Goal: Task Accomplishment & Management: Manage account settings

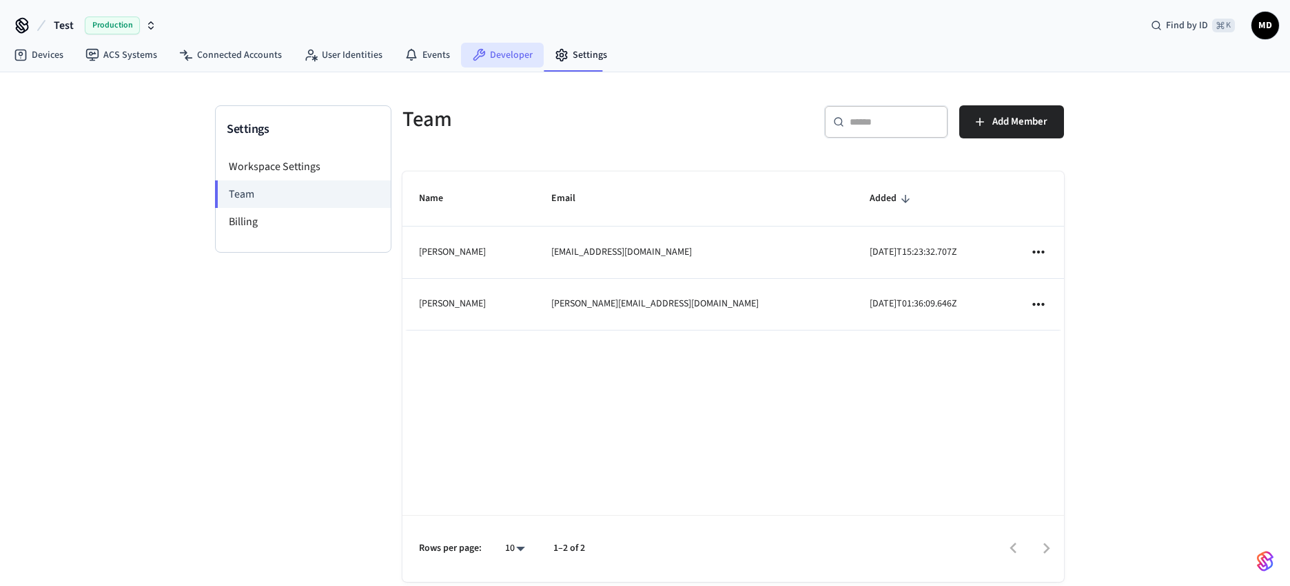
click at [507, 53] on link "Developer" at bounding box center [502, 55] width 83 height 25
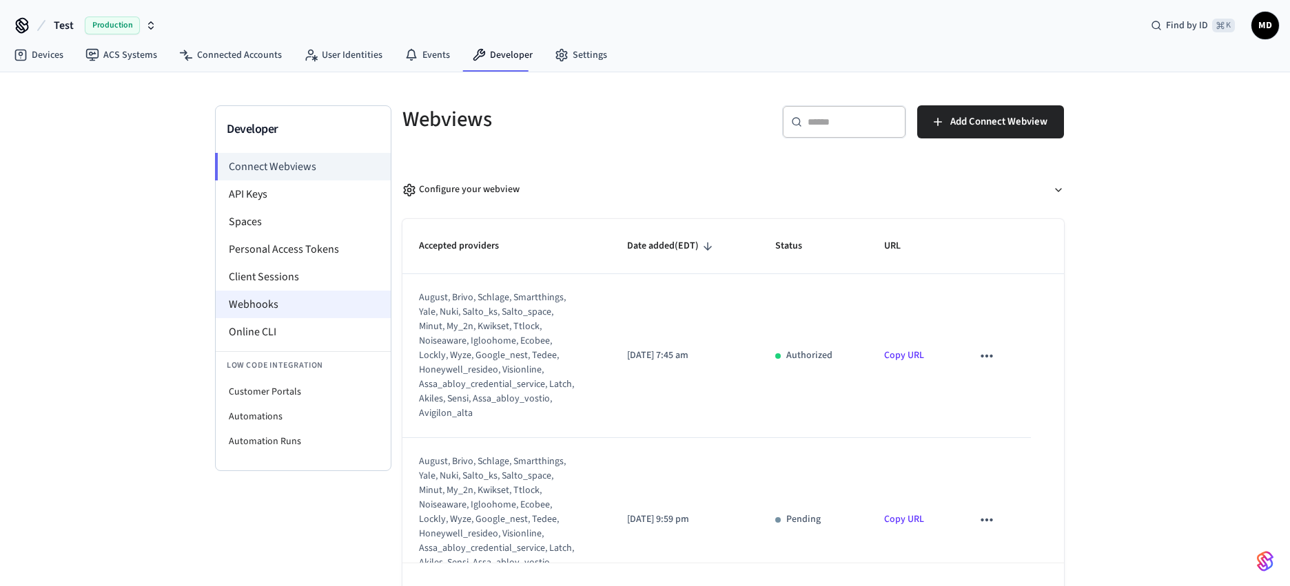
click at [271, 308] on li "Webhooks" at bounding box center [303, 305] width 175 height 28
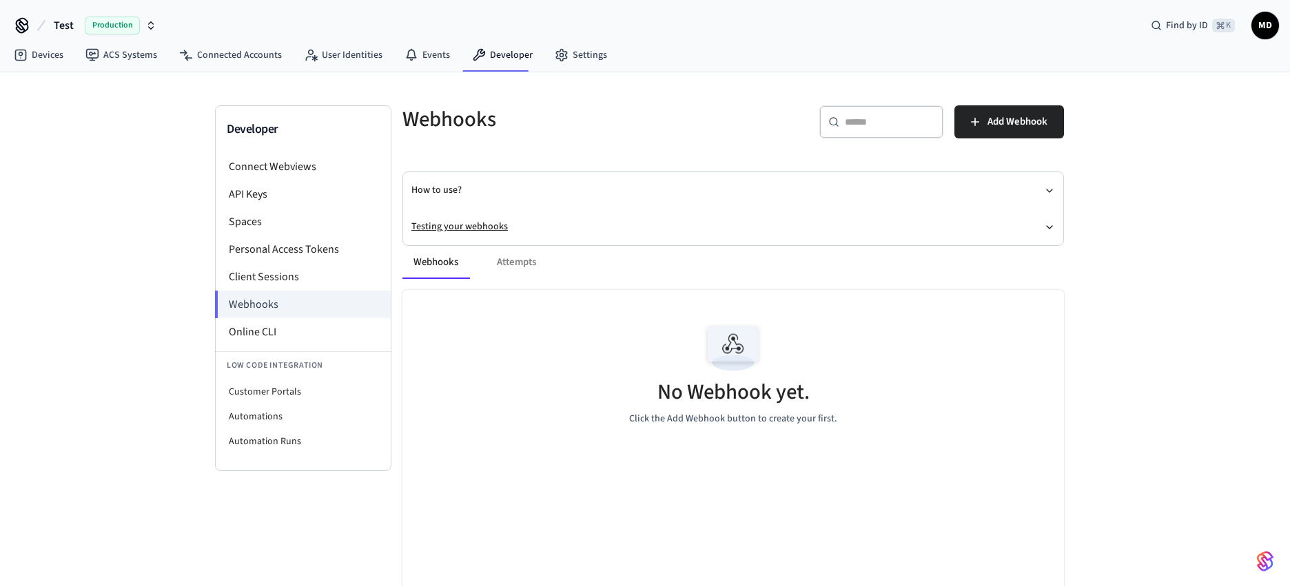
click at [1049, 227] on icon "button" at bounding box center [1049, 227] width 11 height 11
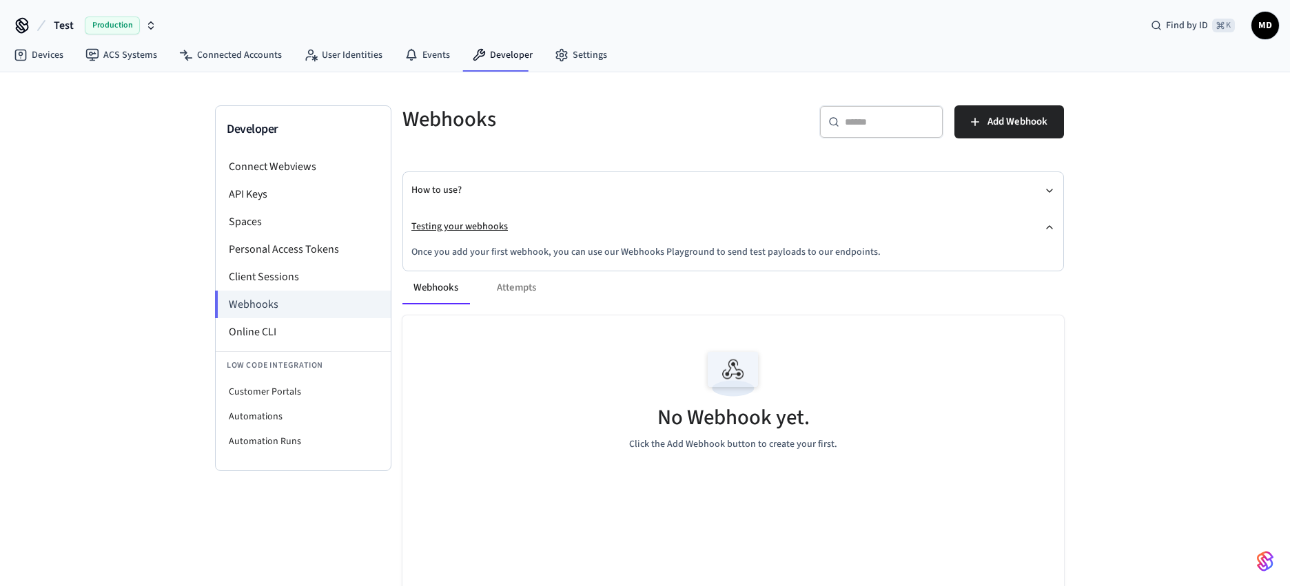
click at [1049, 227] on icon "button" at bounding box center [1049, 227] width 11 height 11
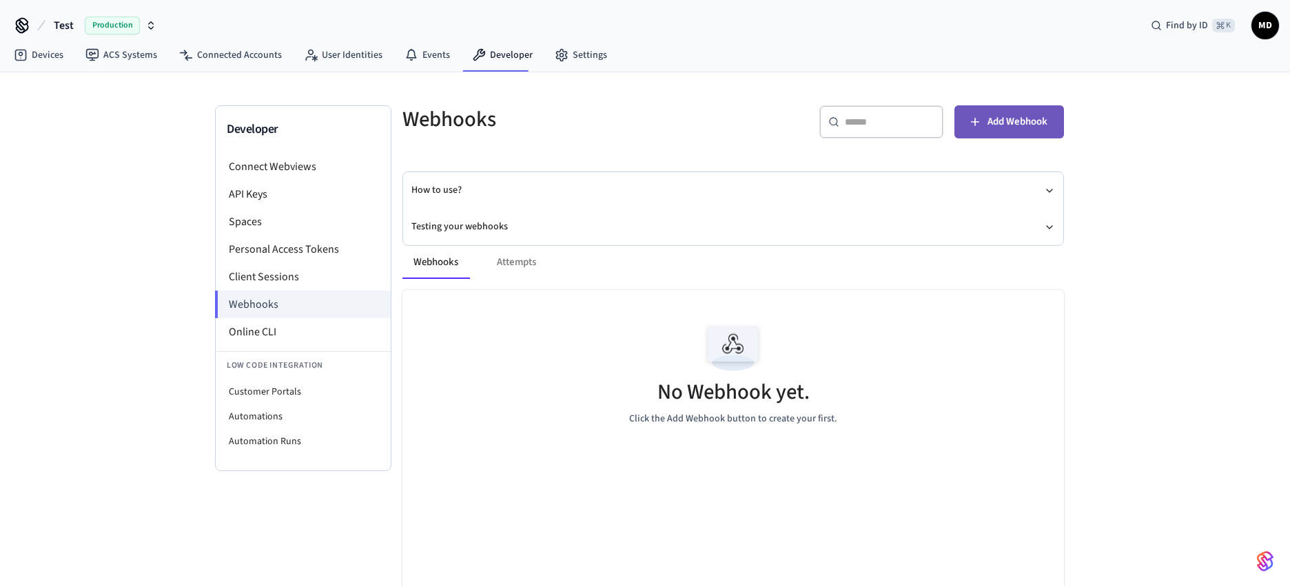
click at [1023, 125] on span "Add Webhook" at bounding box center [1018, 122] width 60 height 18
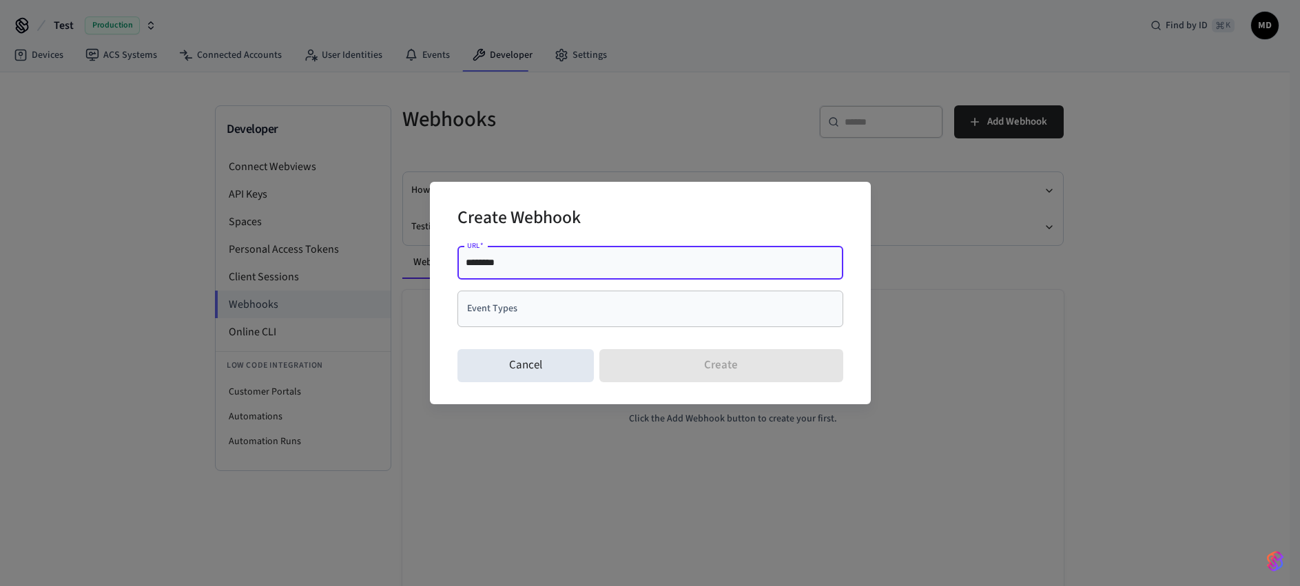
click at [544, 313] on input "Event Types" at bounding box center [640, 309] width 353 height 24
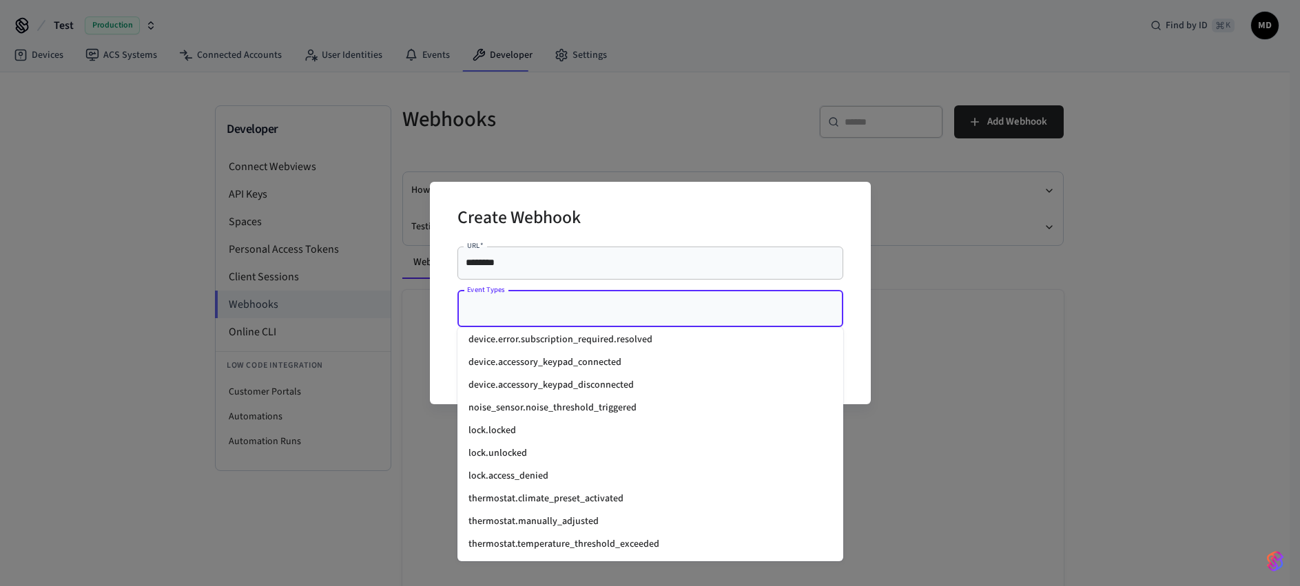
scroll to position [1658, 0]
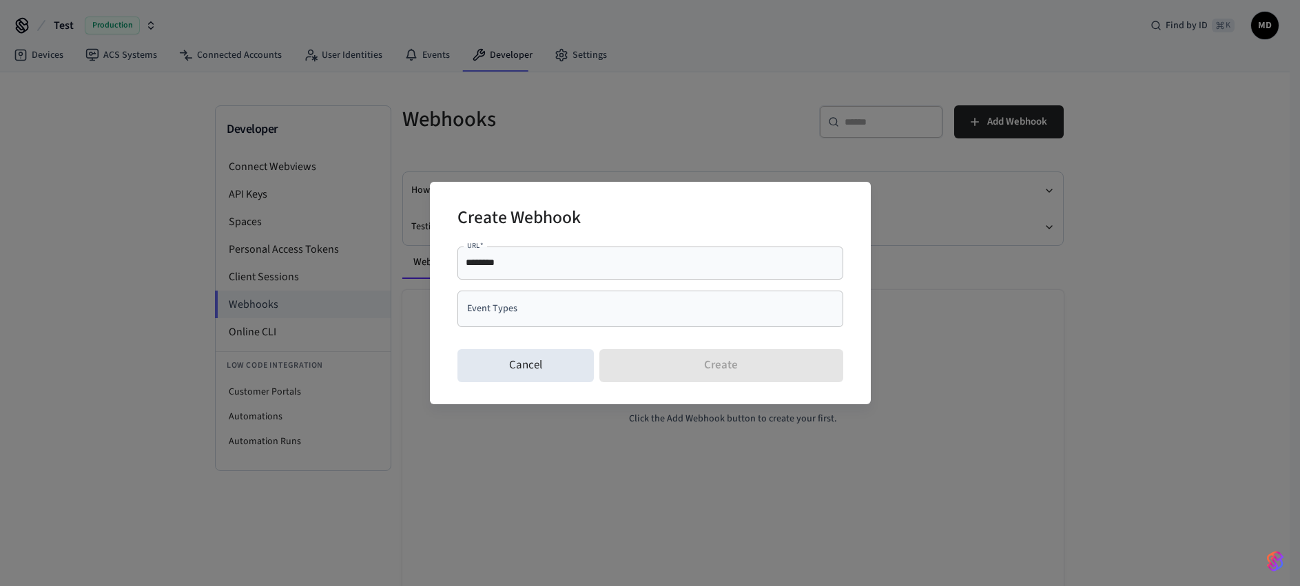
click at [742, 196] on div "Create Webhook URL   * ******** URL   * Event Types Event Types Cancel Create" at bounding box center [650, 293] width 441 height 222
click at [664, 305] on input "Event Types" at bounding box center [640, 309] width 353 height 24
click at [704, 222] on div "Create Webhook" at bounding box center [651, 219] width 386 height 42
click at [1172, 311] on div "Create Webhook URL   * ******** URL   * Event Types Event Types Cancel Create" at bounding box center [650, 293] width 1300 height 586
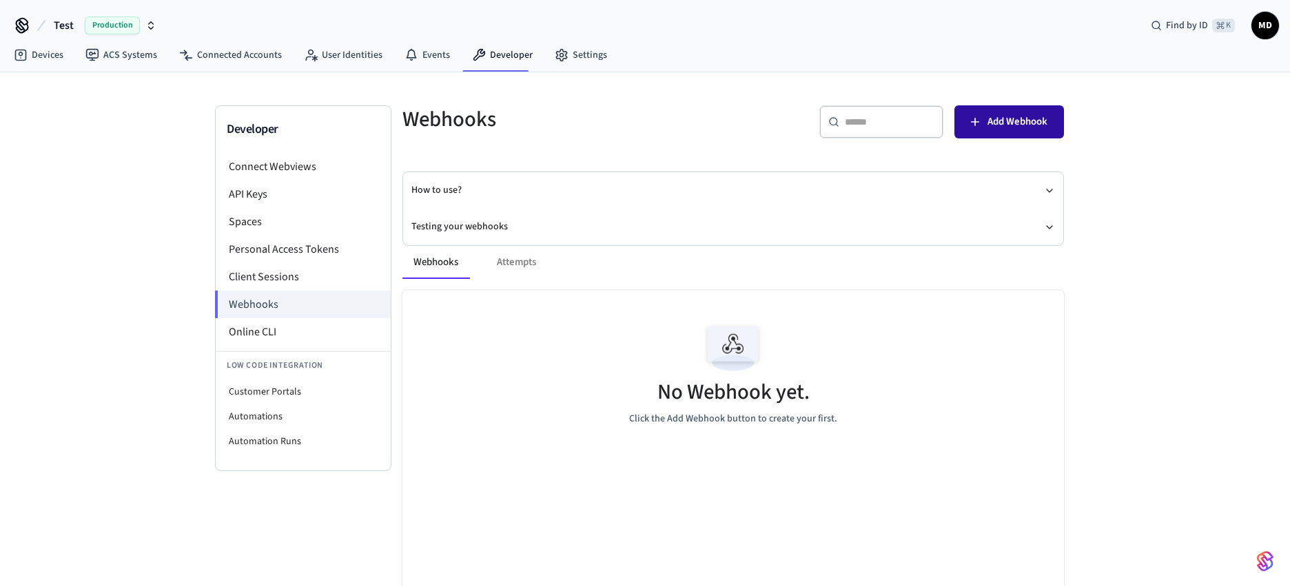
click at [1032, 122] on span "Add Webhook" at bounding box center [1018, 122] width 60 height 18
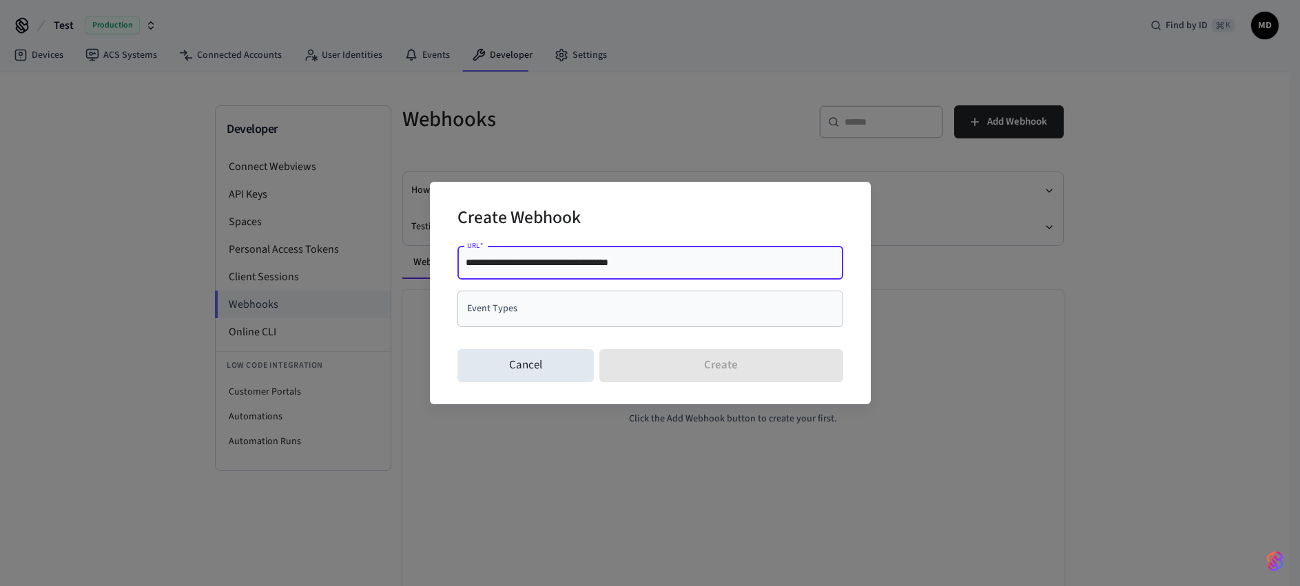
click at [698, 320] on div "Event Types" at bounding box center [651, 309] width 386 height 37
type input "**********"
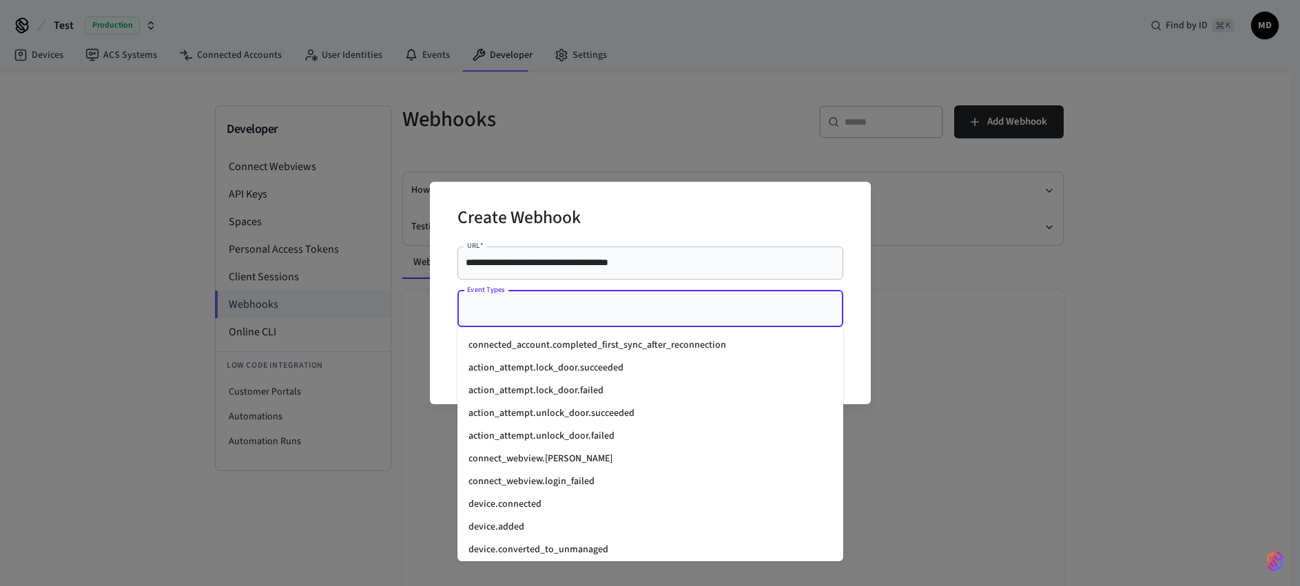
scroll to position [1073, 0]
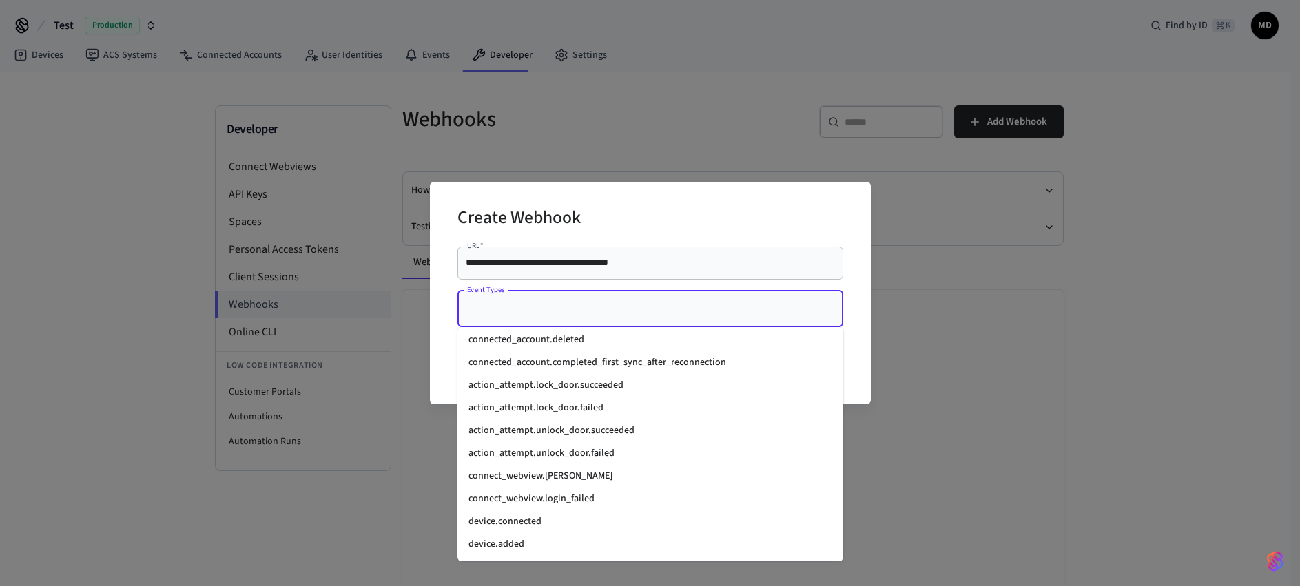
click at [490, 385] on li "action_attempt.lock_door.succeeded" at bounding box center [651, 385] width 386 height 23
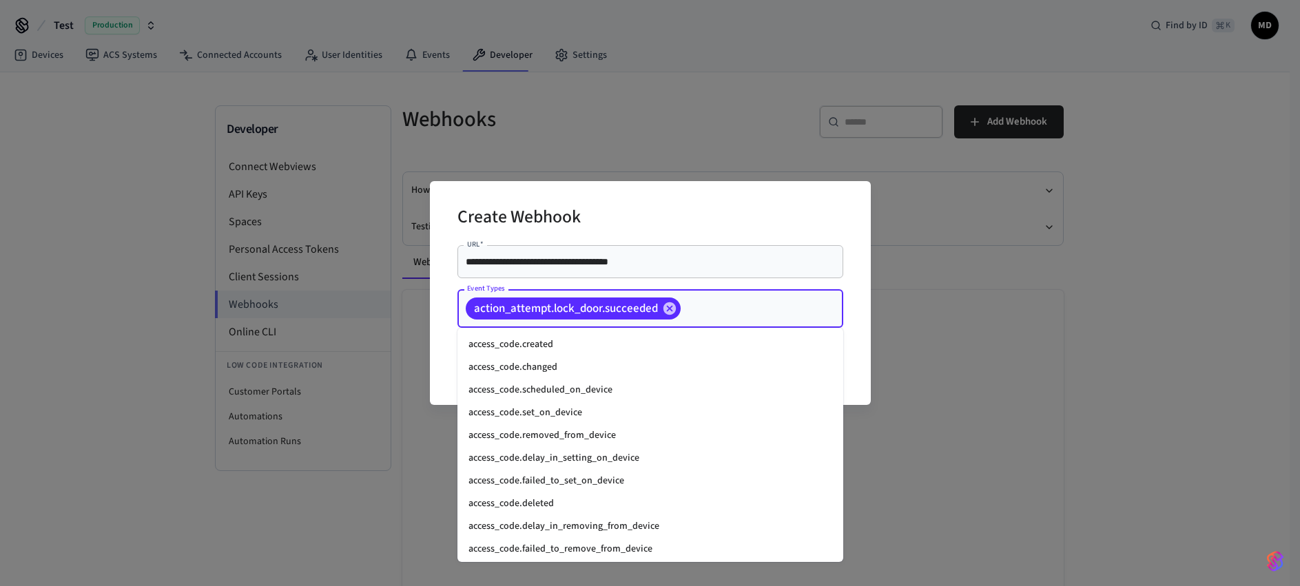
click at [714, 314] on input "Event Types" at bounding box center [741, 309] width 116 height 24
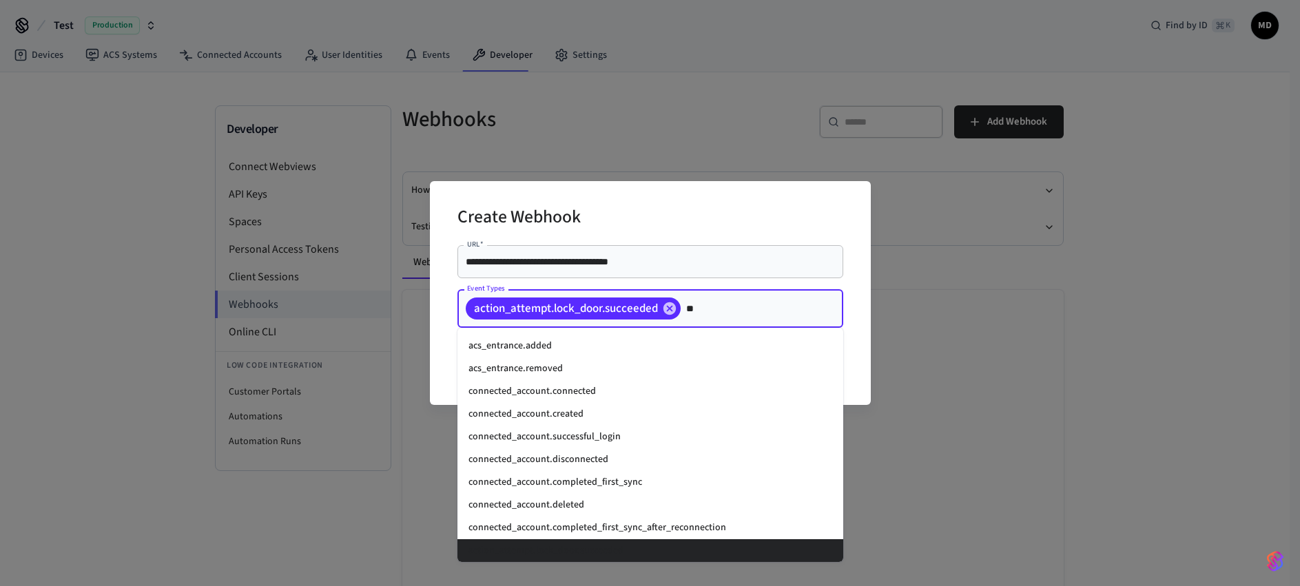
type input "***"
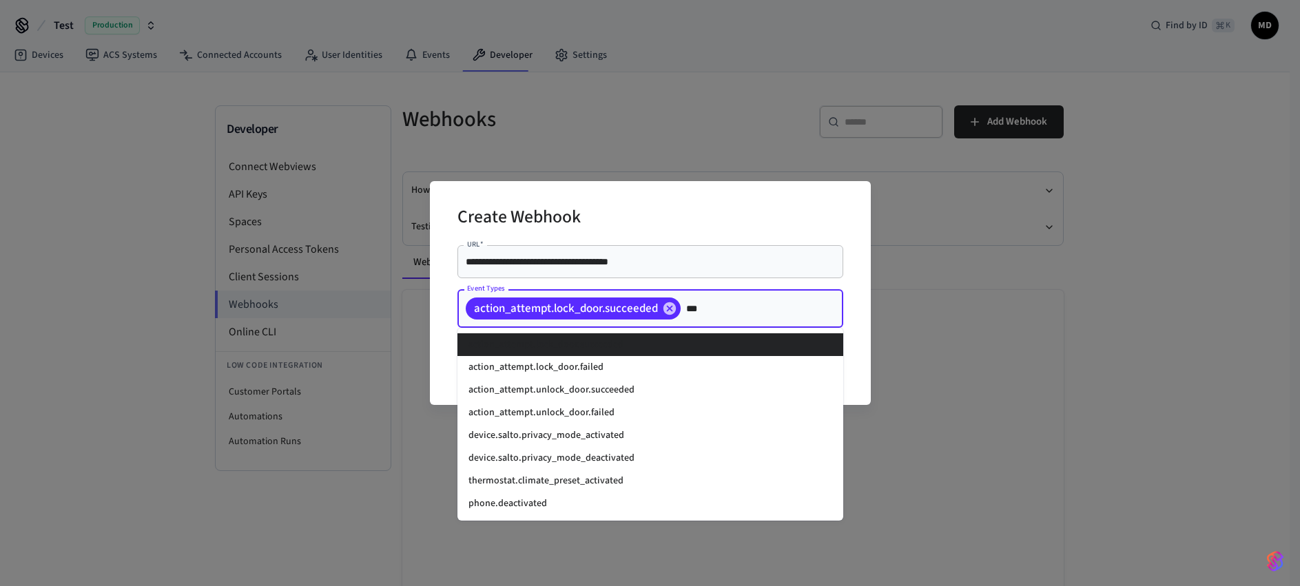
scroll to position [0, 0]
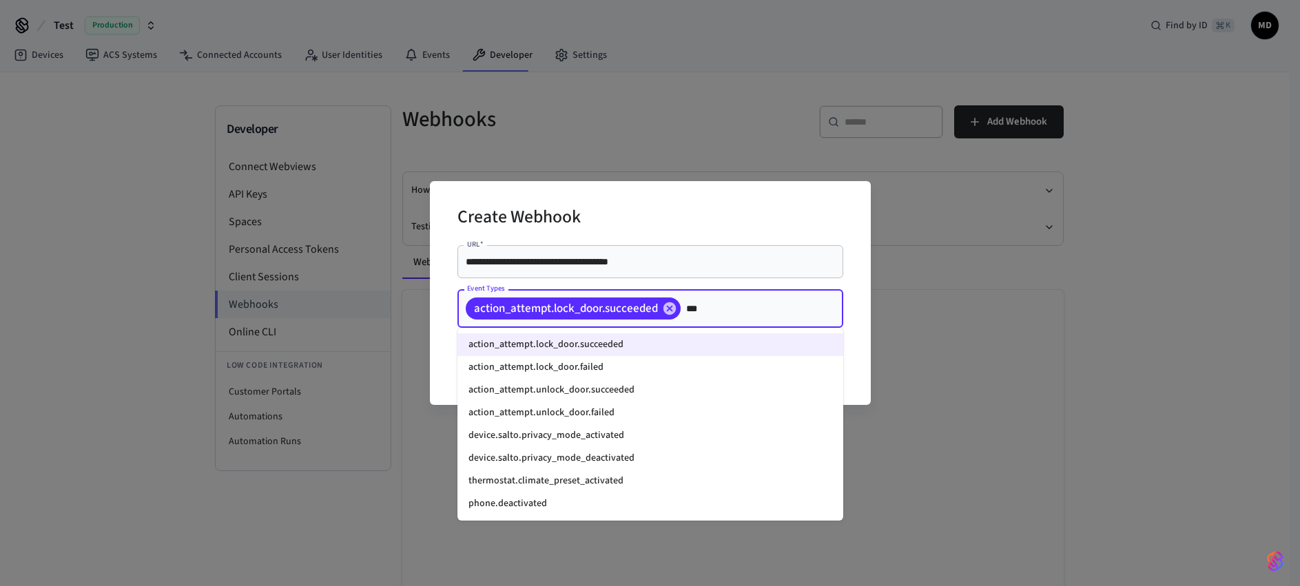
click at [557, 366] on li "action_attempt.lock_door.failed" at bounding box center [651, 367] width 386 height 23
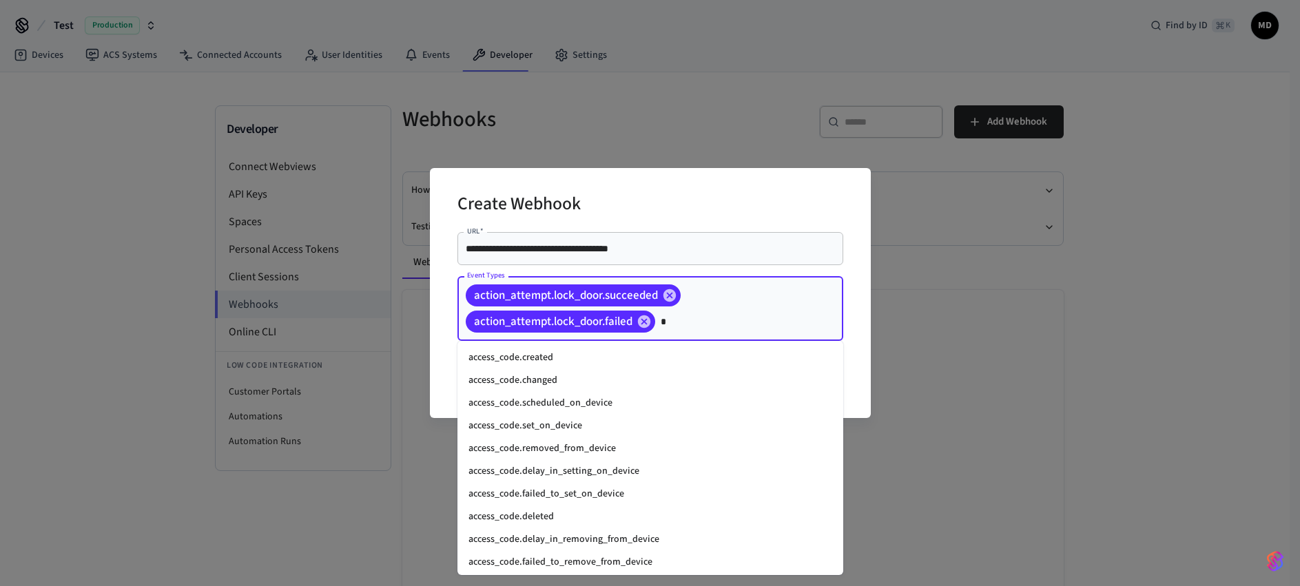
scroll to position [886, 0]
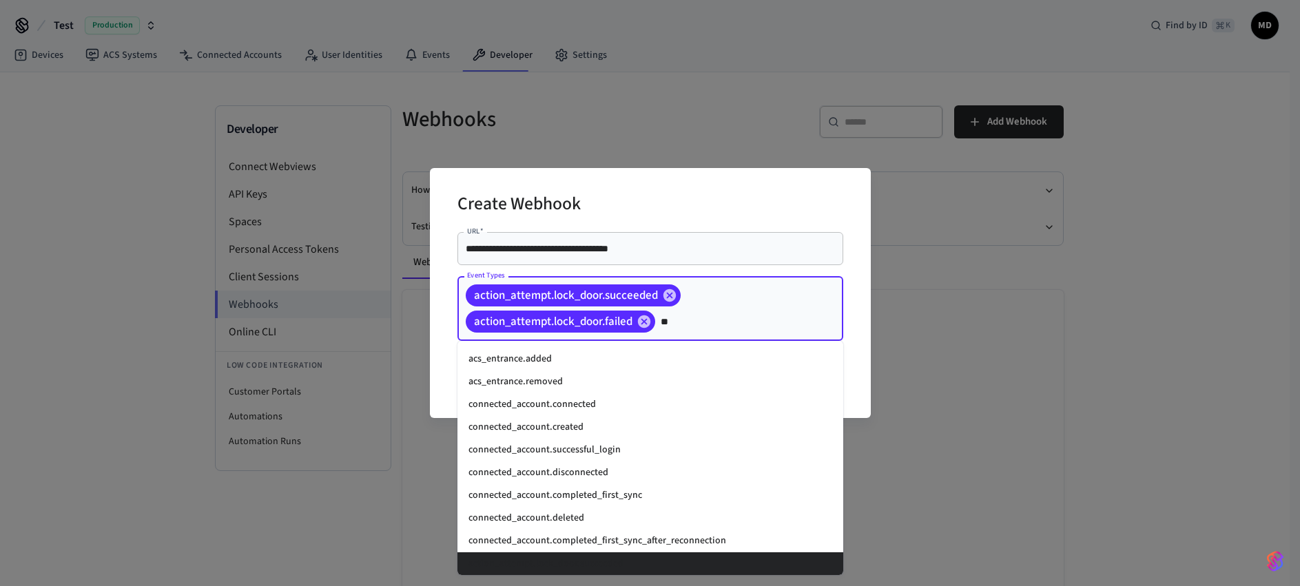
type input "***"
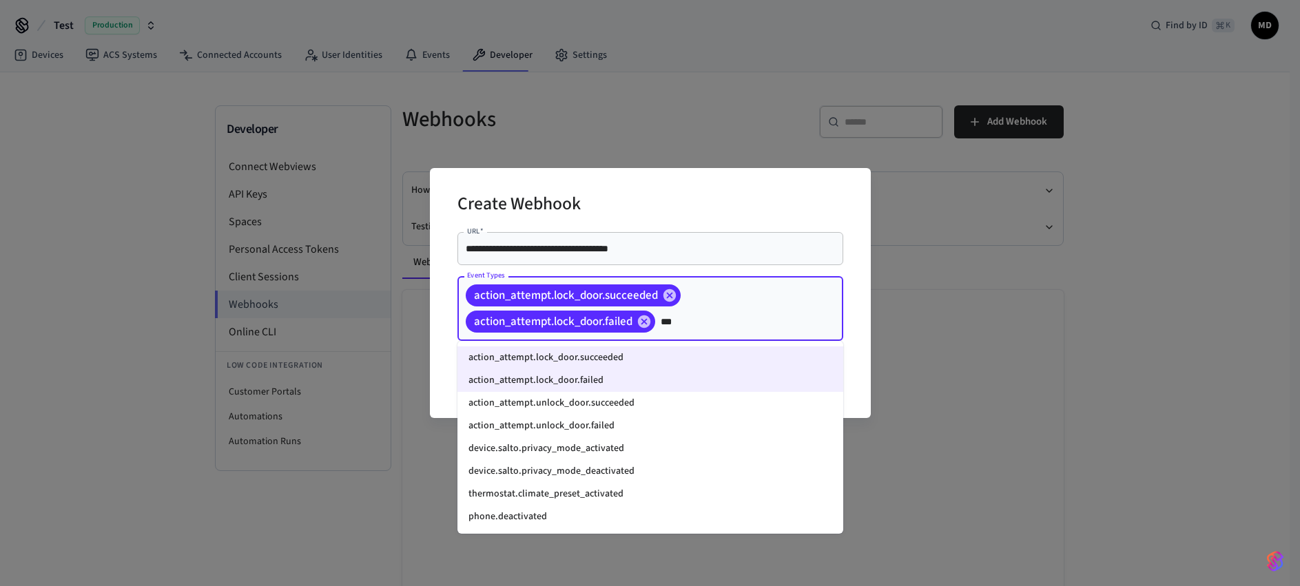
click at [588, 404] on li "action_attempt.unlock_door.succeeded" at bounding box center [651, 403] width 386 height 23
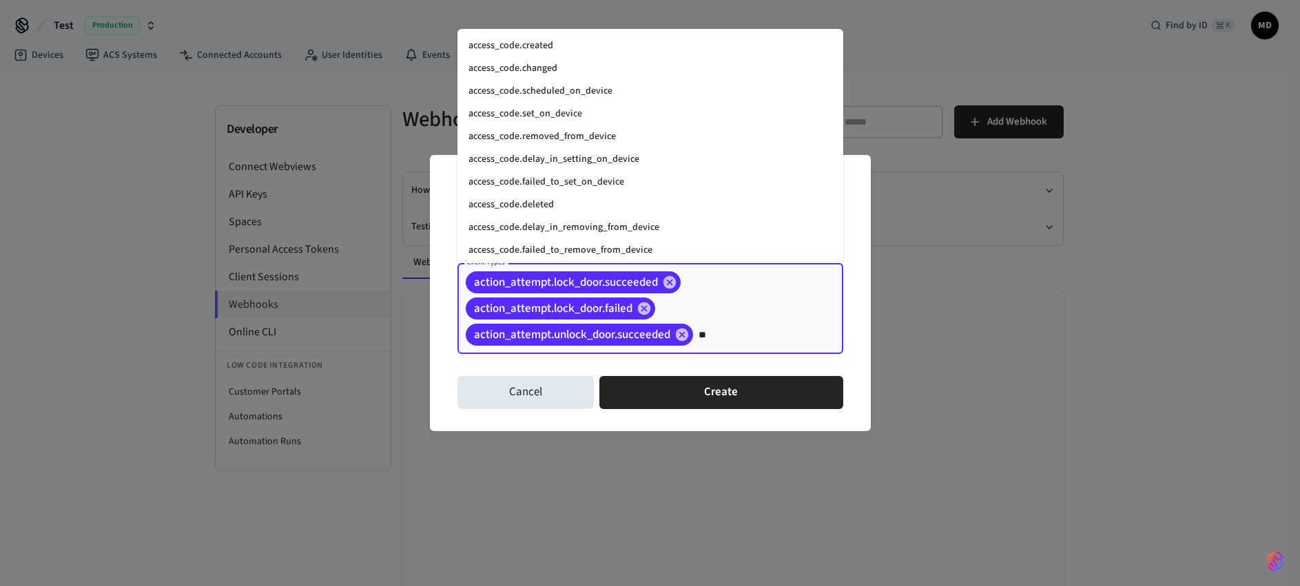
scroll to position [886, 0]
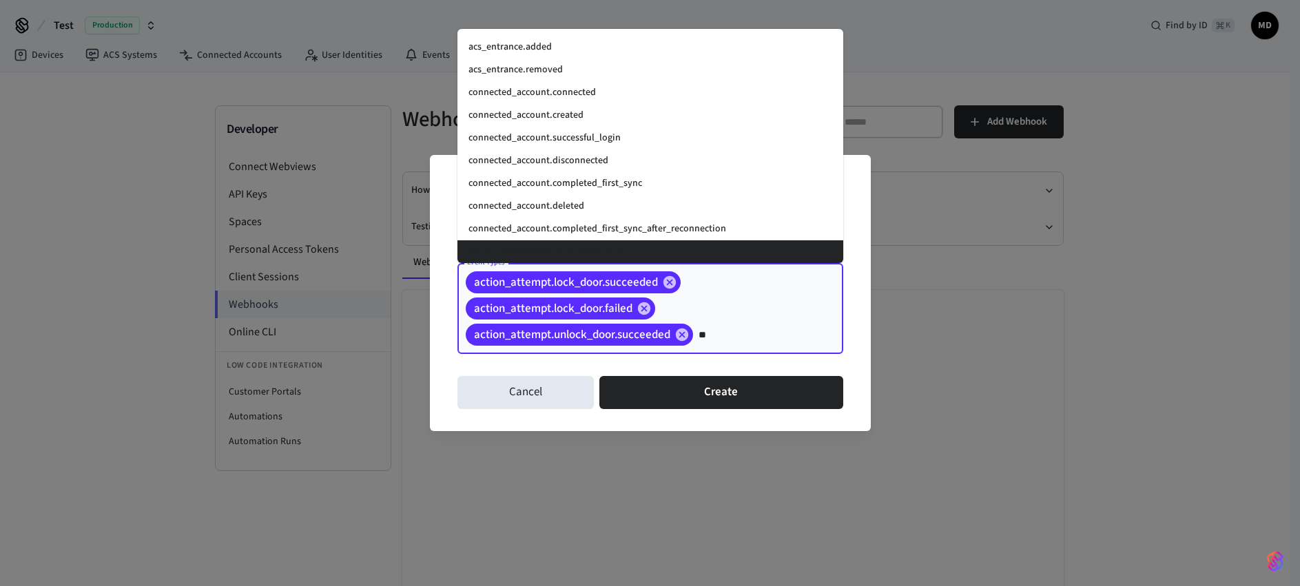
type input "***"
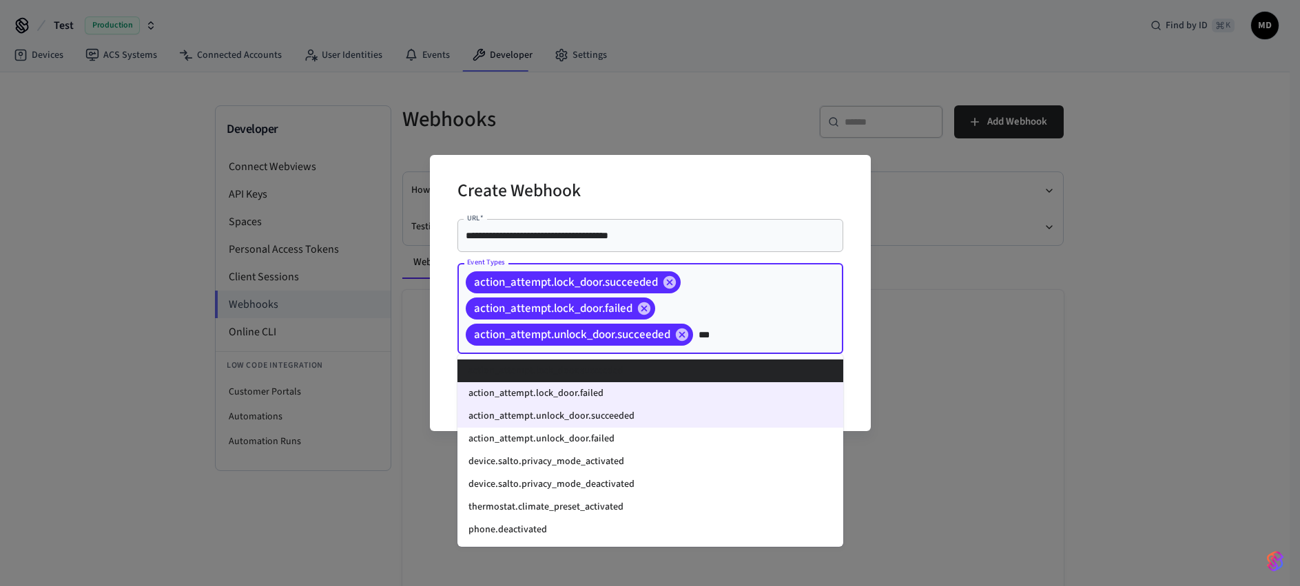
scroll to position [0, 0]
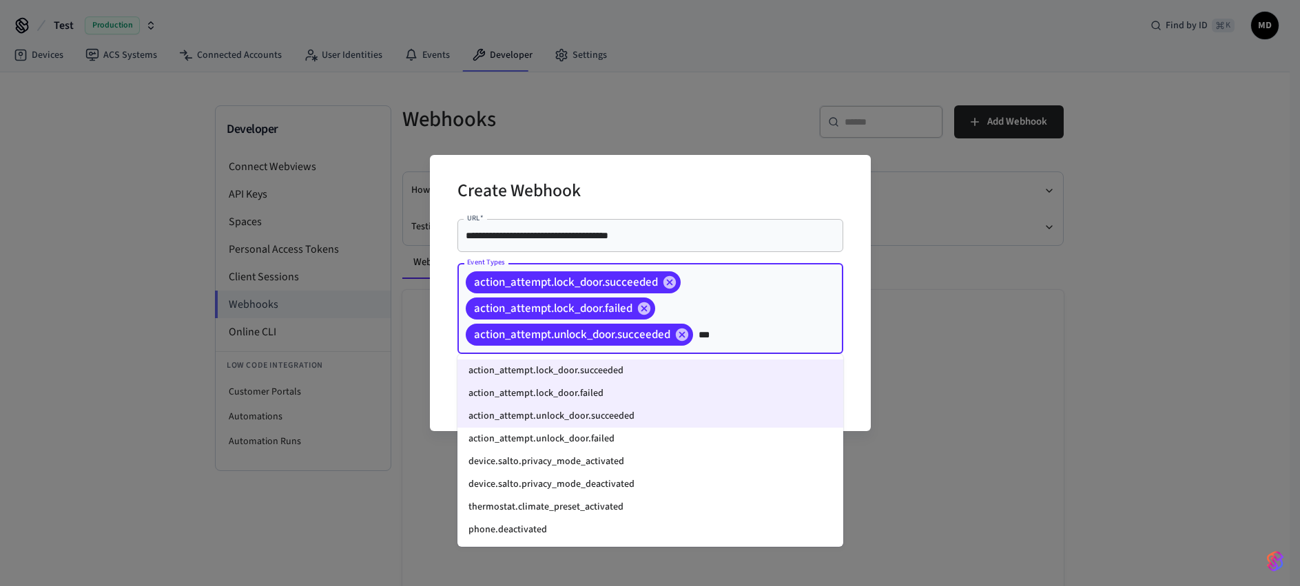
click at [606, 442] on li "action_attempt.unlock_door.failed" at bounding box center [651, 439] width 386 height 23
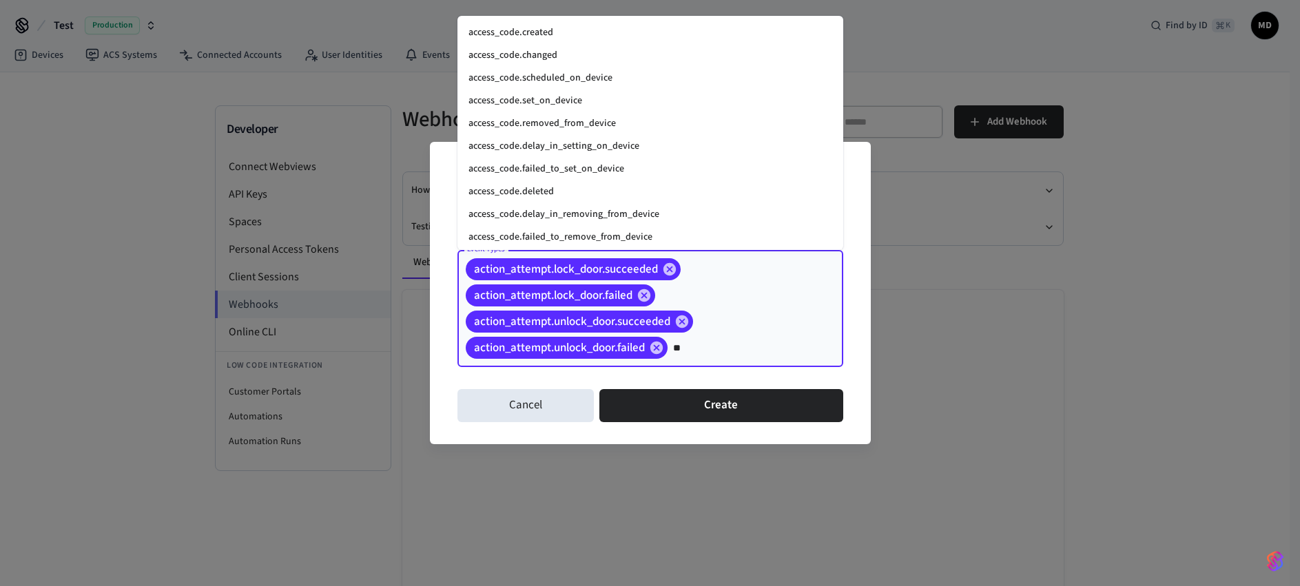
scroll to position [886, 0]
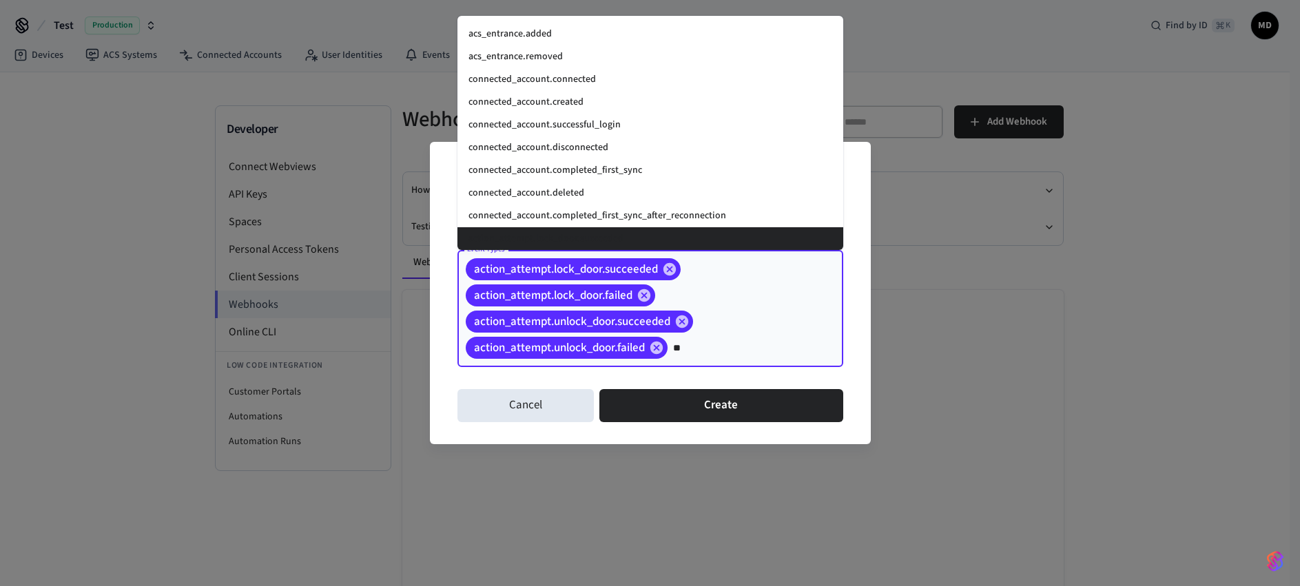
type input "*"
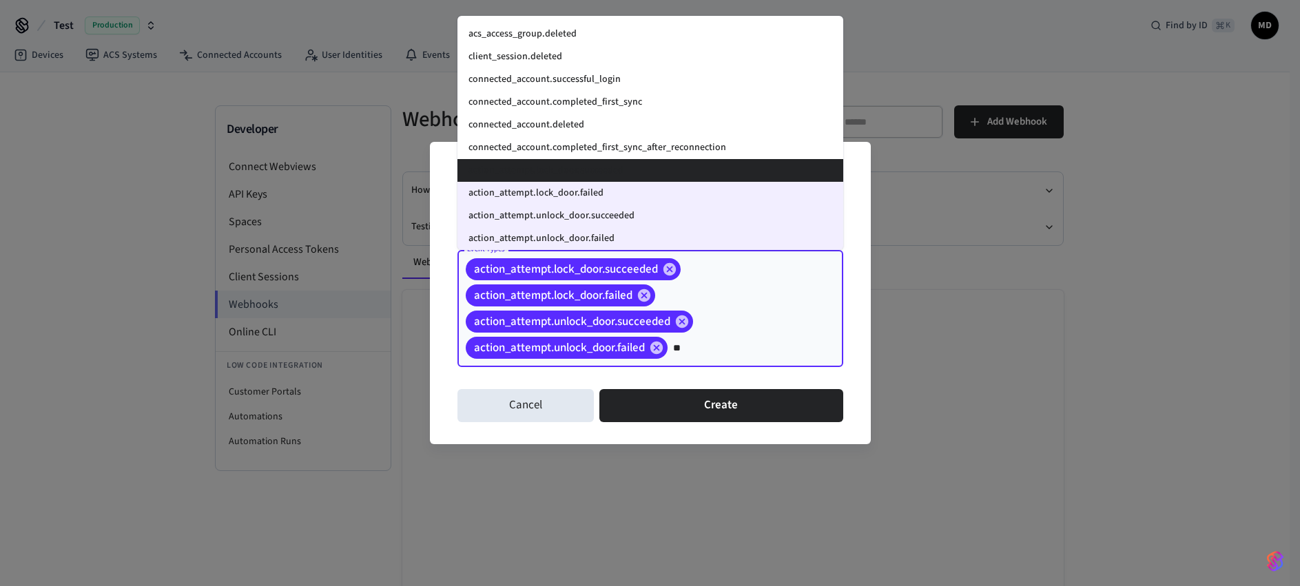
scroll to position [0, 0]
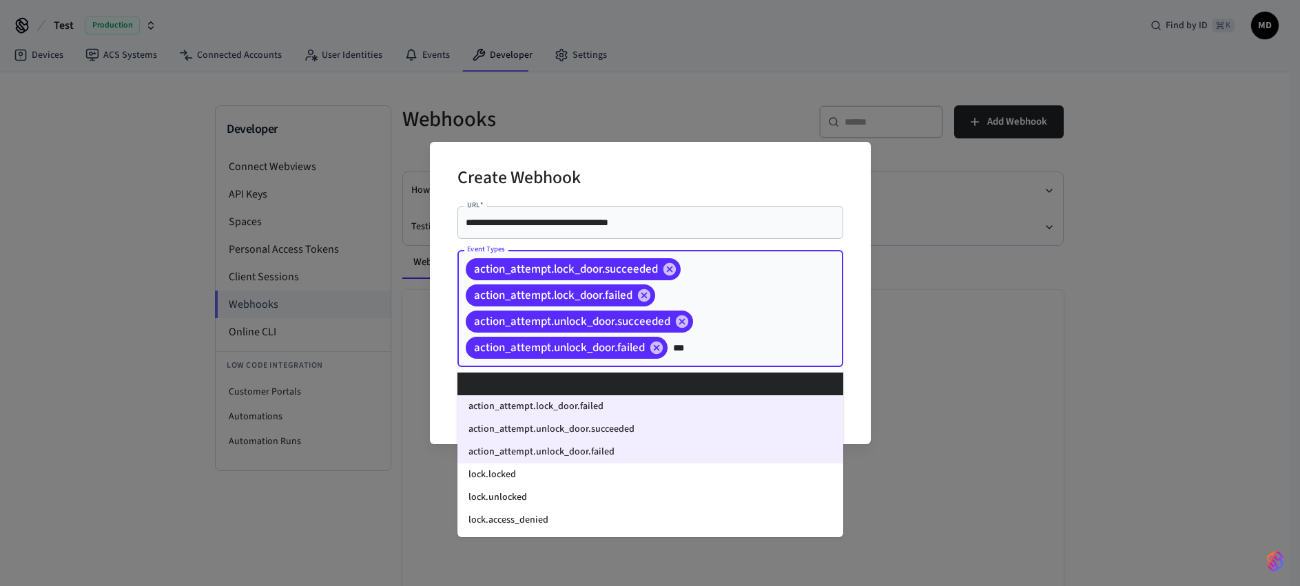
type input "****"
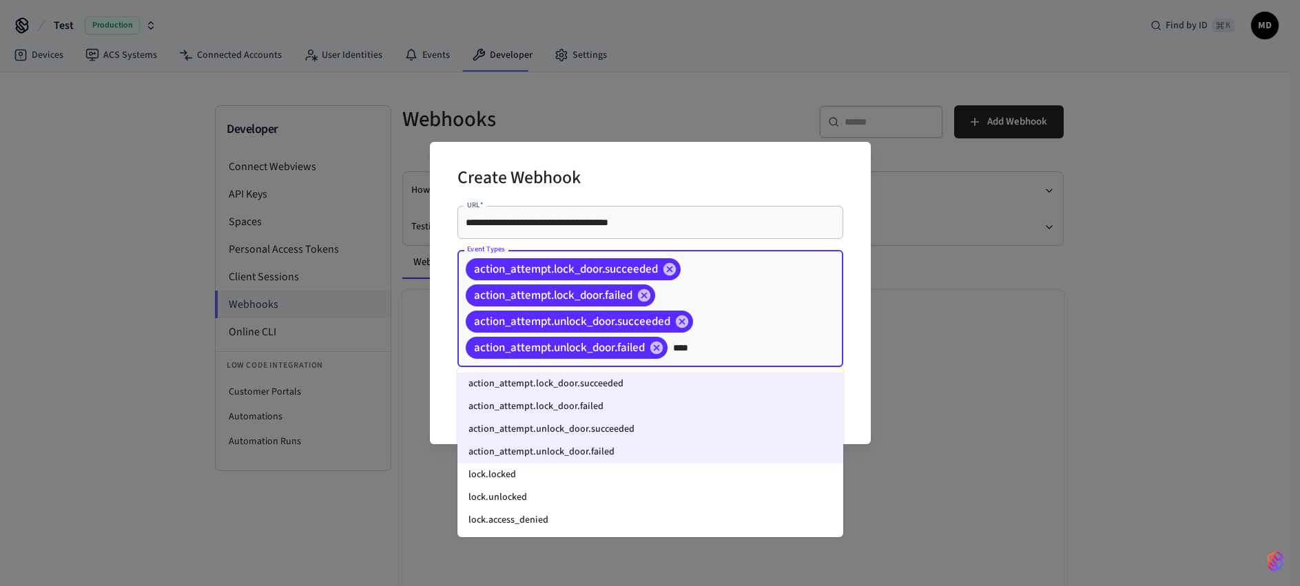
click at [509, 476] on li "lock.locked" at bounding box center [651, 475] width 386 height 23
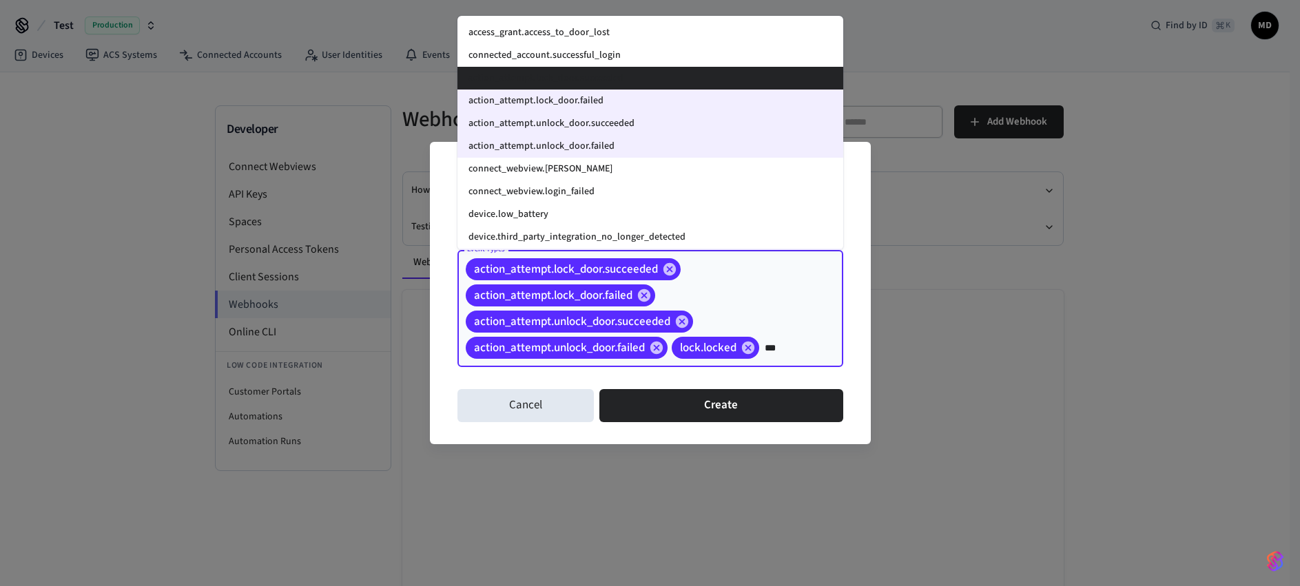
type input "****"
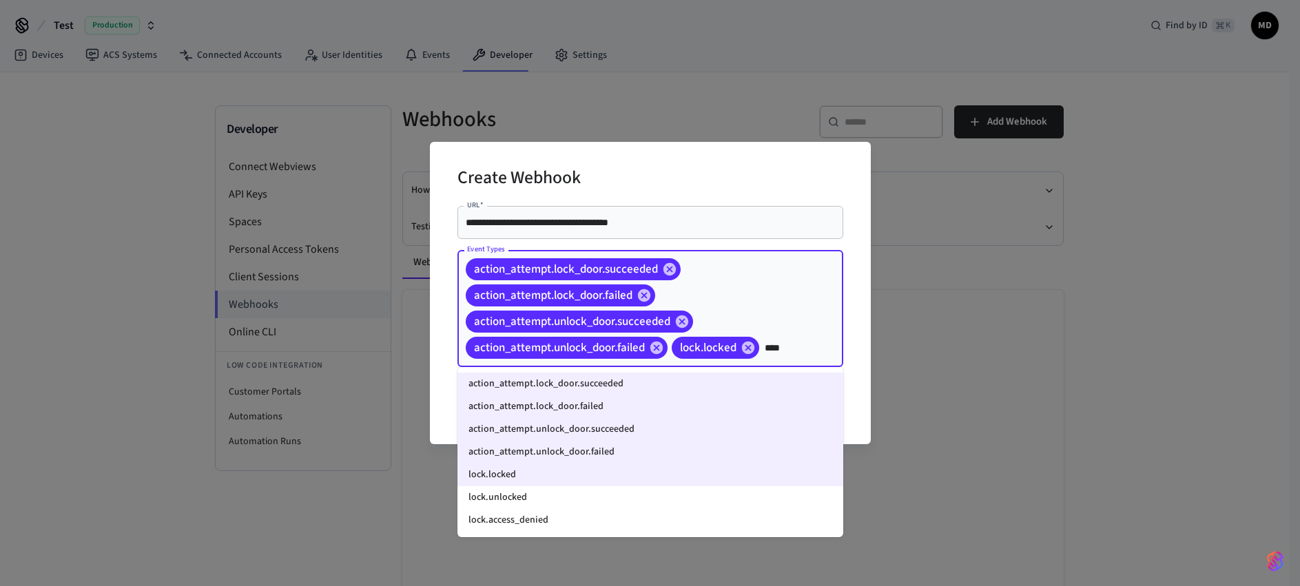
click at [526, 495] on li "lock.unlocked" at bounding box center [651, 498] width 386 height 23
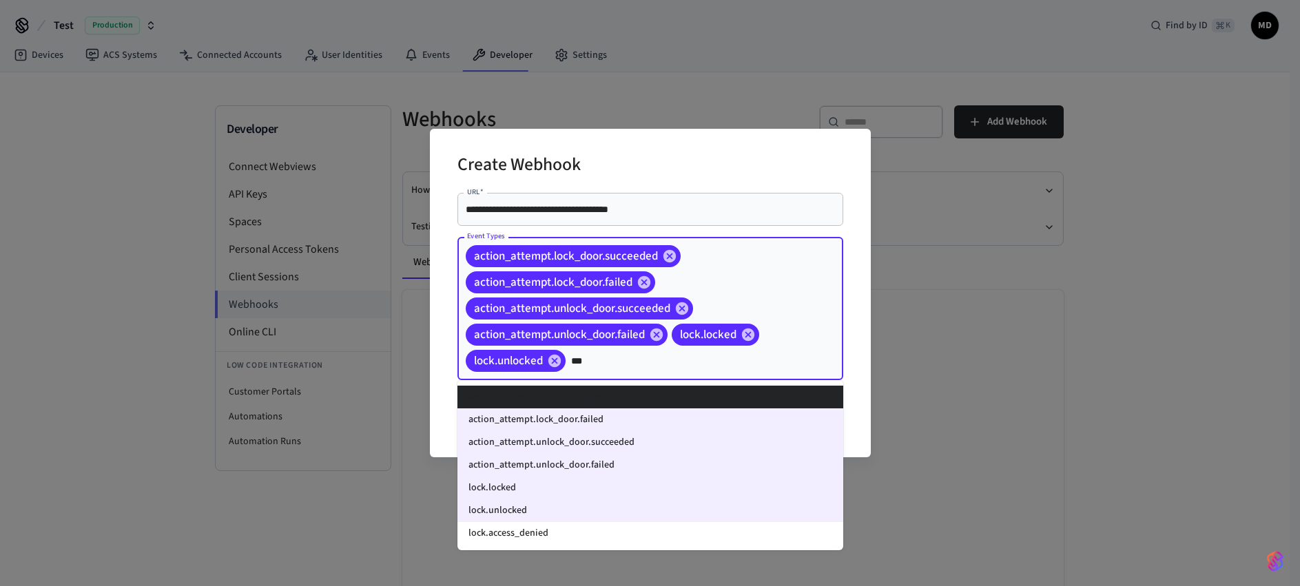
type input "****"
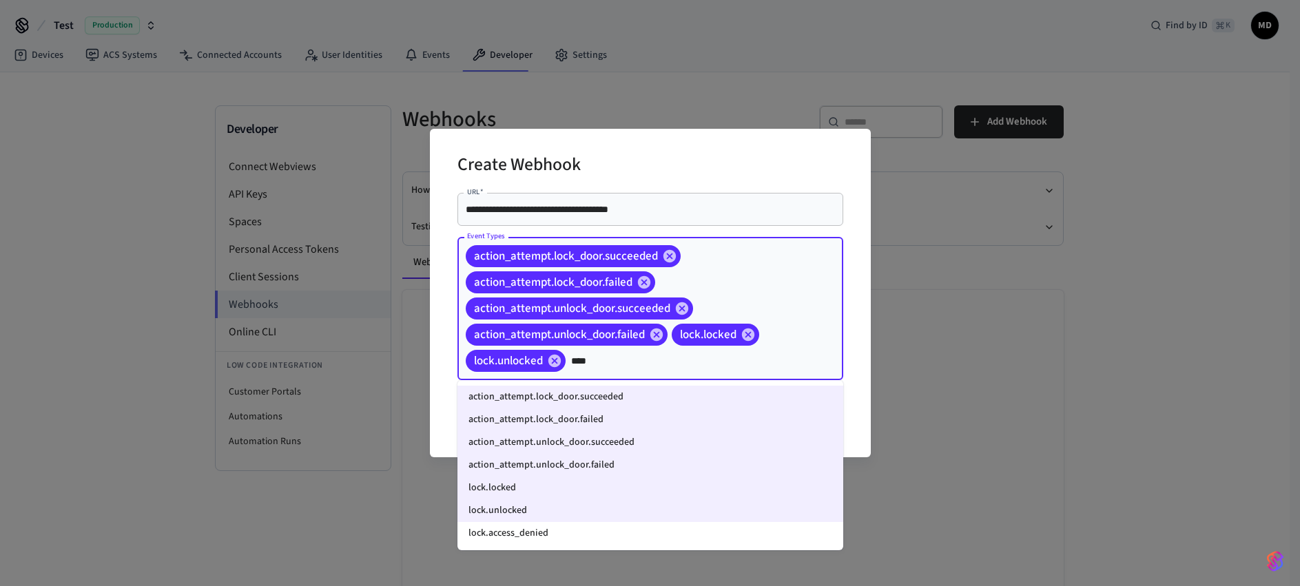
click at [548, 530] on li "lock.access_denied" at bounding box center [651, 533] width 386 height 23
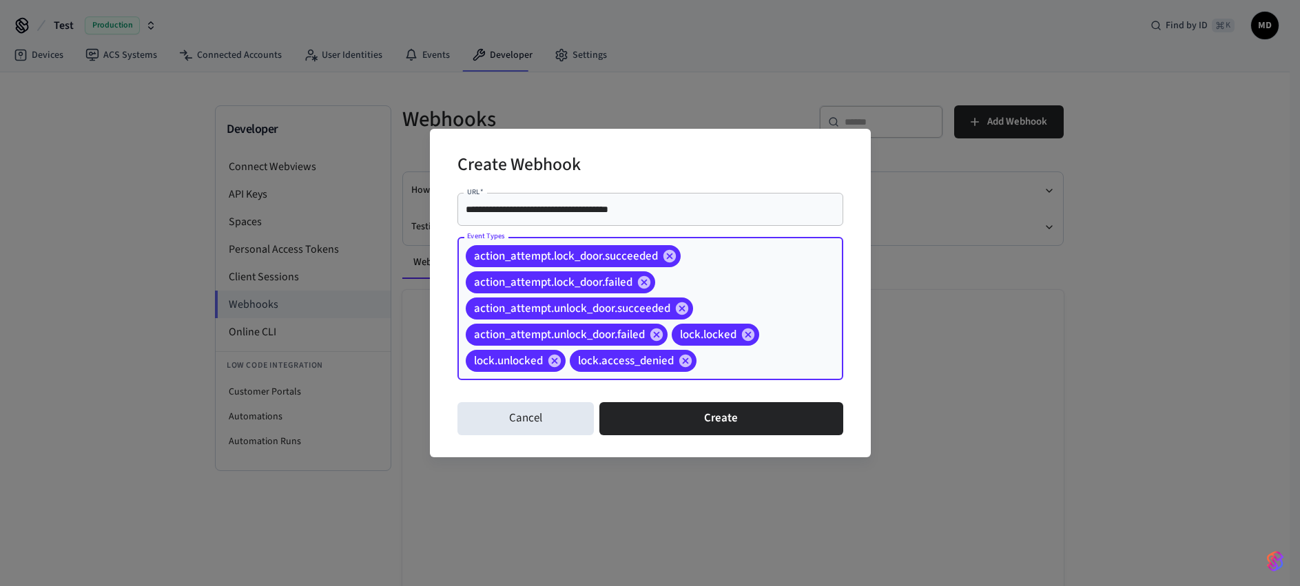
click at [847, 388] on div "**********" at bounding box center [650, 293] width 441 height 329
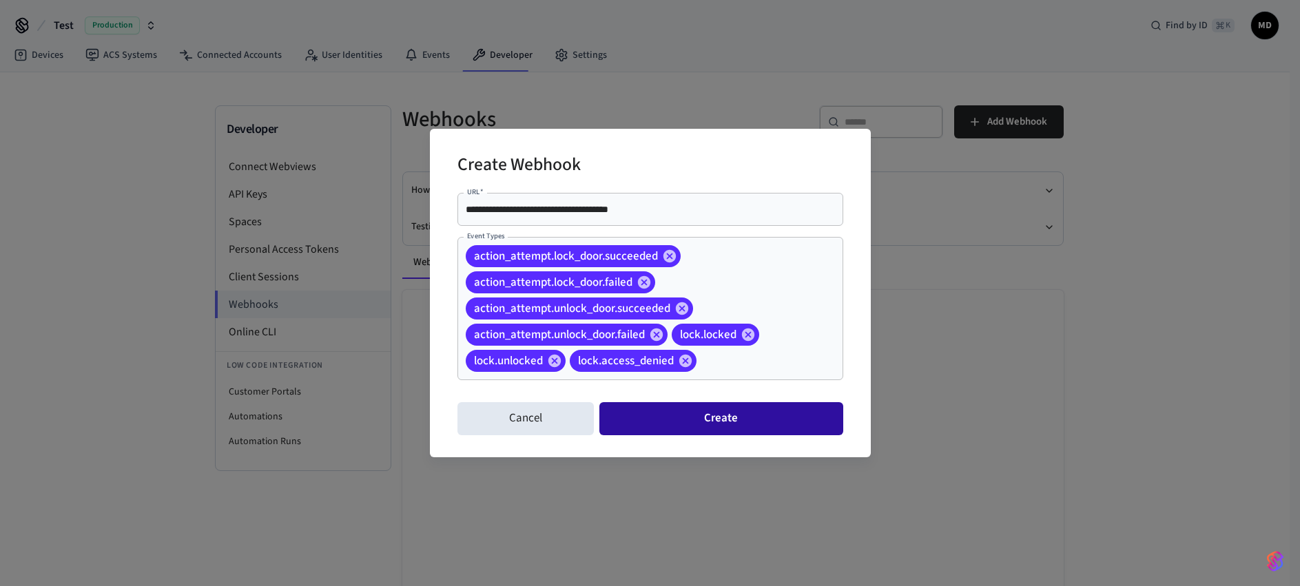
click at [728, 425] on button "Create" at bounding box center [721, 418] width 243 height 33
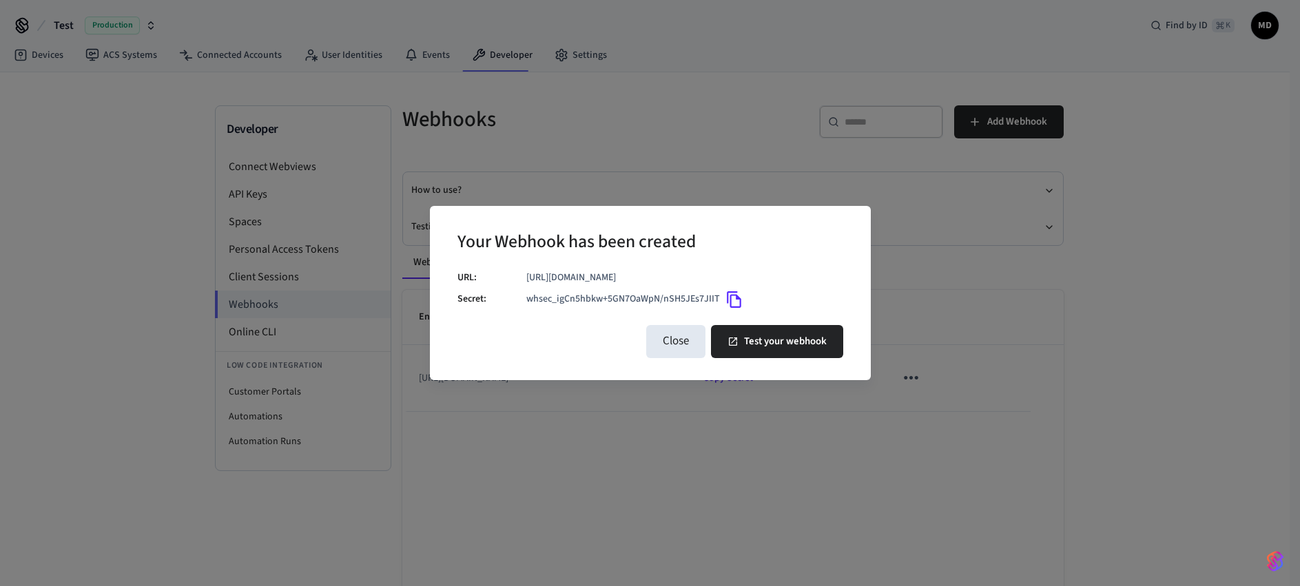
click at [738, 300] on icon "Copy" at bounding box center [735, 300] width 18 height 18
click at [680, 345] on button "Close" at bounding box center [675, 341] width 59 height 33
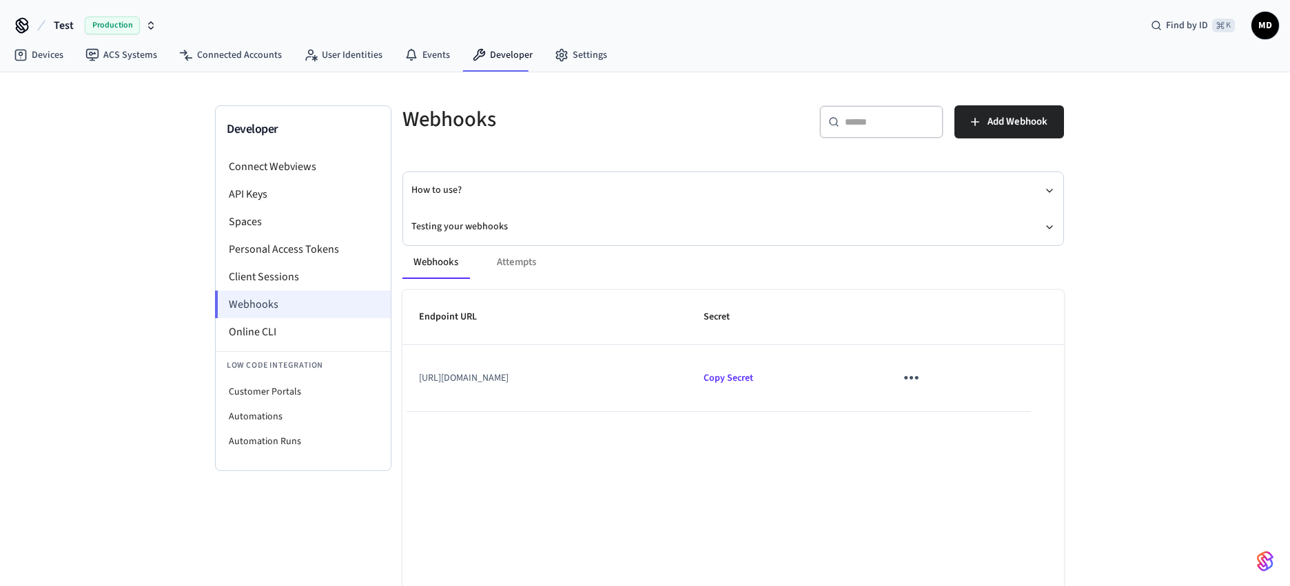
click at [269, 303] on li "Webhooks" at bounding box center [303, 305] width 176 height 28
click at [521, 263] on div "Webhooks Attempts" at bounding box center [733, 262] width 662 height 33
click at [509, 266] on div "Webhooks Attempts" at bounding box center [733, 262] width 662 height 33
click at [625, 266] on div "Webhooks Attempts" at bounding box center [733, 262] width 662 height 33
click at [529, 265] on div "Webhooks Attempts" at bounding box center [733, 262] width 662 height 33
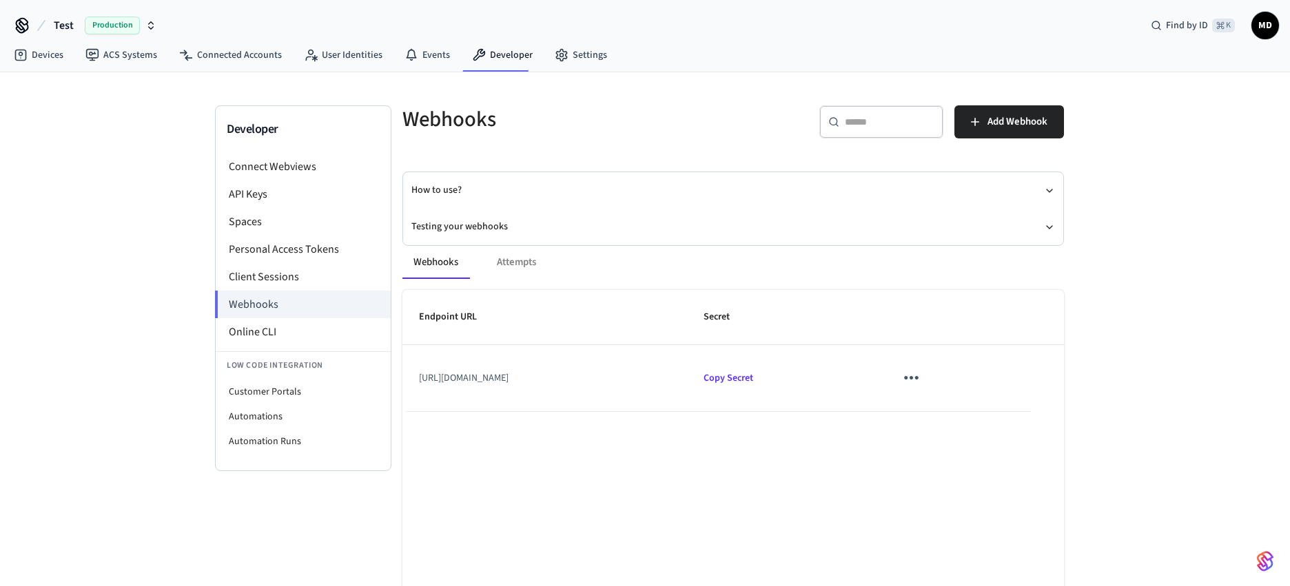
click at [585, 265] on div "Webhooks Attempts" at bounding box center [733, 262] width 662 height 33
click at [269, 305] on li "Webhooks" at bounding box center [303, 305] width 176 height 28
click at [520, 260] on div "Webhooks Attempts" at bounding box center [733, 262] width 662 height 33
click at [651, 260] on div "Webhooks Attempts" at bounding box center [733, 262] width 662 height 33
click at [922, 379] on icon "sticky table" at bounding box center [911, 377] width 21 height 21
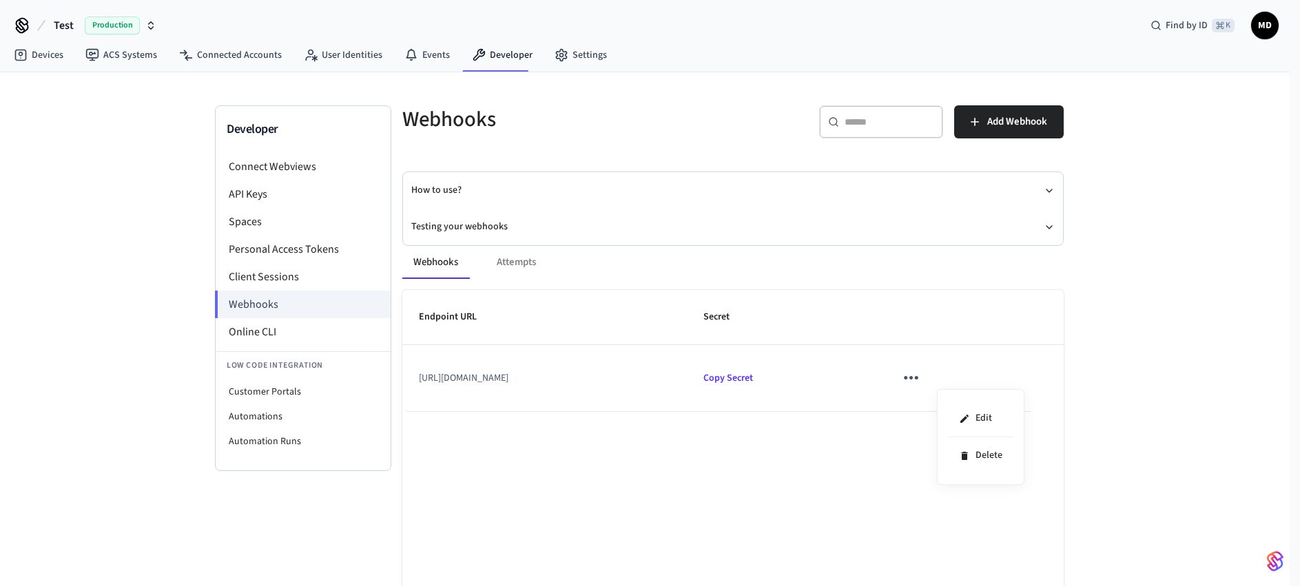
click at [1102, 371] on div at bounding box center [650, 293] width 1300 height 586
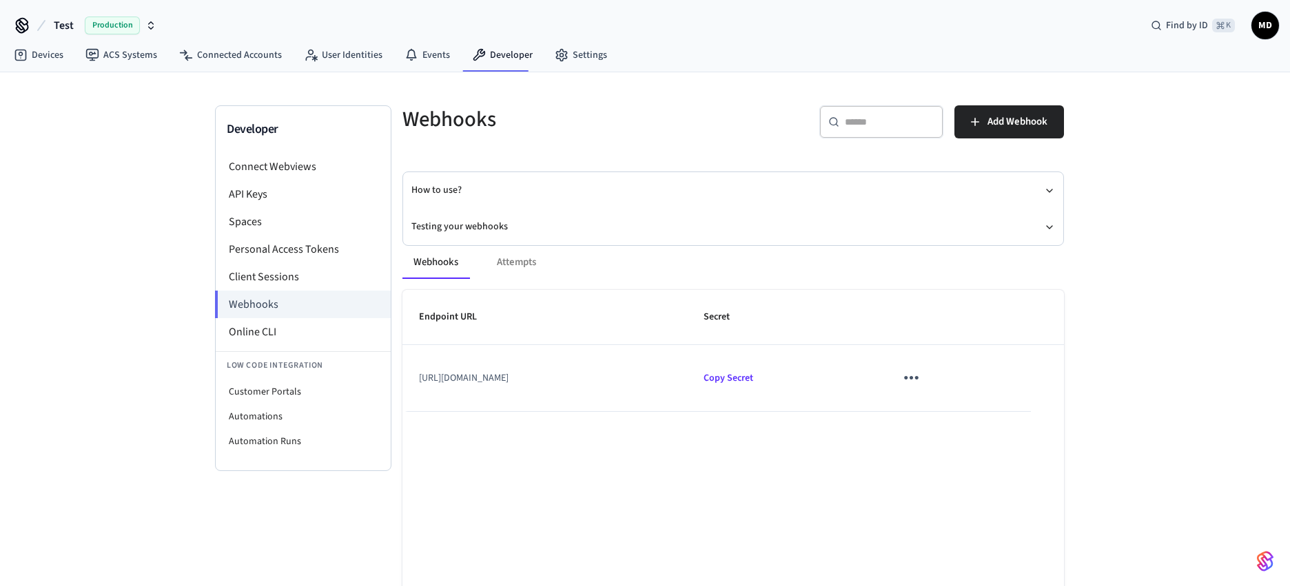
click at [548, 378] on td "https://activitymessenger.com/api/v1/seam" at bounding box center [544, 378] width 285 height 66
click at [922, 387] on icon "sticky table" at bounding box center [911, 377] width 21 height 21
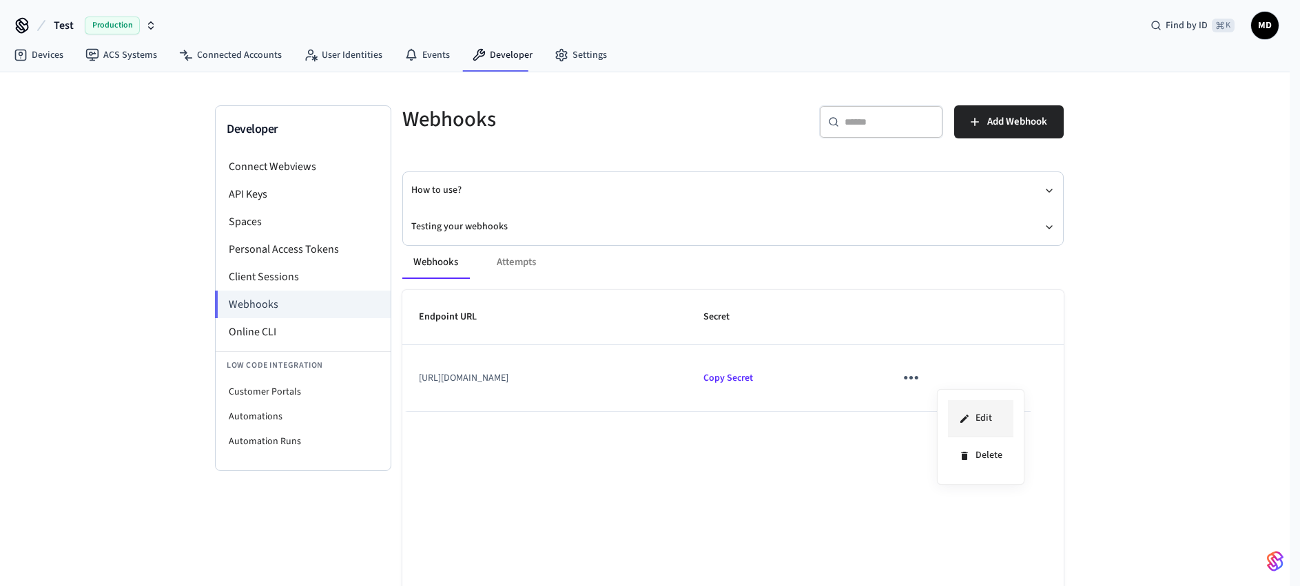
click at [994, 412] on li "Edit" at bounding box center [980, 418] width 65 height 37
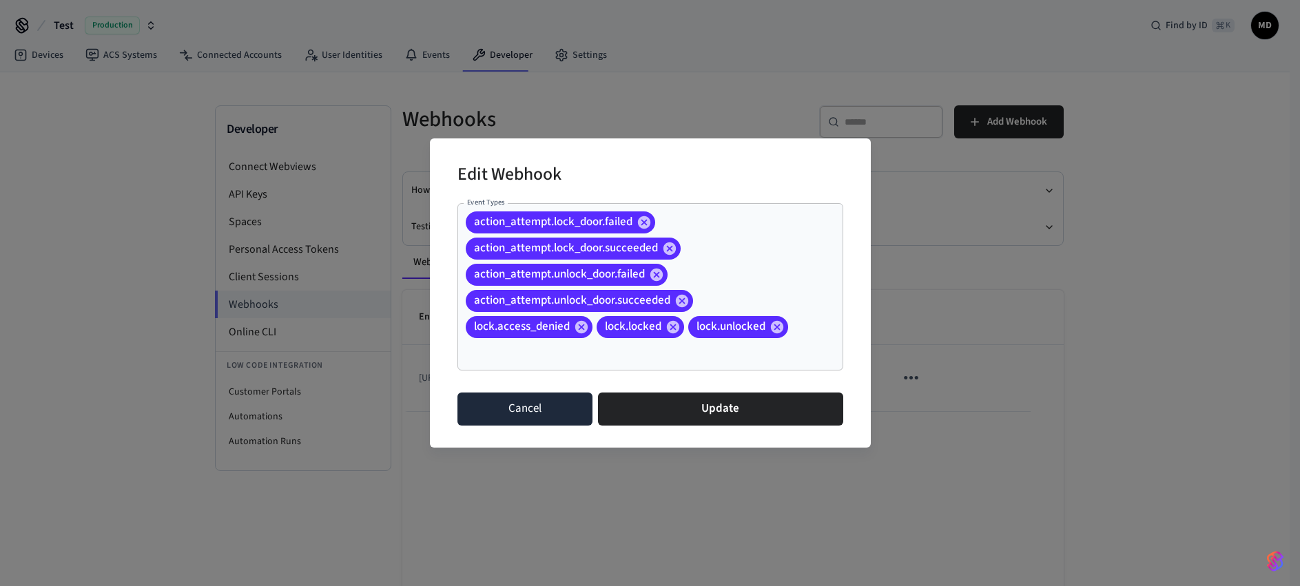
click at [563, 416] on button "Cancel" at bounding box center [526, 409] width 136 height 33
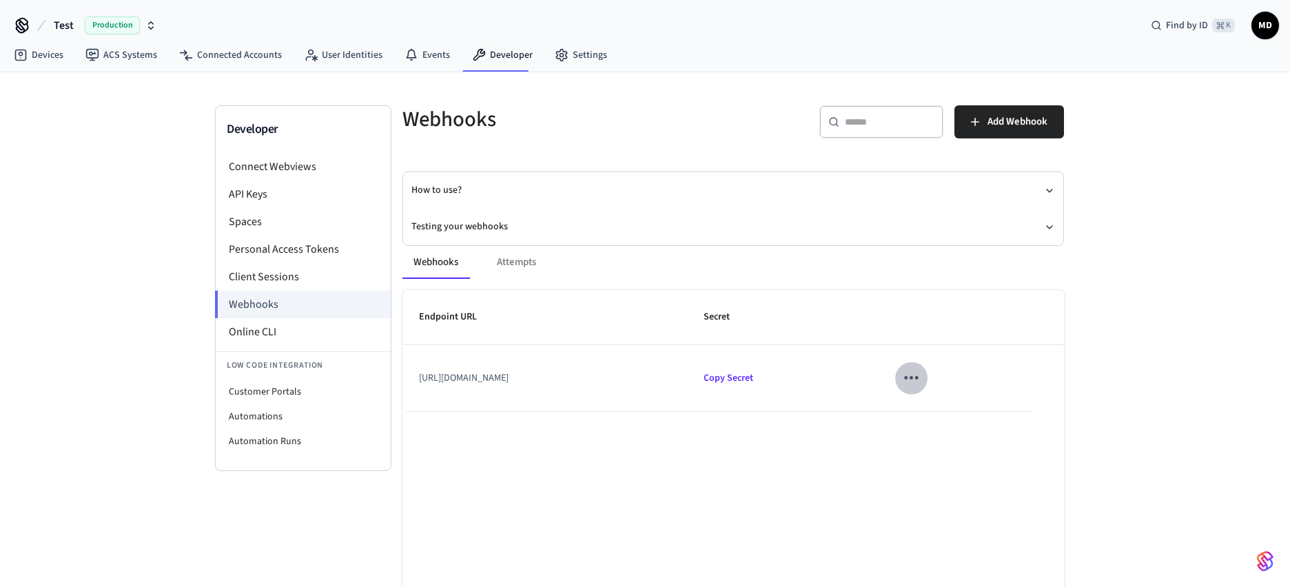
click at [919, 379] on icon "sticky table" at bounding box center [911, 378] width 14 height 3
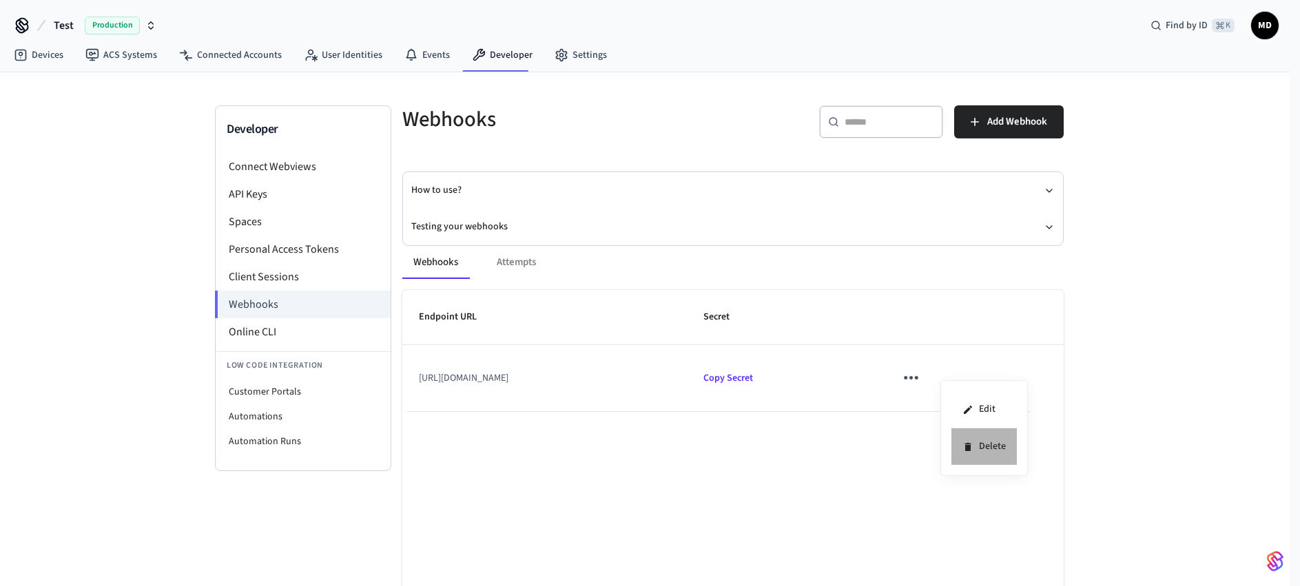
click at [977, 449] on li "Delete" at bounding box center [984, 447] width 65 height 37
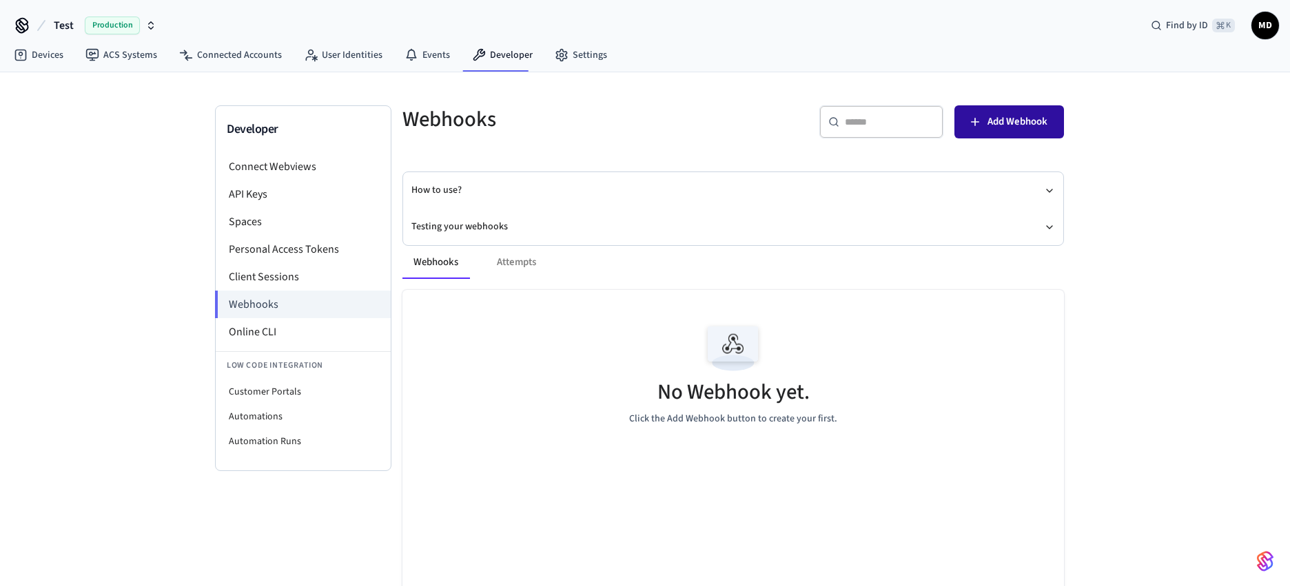
click at [1022, 135] on button "Add Webhook" at bounding box center [1009, 121] width 110 height 33
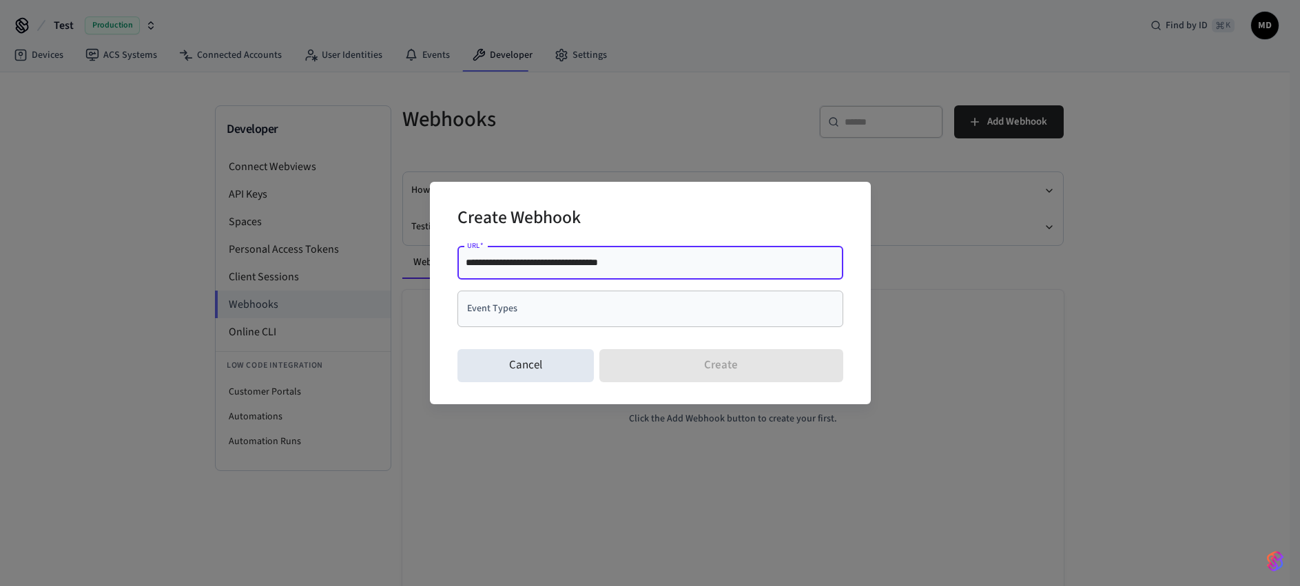
type input "**********"
click at [651, 318] on input "Event Types" at bounding box center [640, 309] width 353 height 24
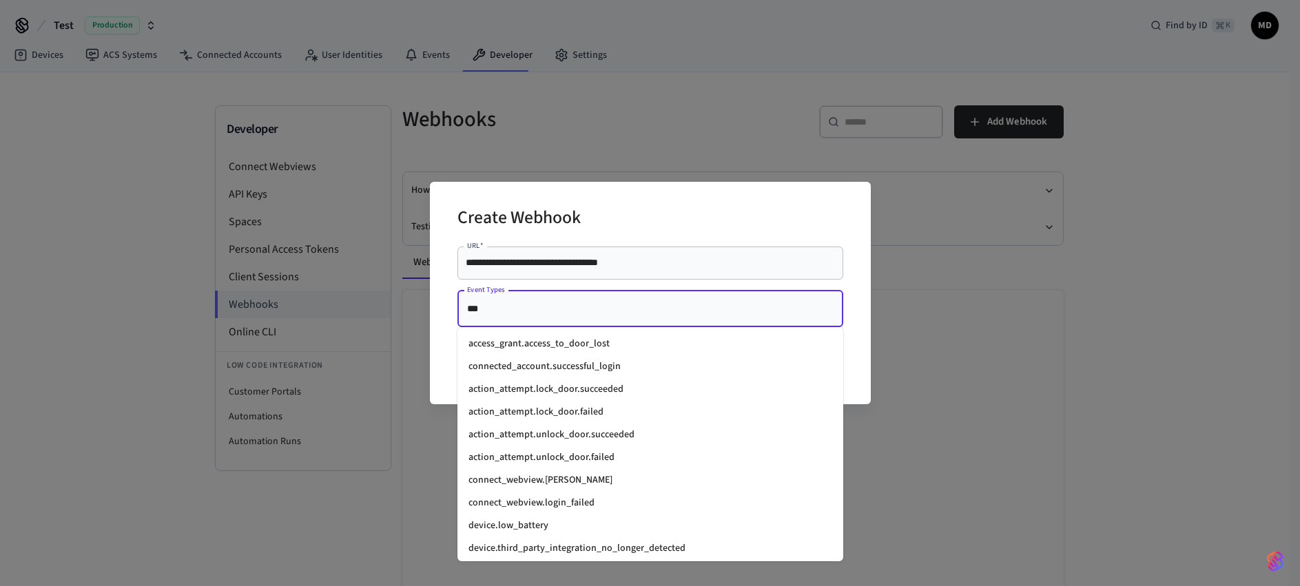
type input "****"
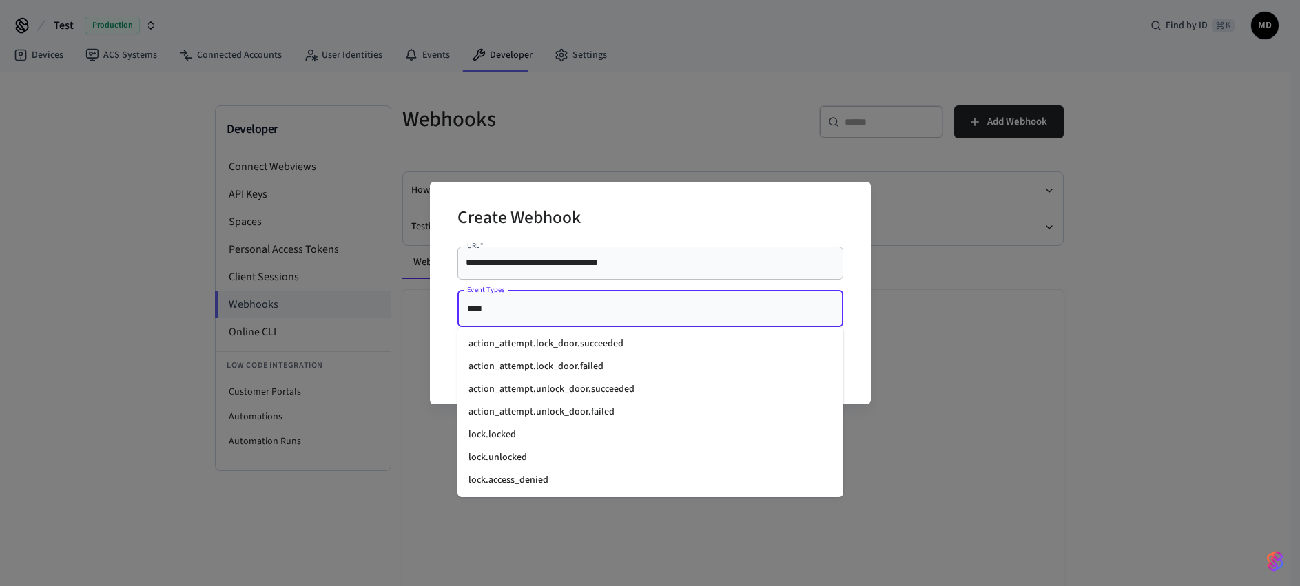
click at [504, 437] on li "lock.locked" at bounding box center [651, 435] width 386 height 23
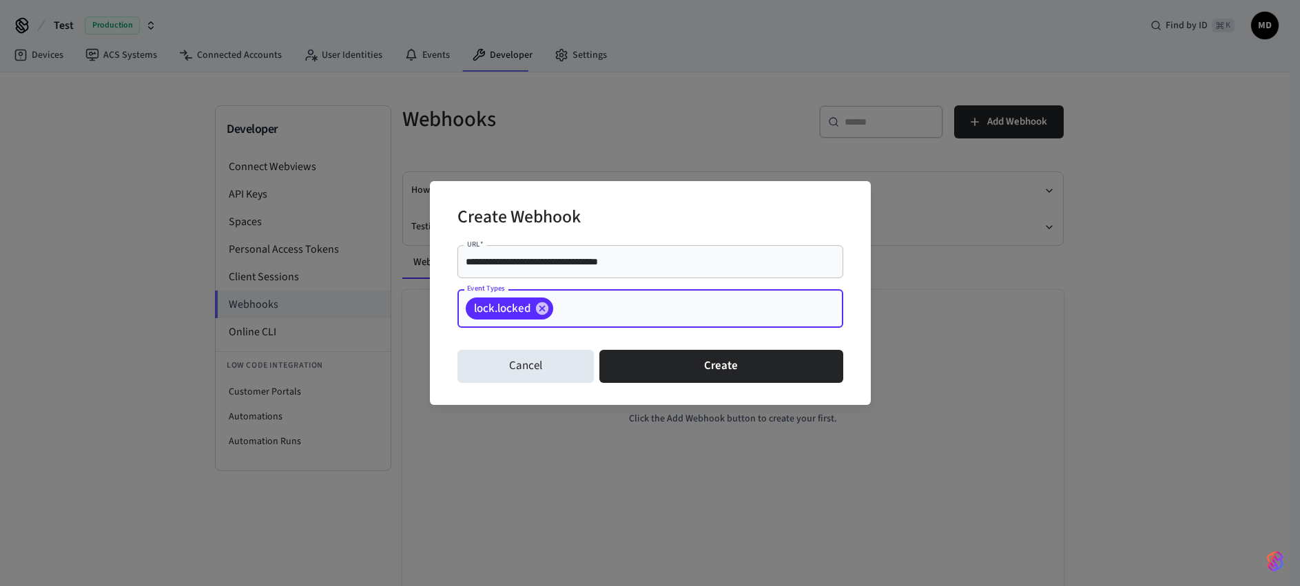
click at [589, 307] on input "Event Types" at bounding box center [676, 309] width 243 height 24
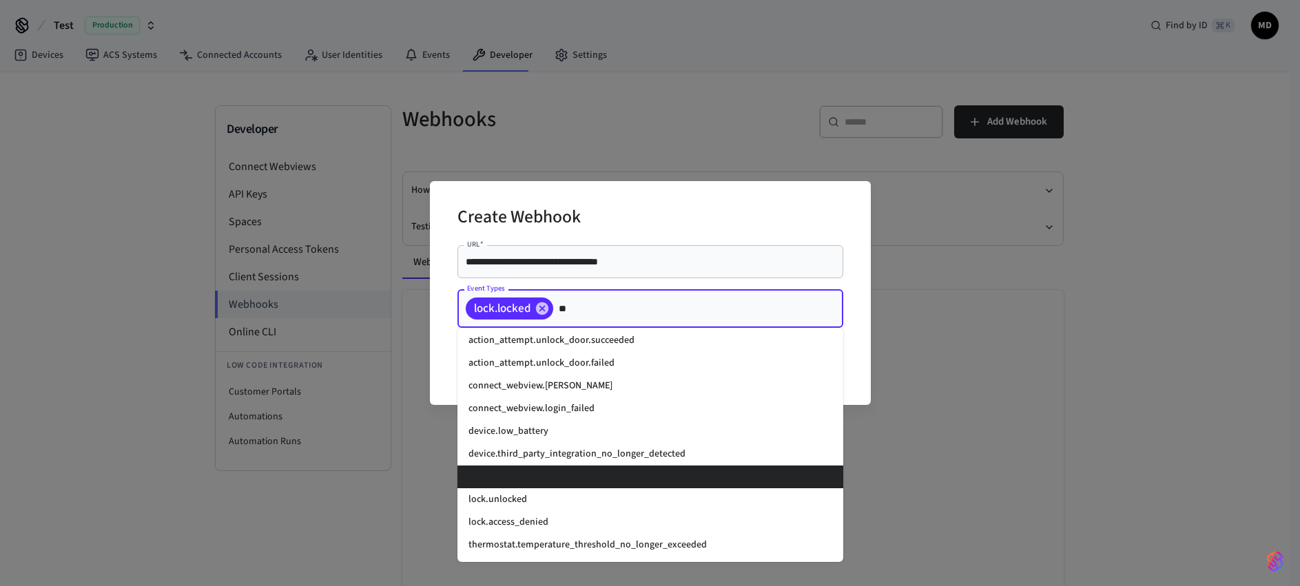
scroll to position [95, 0]
type input "****"
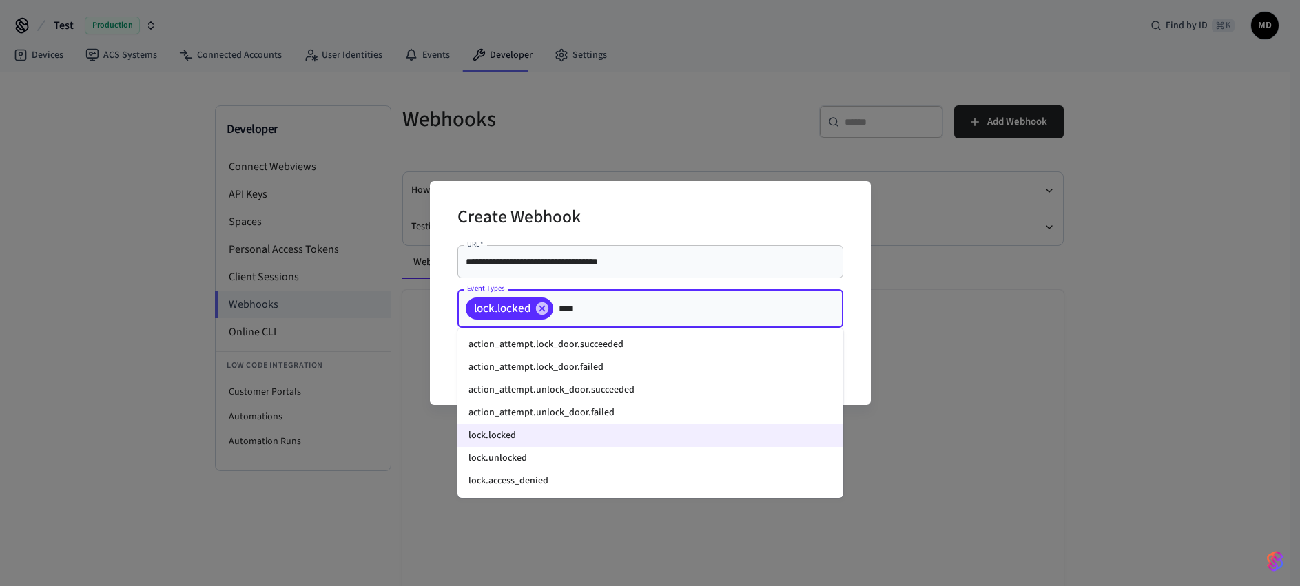
click at [529, 454] on li "lock.unlocked" at bounding box center [651, 458] width 386 height 23
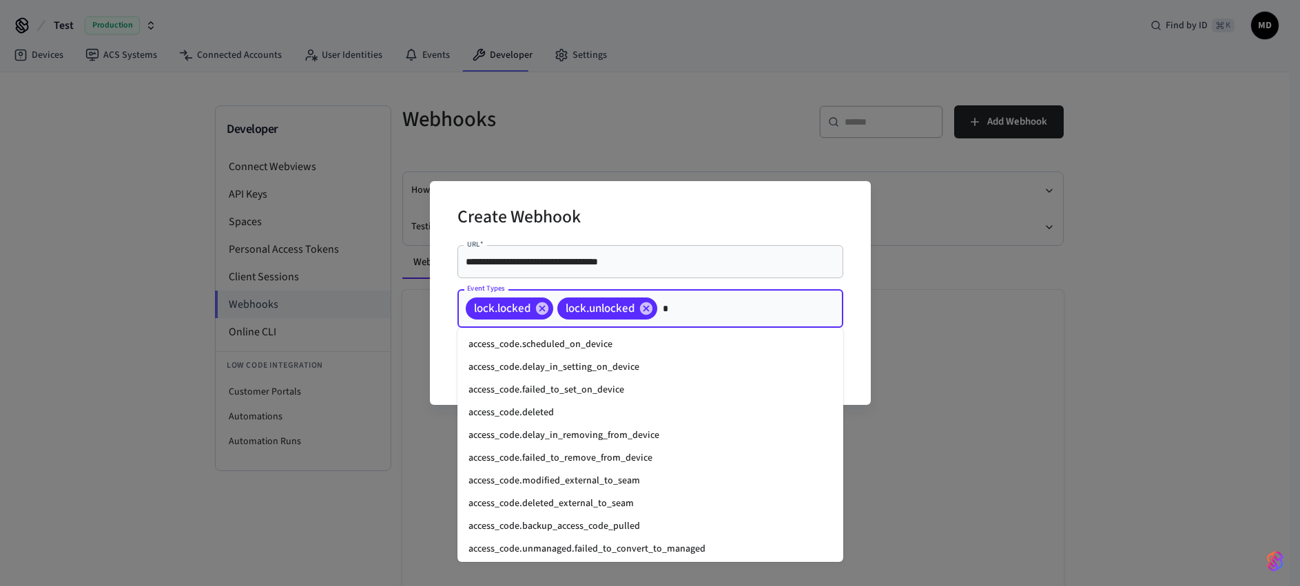
scroll to position [95, 0]
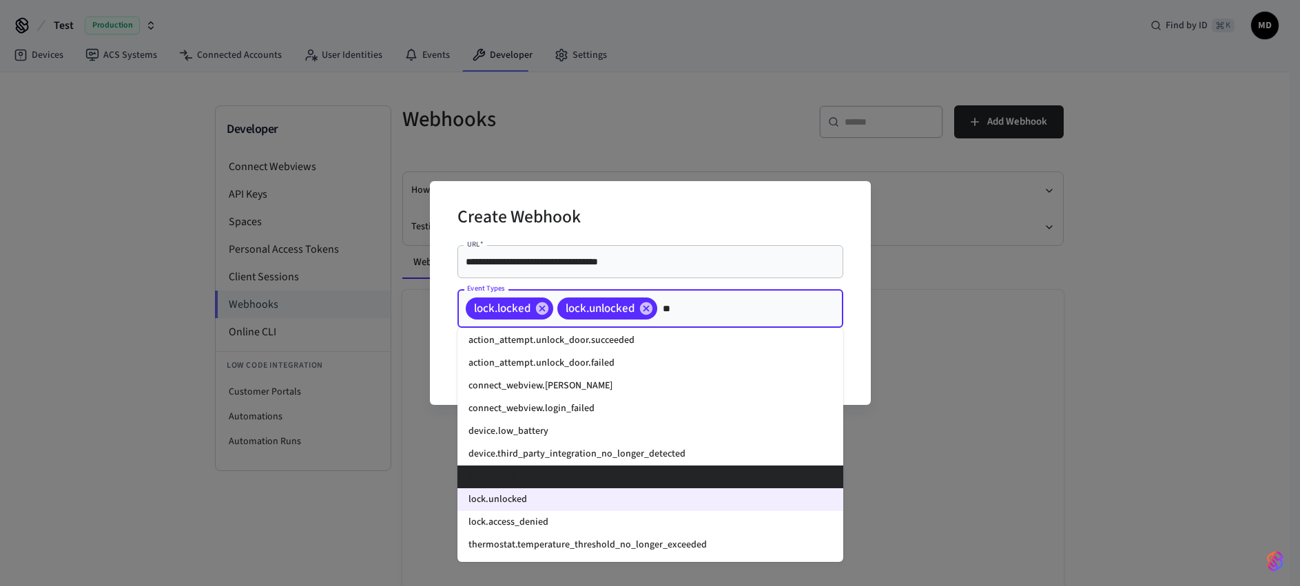
type input "***"
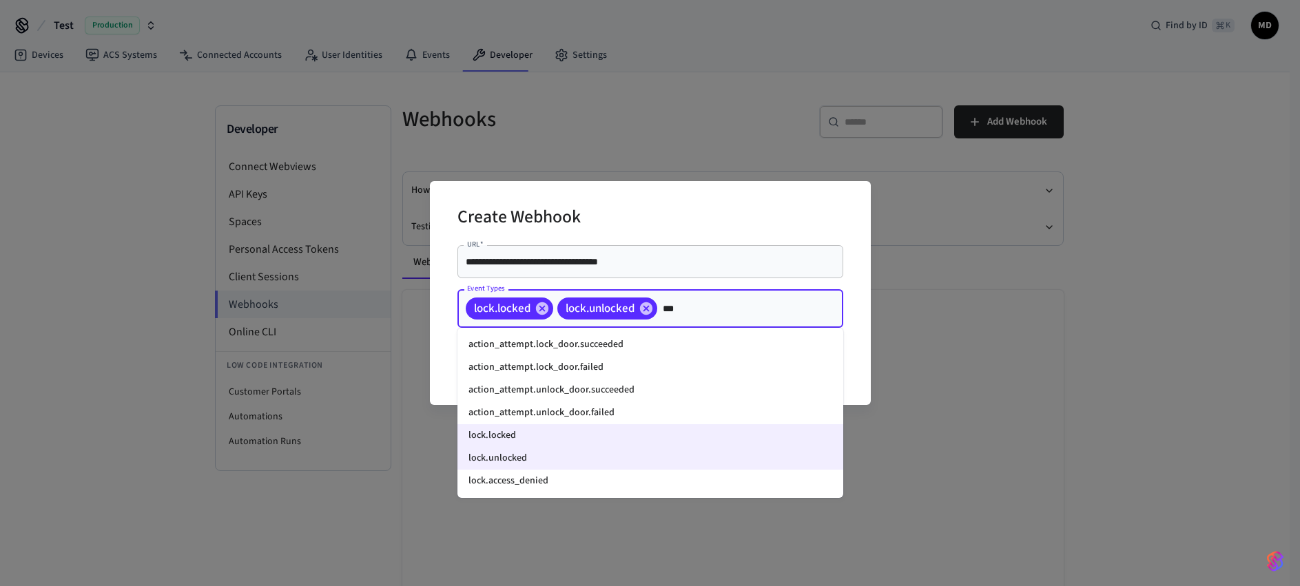
click at [539, 486] on li "lock.access_denied" at bounding box center [651, 481] width 386 height 23
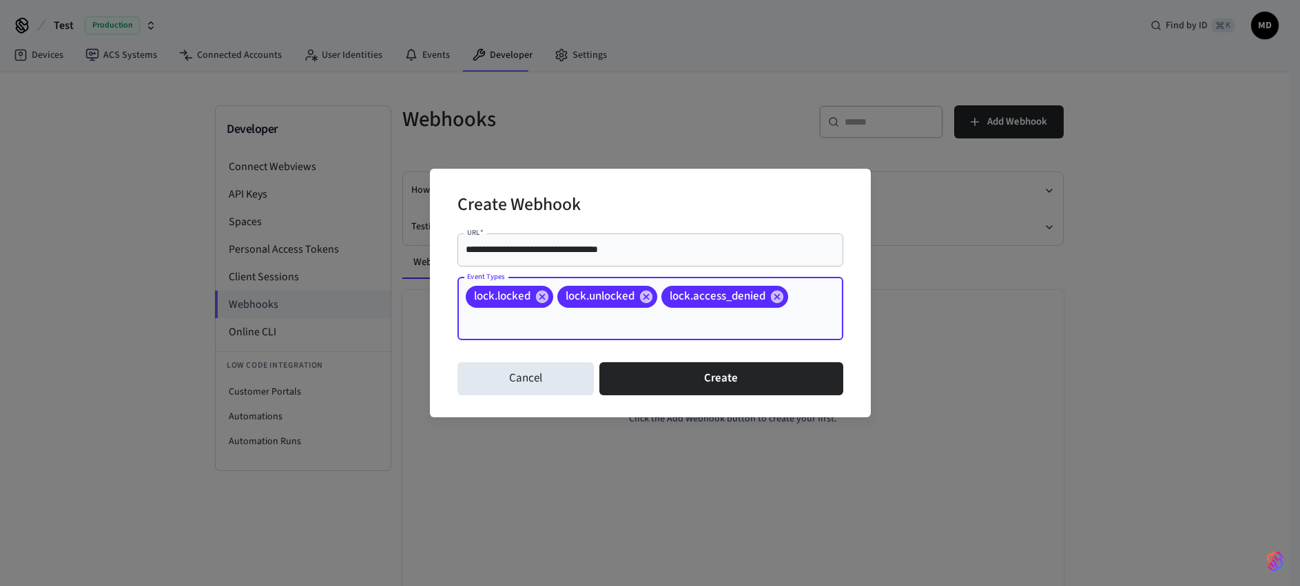
click at [831, 323] on div "lock.locked lock.unlocked lock.access_denied Event Types" at bounding box center [651, 309] width 386 height 63
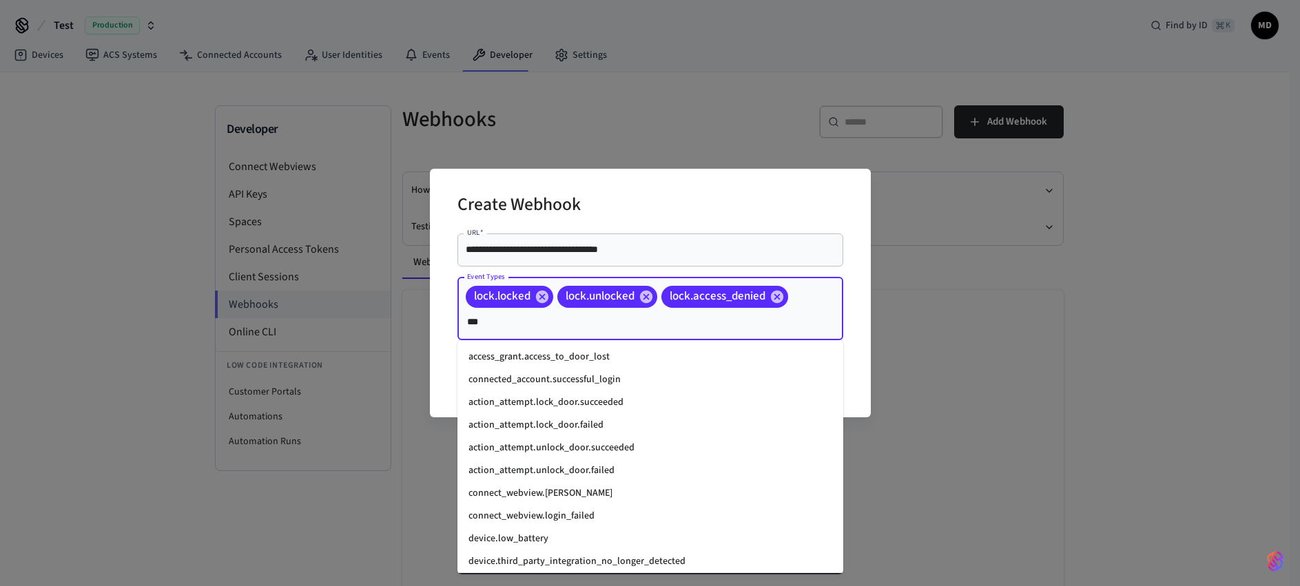
type input "****"
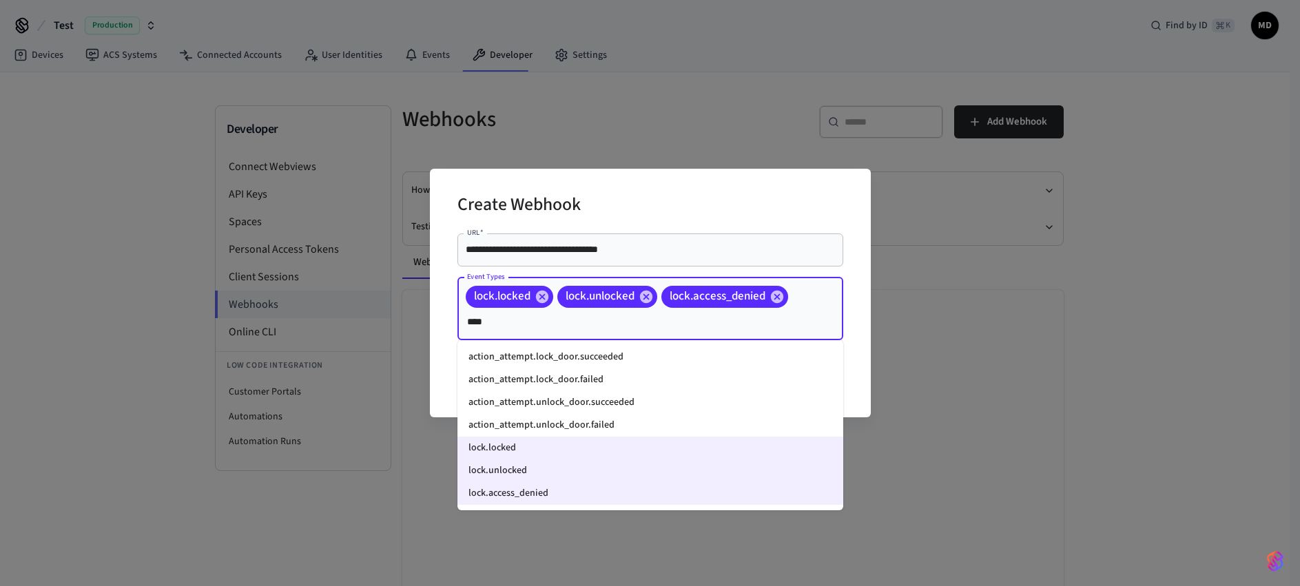
click at [608, 355] on li "action_attempt.lock_door.succeeded" at bounding box center [651, 357] width 386 height 23
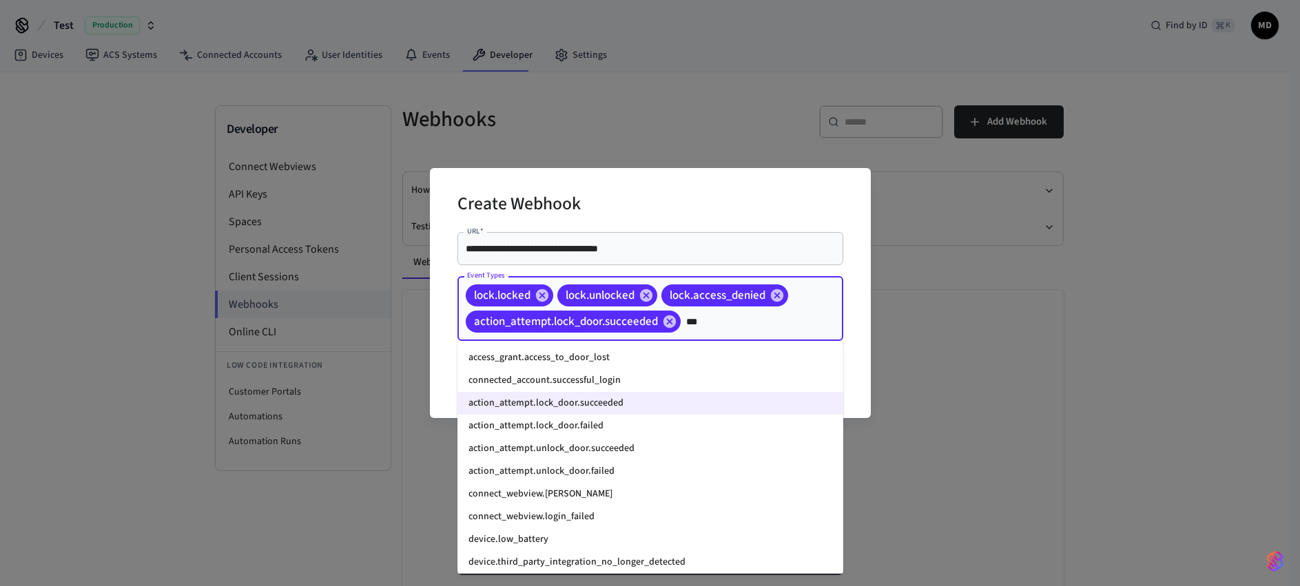
type input "****"
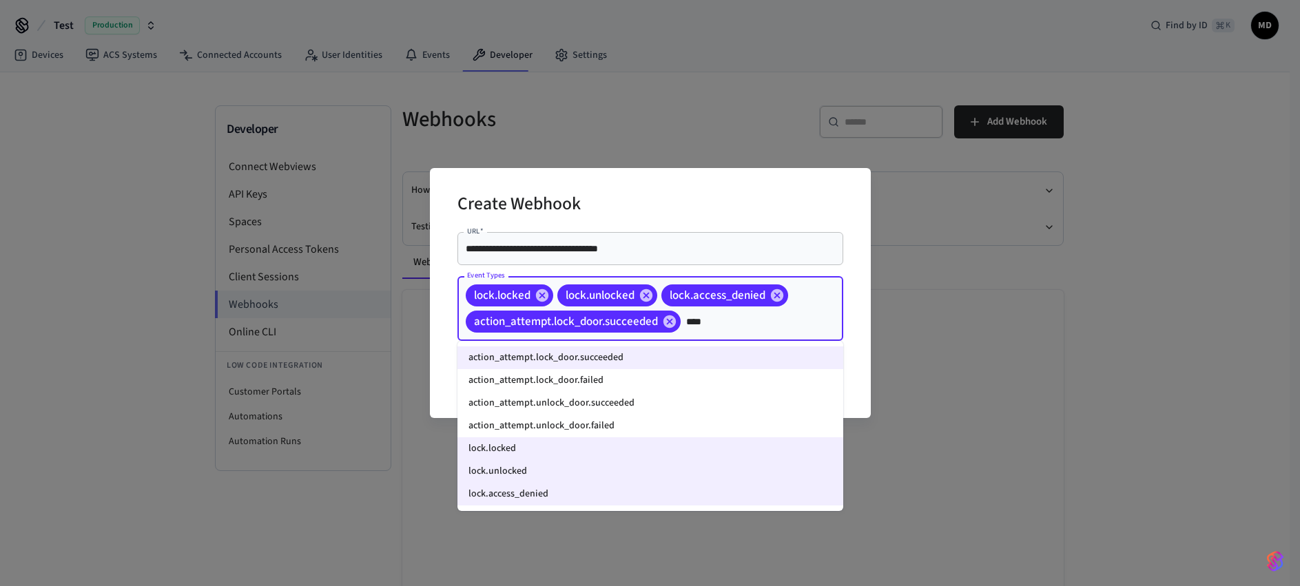
click at [613, 385] on li "action_attempt.lock_door.failed" at bounding box center [651, 380] width 386 height 23
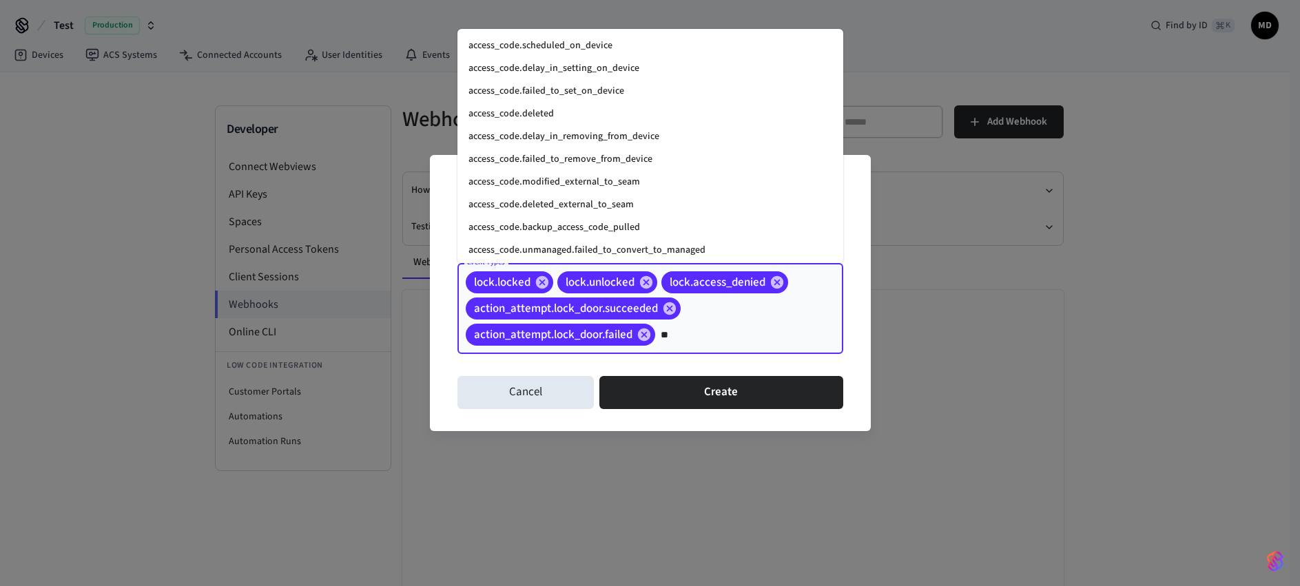
scroll to position [95, 0]
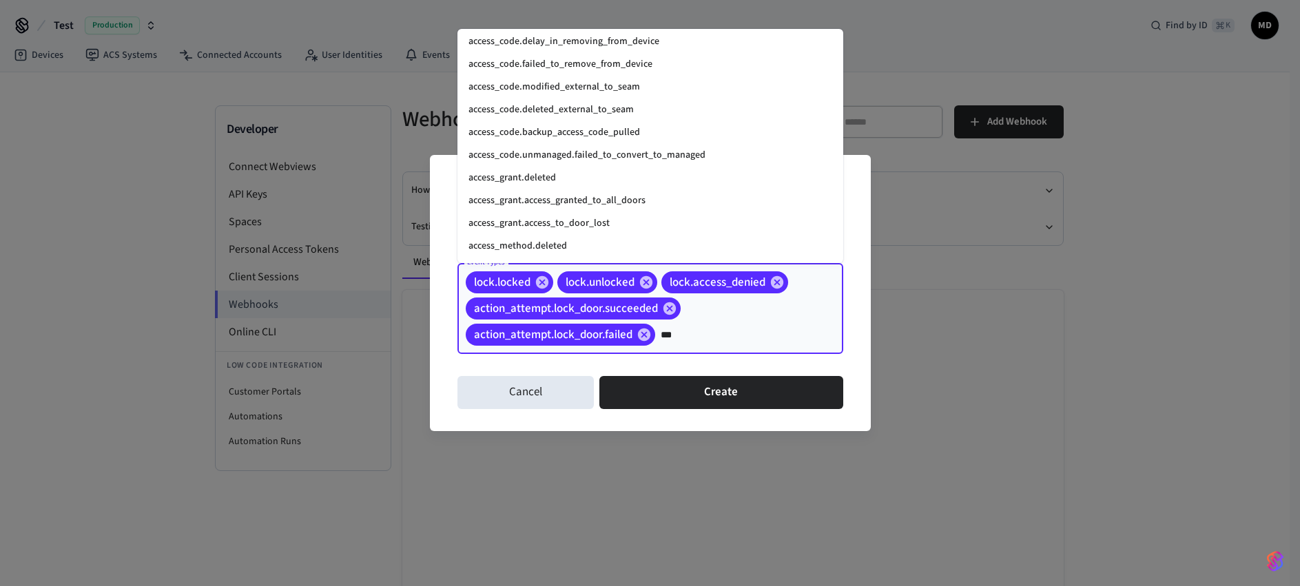
type input "****"
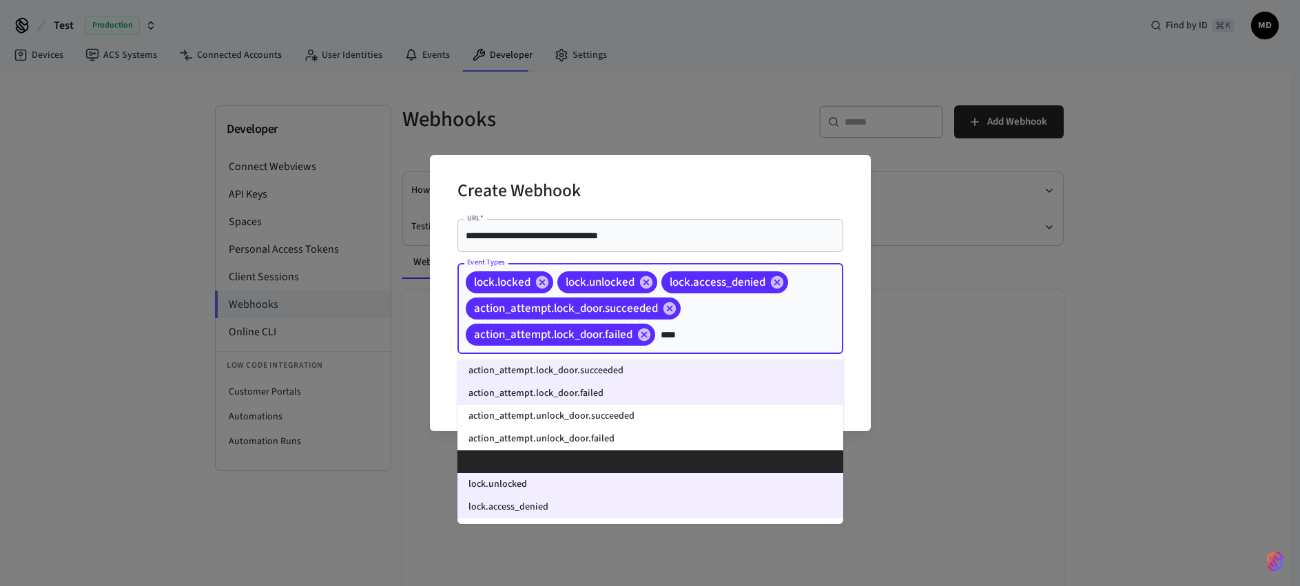
scroll to position [0, 0]
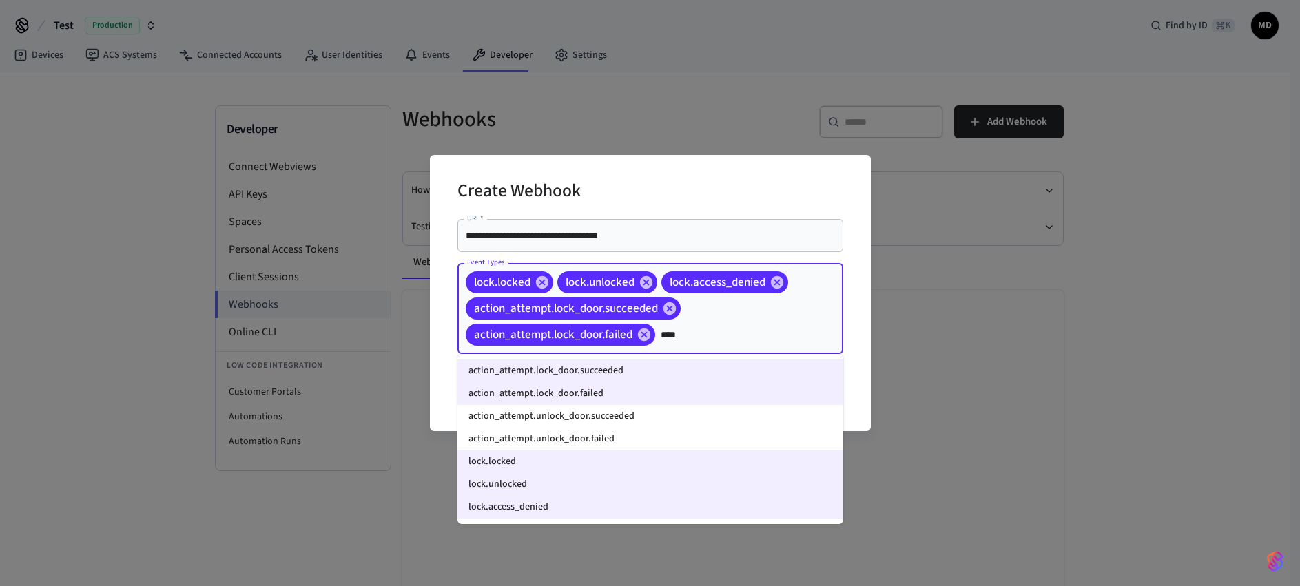
click at [649, 420] on li "action_attempt.unlock_door.succeeded" at bounding box center [651, 416] width 386 height 23
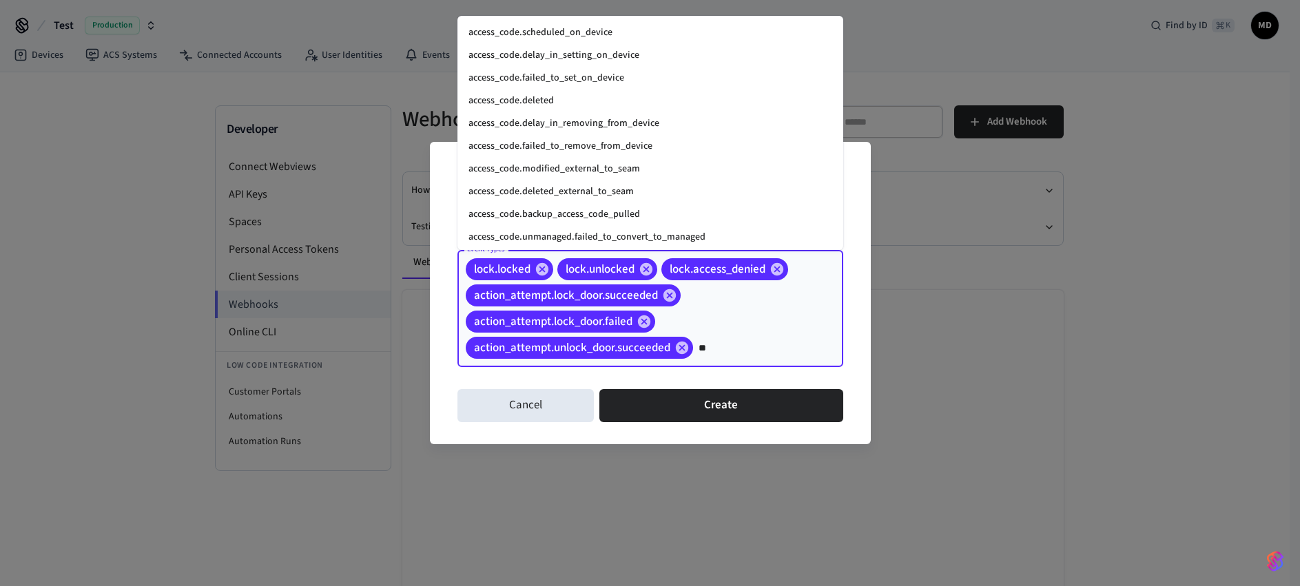
scroll to position [95, 0]
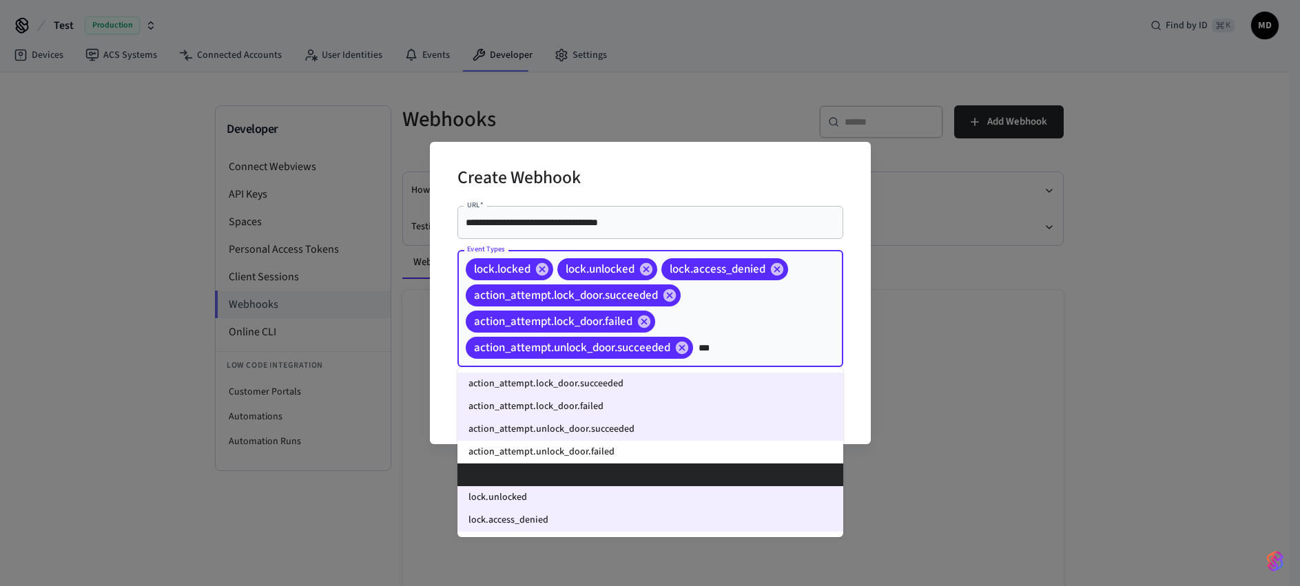
type input "****"
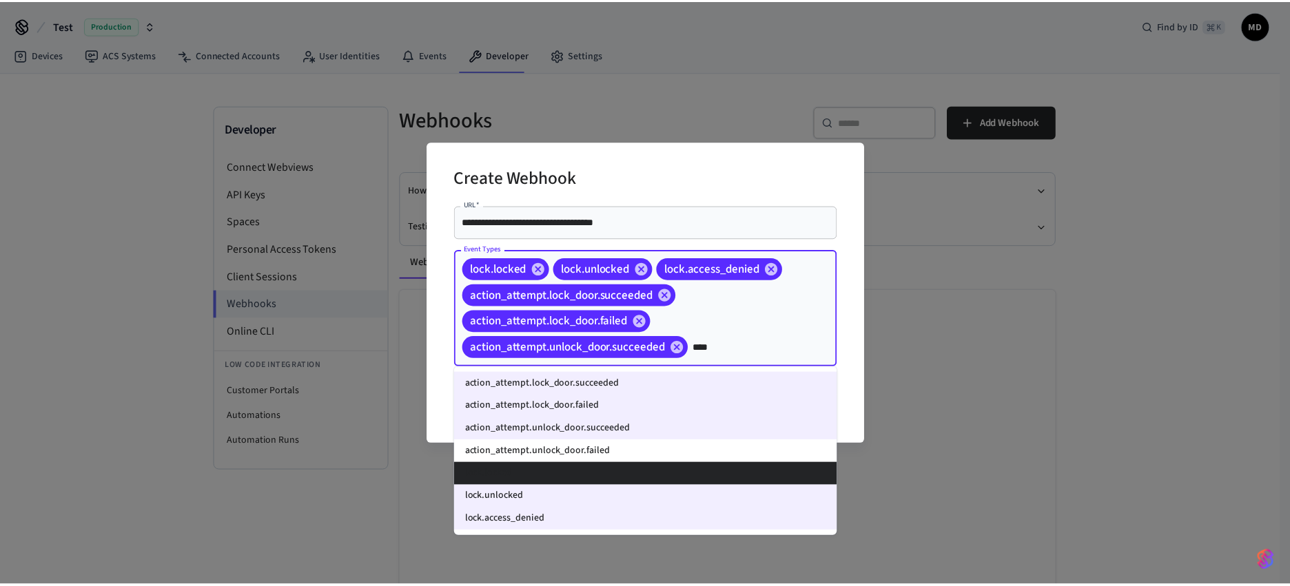
scroll to position [0, 0]
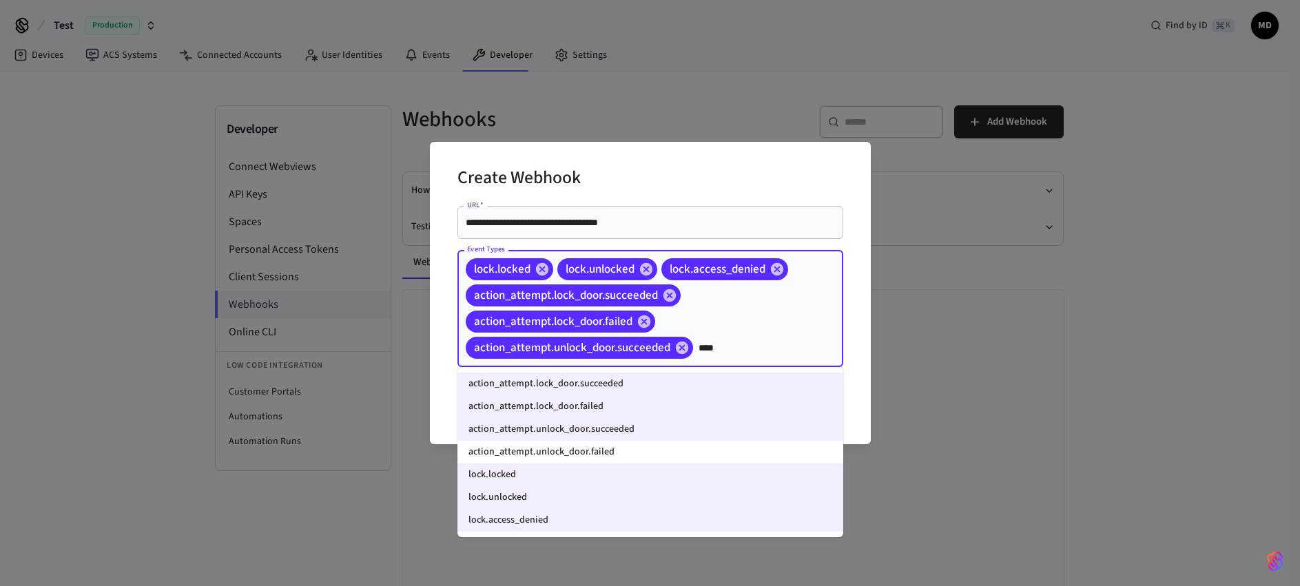
click at [604, 453] on li "action_attempt.unlock_door.failed" at bounding box center [651, 452] width 386 height 23
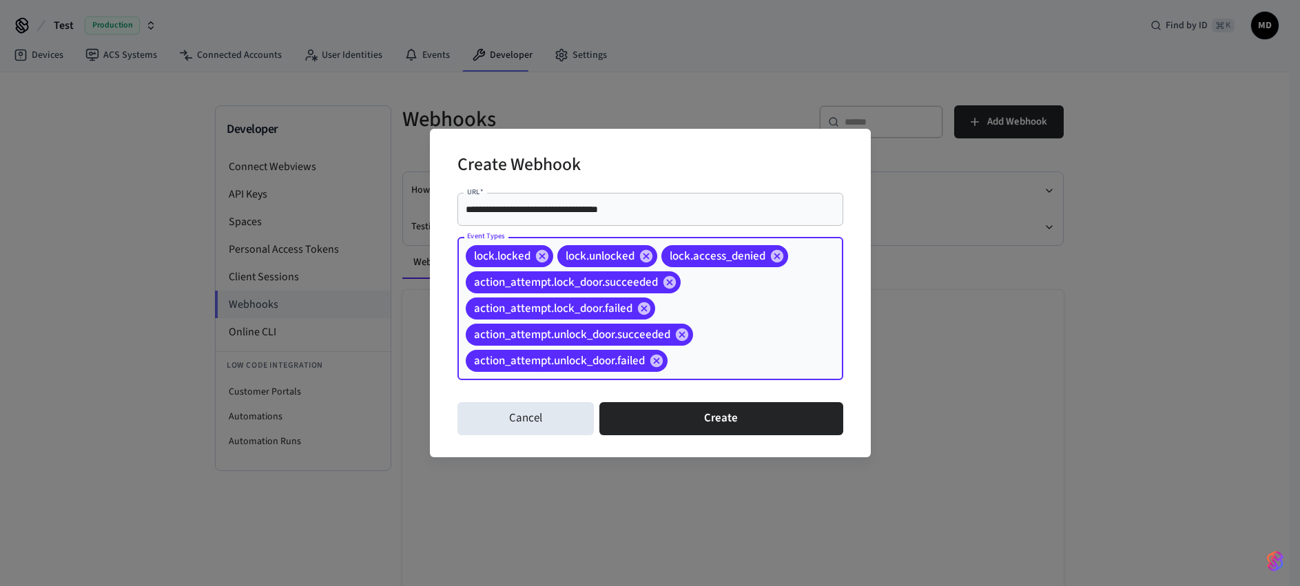
click at [853, 290] on div "**********" at bounding box center [650, 293] width 441 height 329
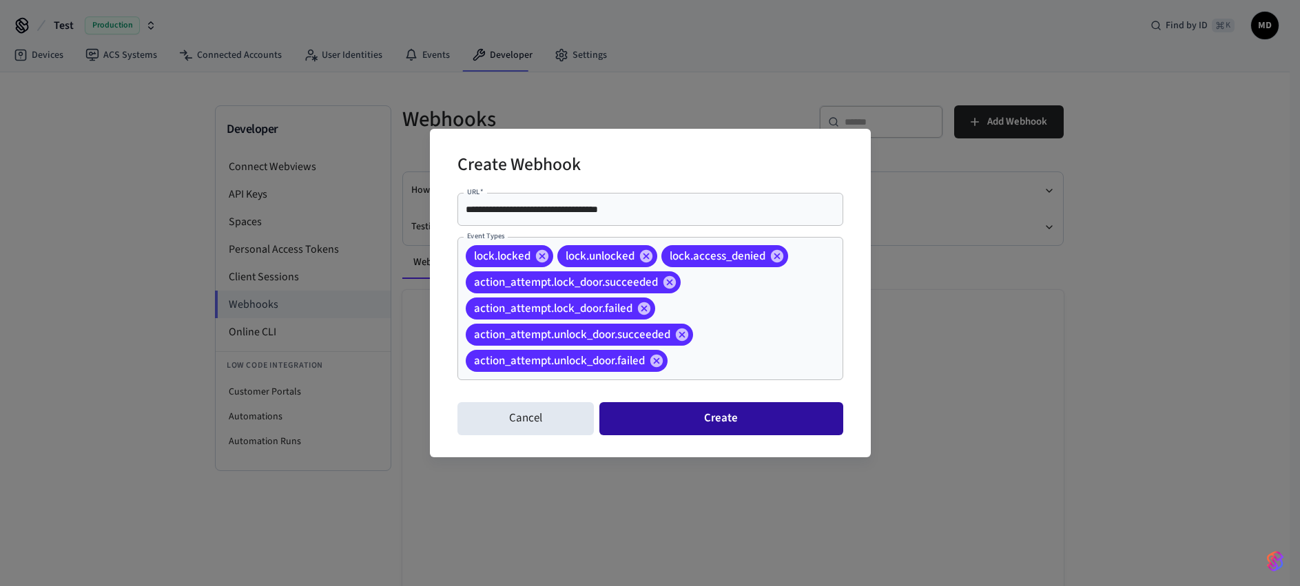
click at [726, 418] on button "Create" at bounding box center [721, 418] width 243 height 33
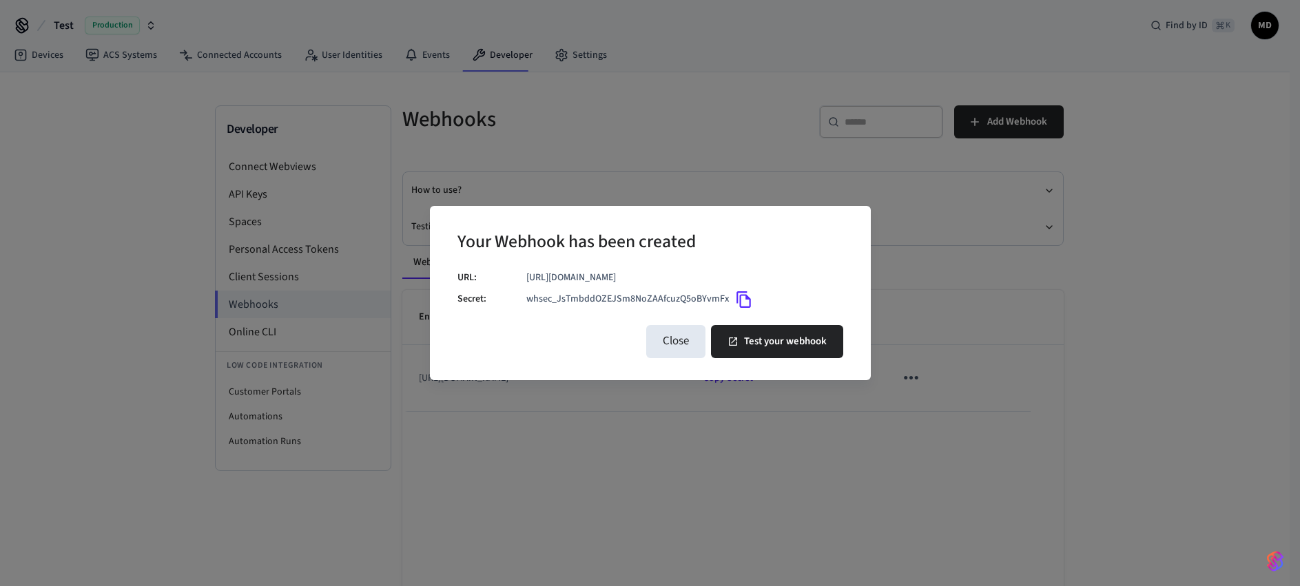
click at [743, 300] on icon "Copy" at bounding box center [744, 300] width 18 height 18
click at [749, 337] on button "Test your webhook" at bounding box center [777, 341] width 132 height 33
click at [682, 342] on button "Close" at bounding box center [675, 341] width 59 height 33
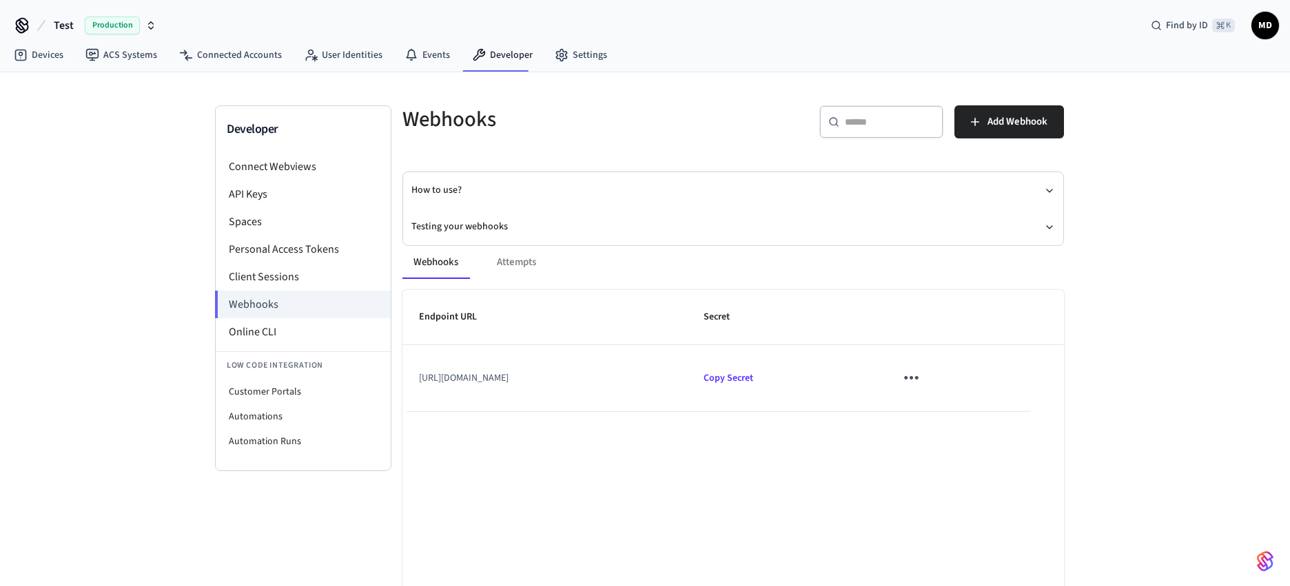
click at [524, 269] on div "Webhooks Attempts" at bounding box center [733, 262] width 662 height 33
click at [524, 263] on div "Webhooks Attempts" at bounding box center [733, 262] width 662 height 33
click at [539, 265] on div "Webhooks Attempts" at bounding box center [733, 262] width 662 height 33
click at [642, 278] on div "Webhooks Attempts" at bounding box center [733, 262] width 662 height 33
click at [511, 257] on div "Webhooks Attempts" at bounding box center [733, 262] width 662 height 33
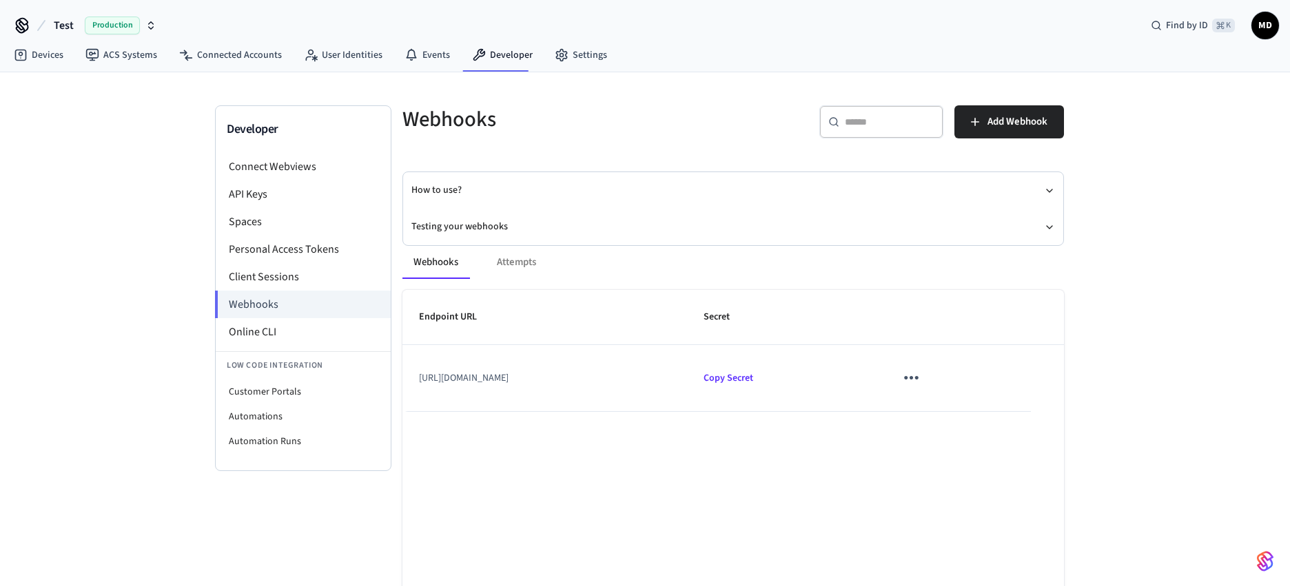
click at [520, 260] on div "Webhooks Attempts" at bounding box center [733, 262] width 662 height 33
click at [1105, 316] on div "Developer Connect Webviews API Keys Spaces Personal Access Tokens Client Sessio…" at bounding box center [645, 356] width 1290 height 568
click at [1141, 373] on div "Developer Connect Webviews API Keys Spaces Personal Access Tokens Client Sessio…" at bounding box center [645, 356] width 1290 height 568
click at [1109, 117] on div "Developer Connect Webviews API Keys Spaces Personal Access Tokens Client Sessio…" at bounding box center [639, 356] width 1279 height 568
click at [917, 378] on icon "sticky table" at bounding box center [905, 377] width 21 height 21
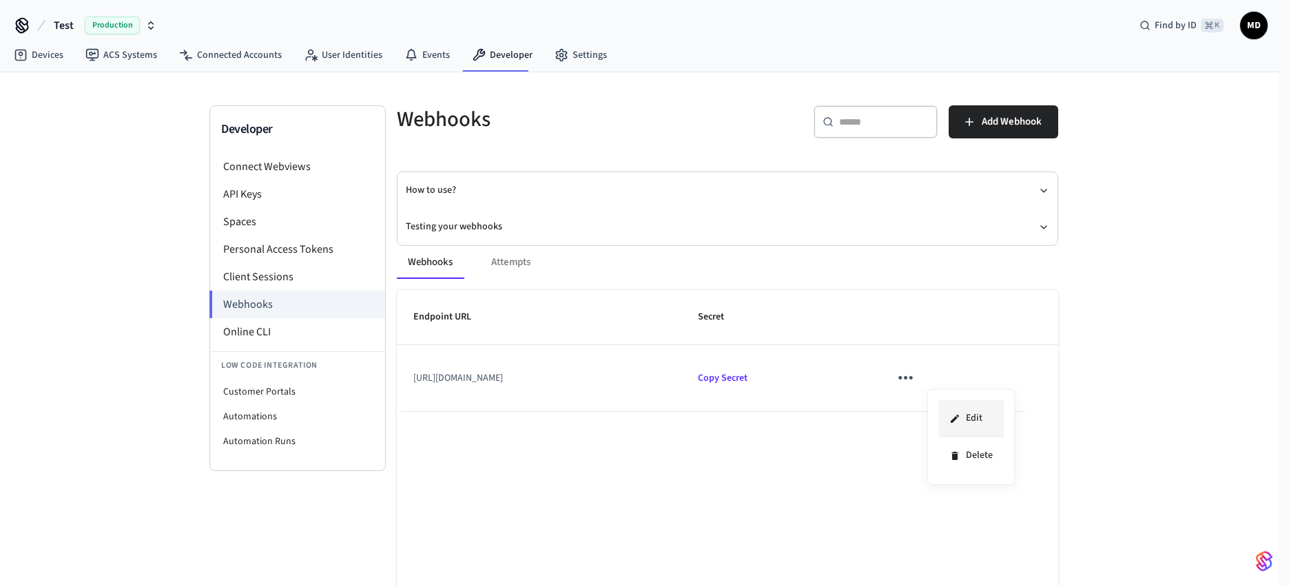
click at [975, 416] on li "Edit" at bounding box center [971, 418] width 65 height 37
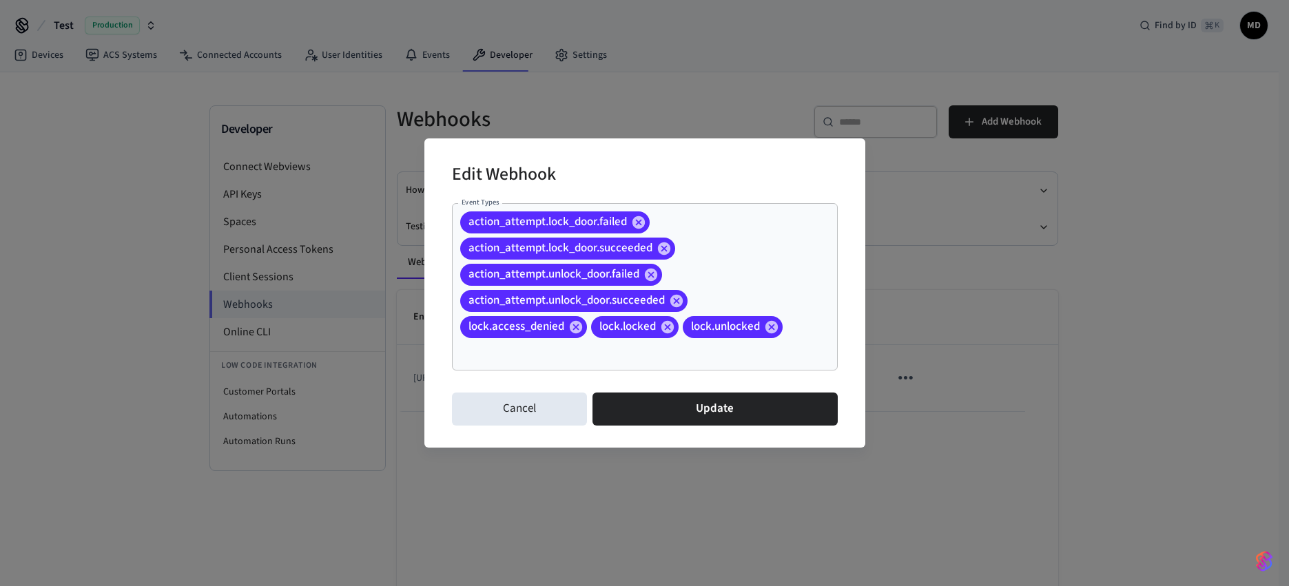
click at [808, 271] on div "action_attempt.lock_door.failed action_attempt.lock_door.succeeded action_attem…" at bounding box center [645, 286] width 386 height 167
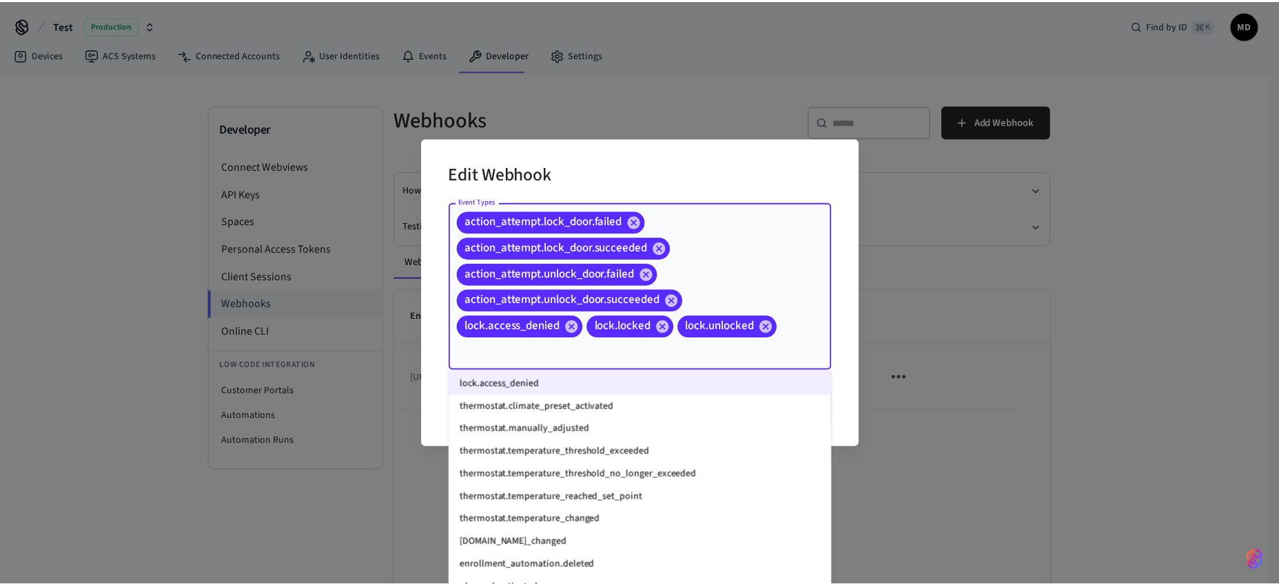
scroll to position [1823, 0]
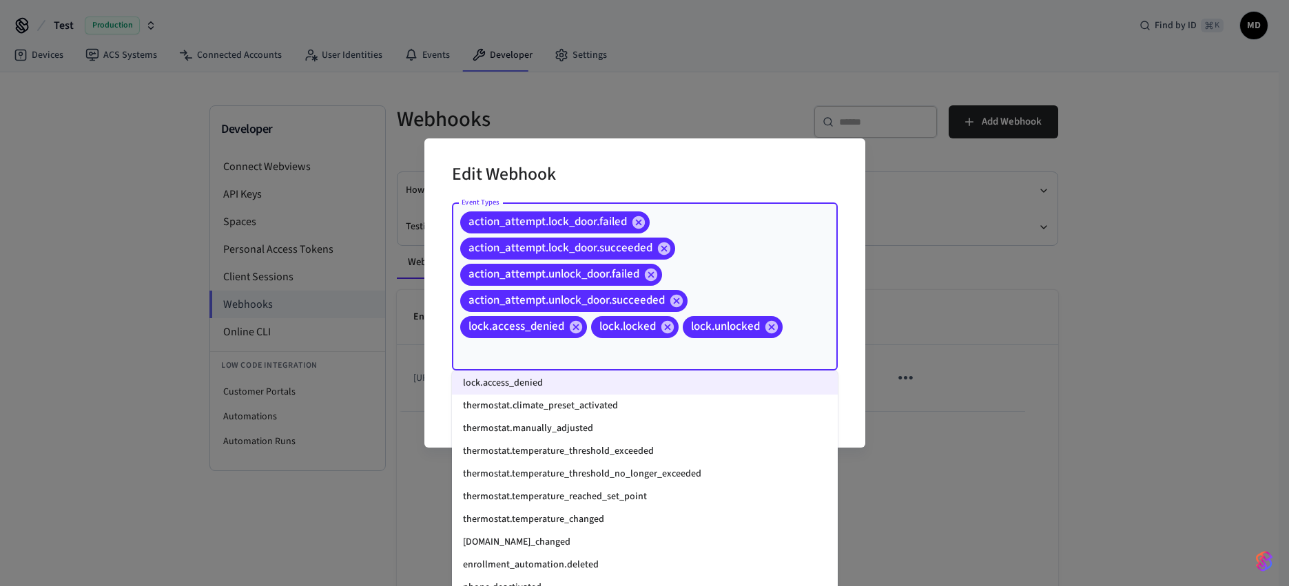
click at [966, 491] on div "Edit Webhook Event Types action_attempt.lock_door.failed action_attempt.lock_do…" at bounding box center [644, 293] width 1289 height 586
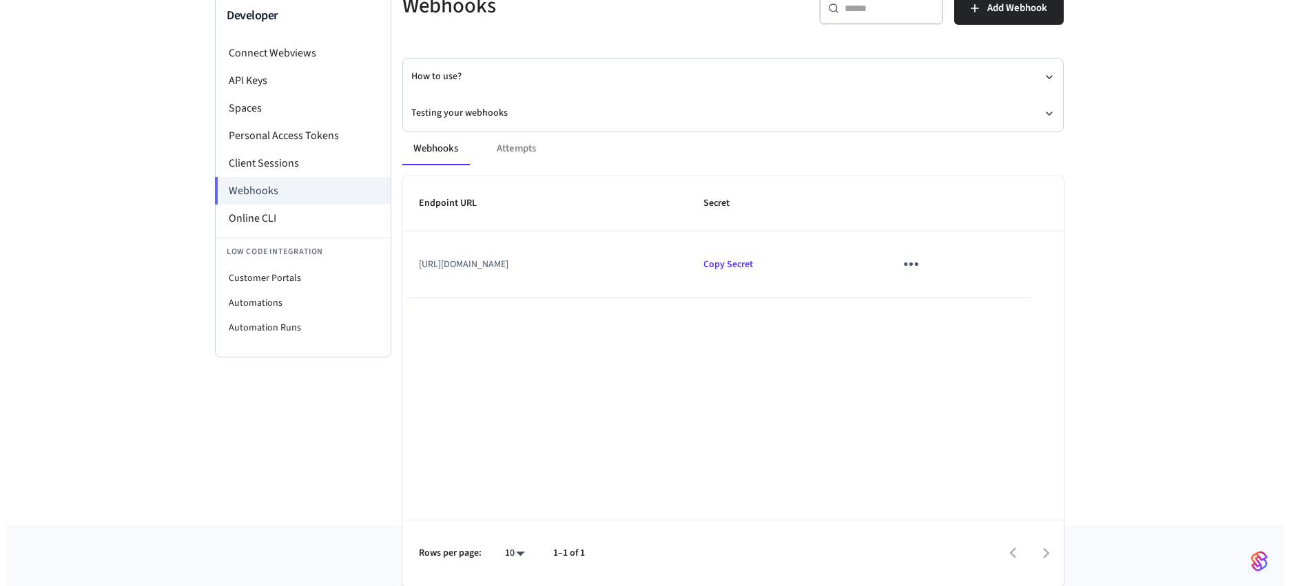
scroll to position [114, 0]
click at [917, 266] on icon "sticky table" at bounding box center [905, 263] width 21 height 21
click at [978, 306] on li "Edit" at bounding box center [971, 304] width 65 height 37
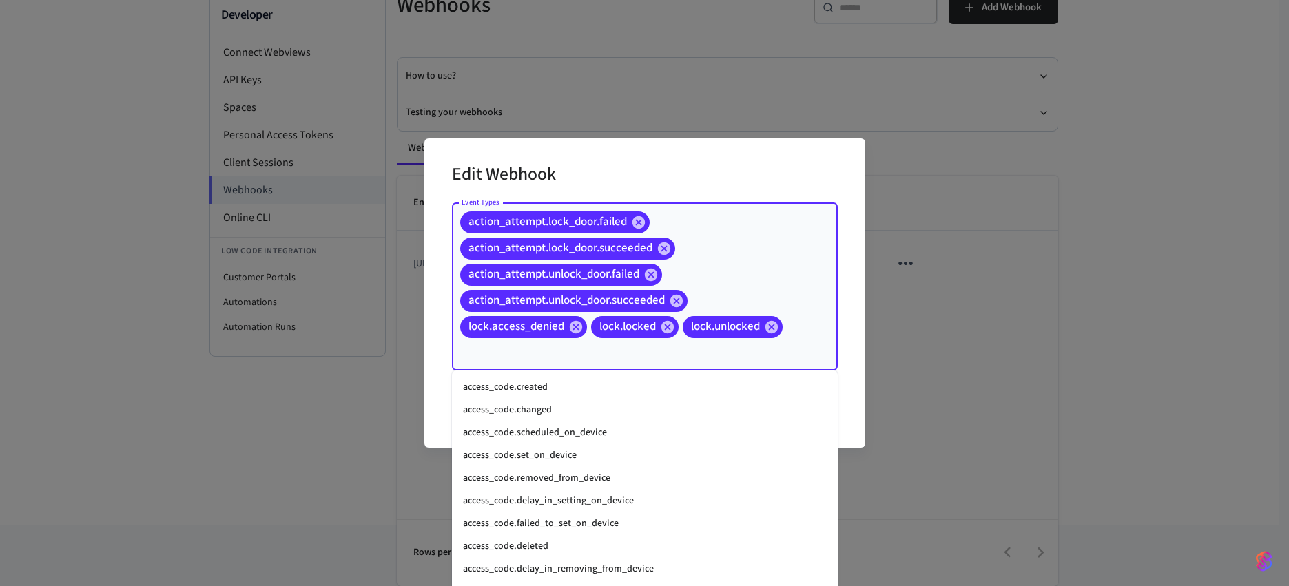
click at [751, 359] on input "Event Types" at bounding box center [625, 352] width 335 height 24
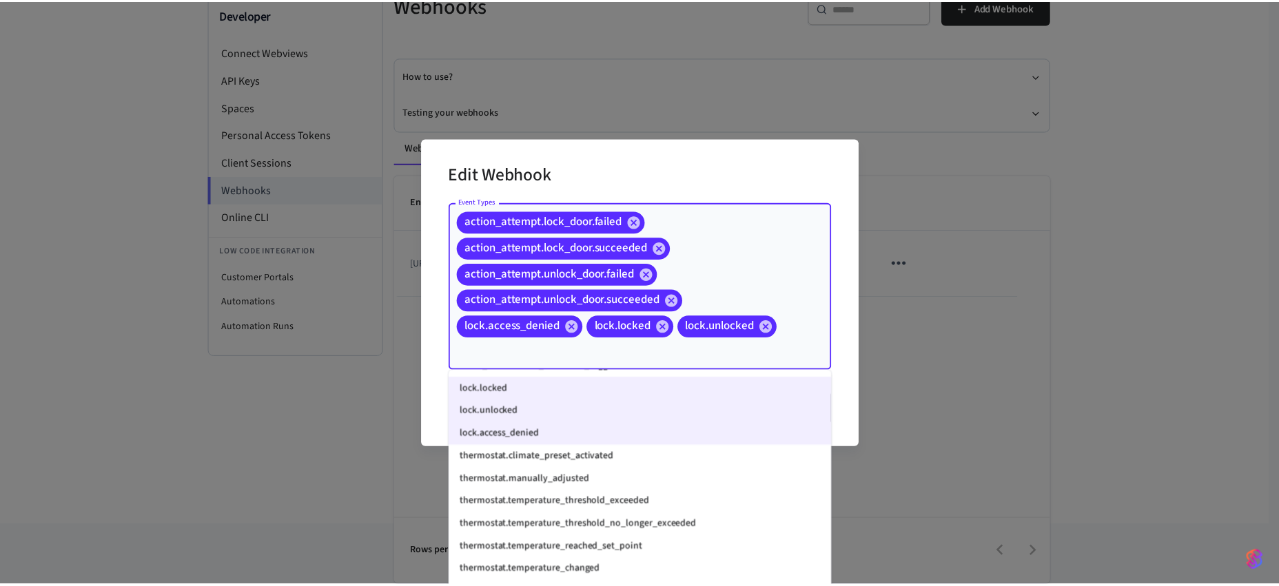
scroll to position [1823, 0]
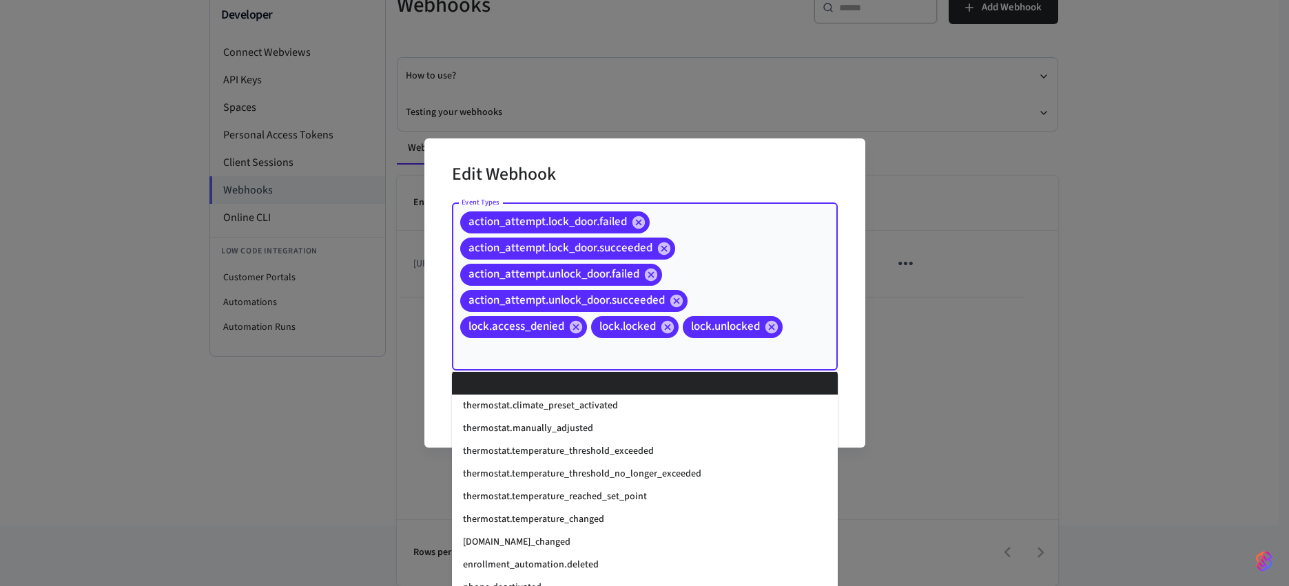
click at [968, 359] on div "Edit Webhook Event Types action_attempt.lock_door.failed action_attempt.lock_do…" at bounding box center [644, 293] width 1289 height 586
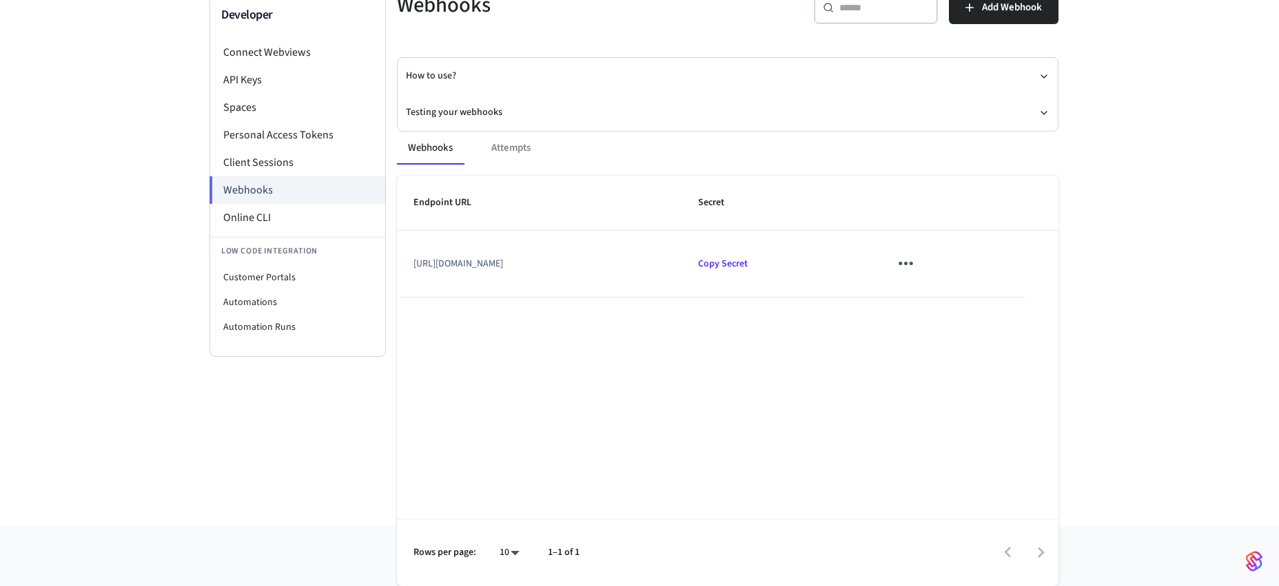
click at [917, 262] on icon "sticky table" at bounding box center [905, 263] width 21 height 21
click at [1186, 367] on div at bounding box center [644, 293] width 1289 height 586
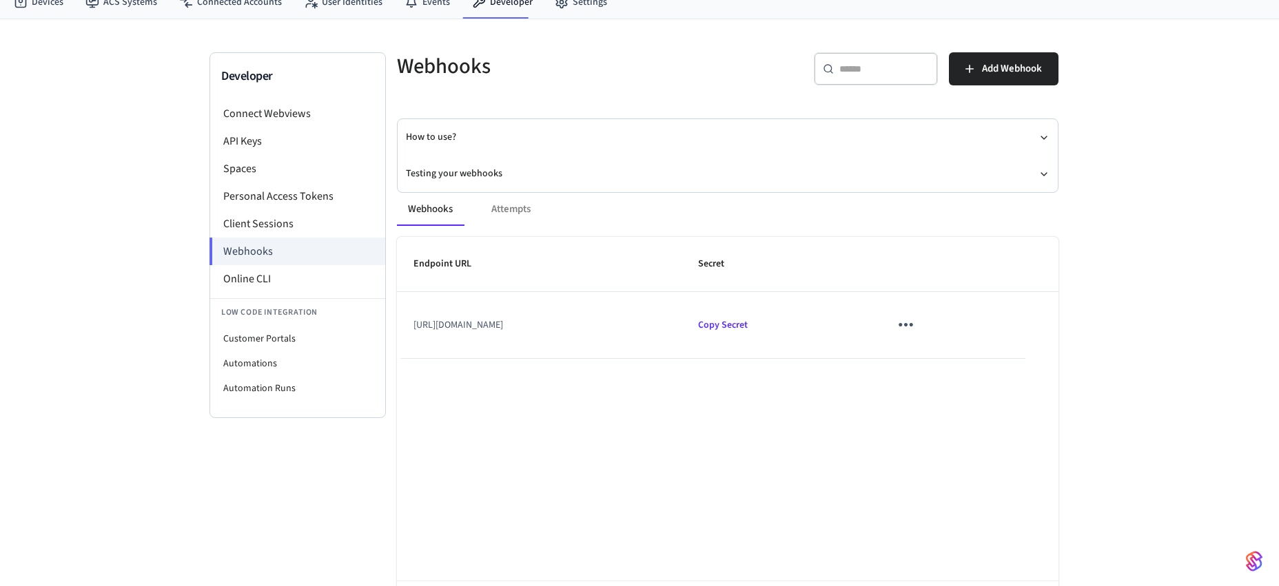
scroll to position [0, 0]
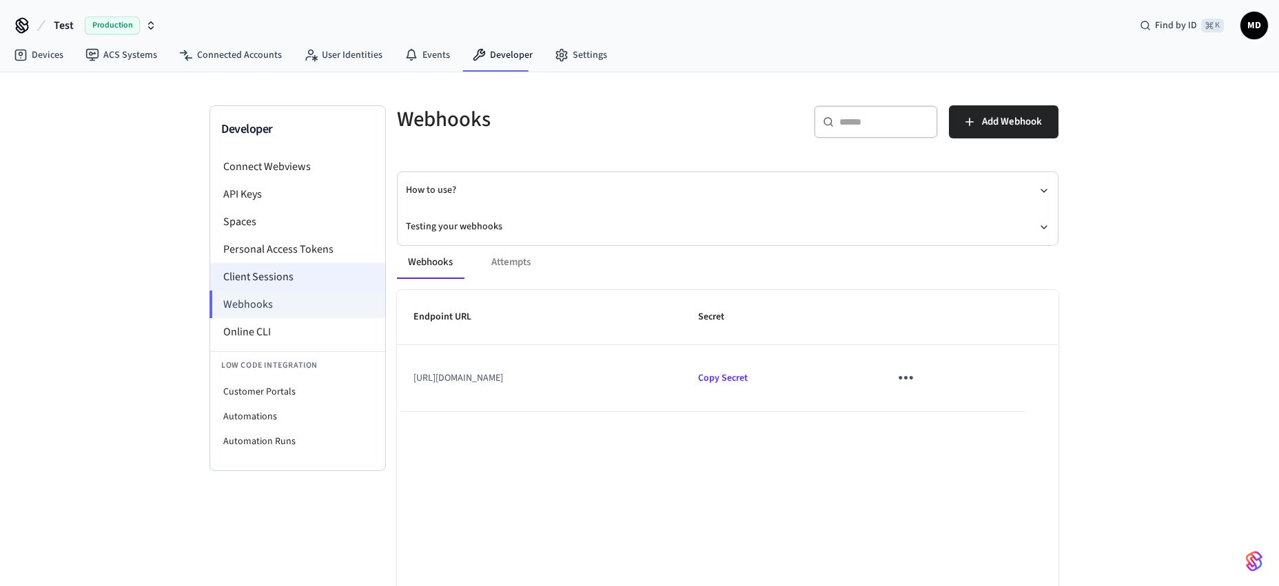
click at [258, 279] on li "Client Sessions" at bounding box center [297, 277] width 175 height 28
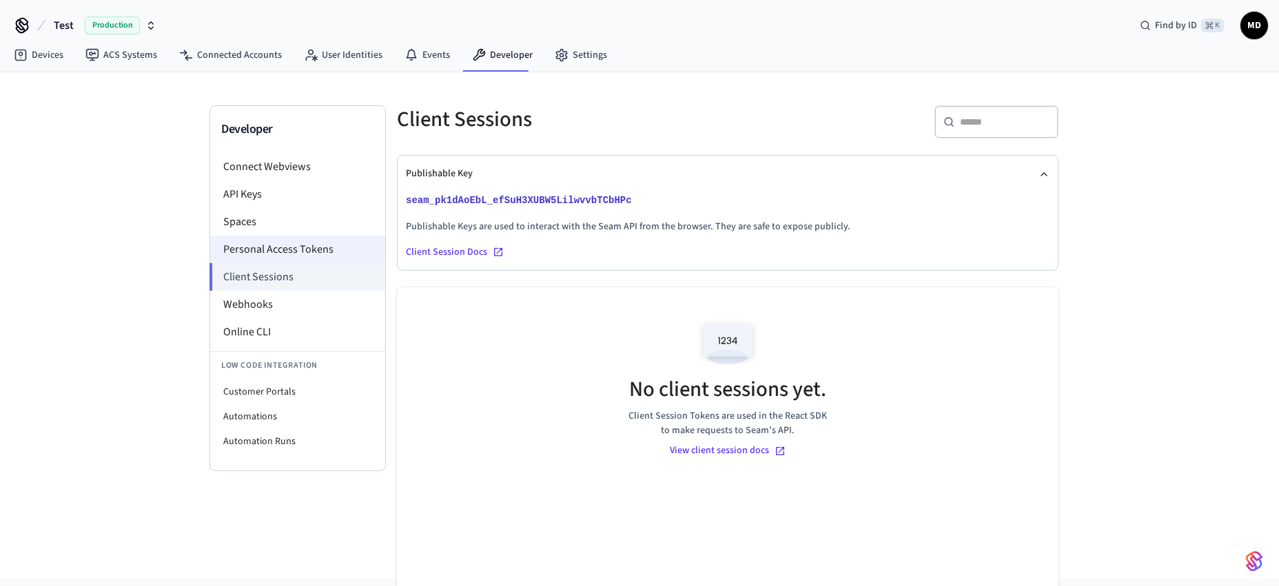
click at [270, 253] on li "Personal Access Tokens" at bounding box center [297, 250] width 175 height 28
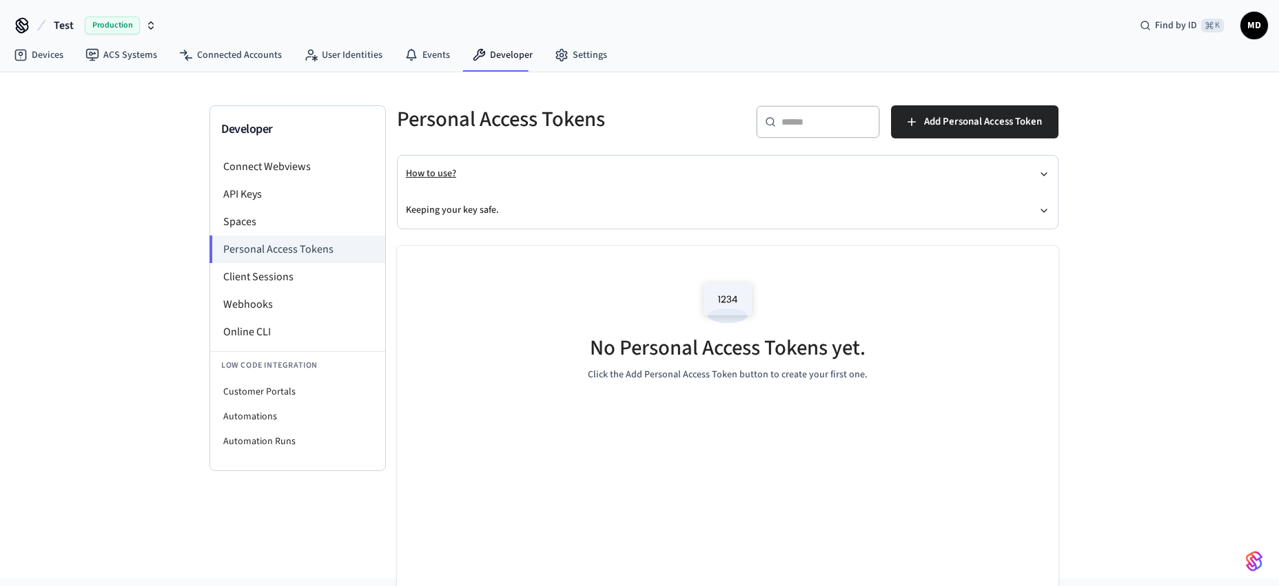
click at [433, 176] on button "How to use?" at bounding box center [728, 174] width 644 height 37
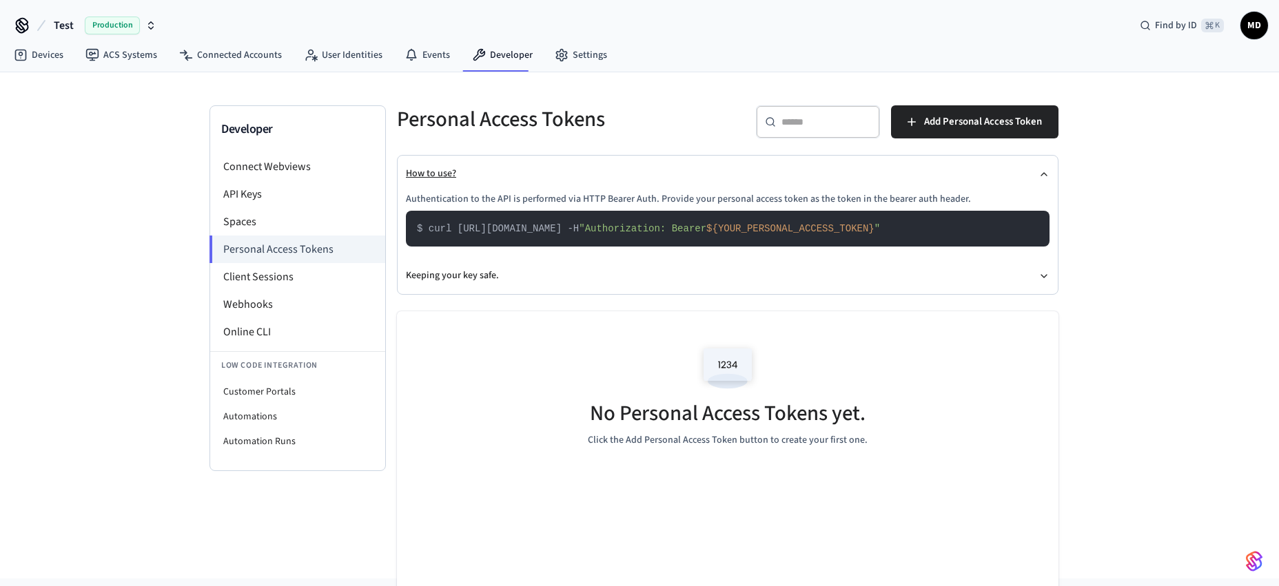
click at [433, 176] on button "How to use?" at bounding box center [728, 174] width 644 height 37
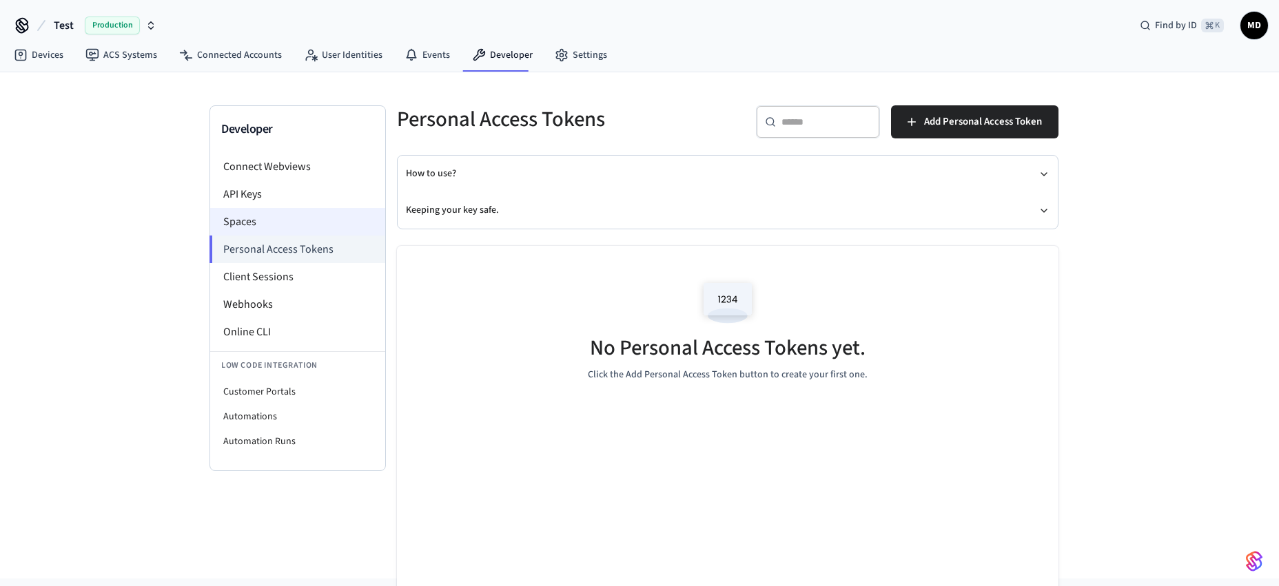
click at [243, 225] on li "Spaces" at bounding box center [297, 222] width 175 height 28
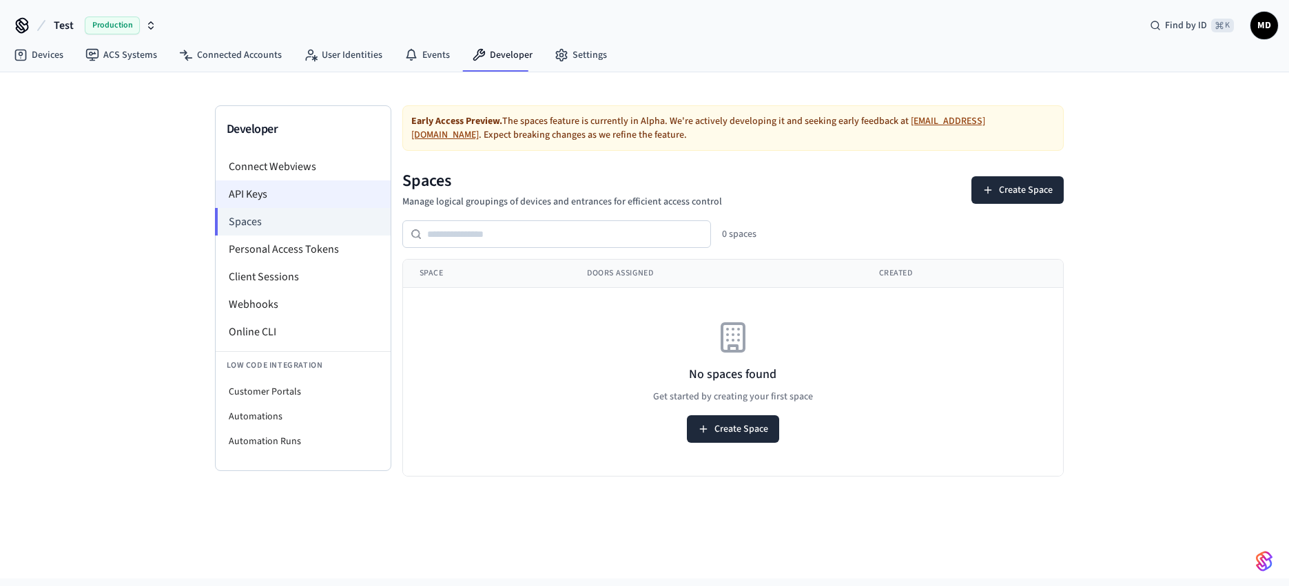
click at [248, 199] on li "API Keys" at bounding box center [303, 195] width 175 height 28
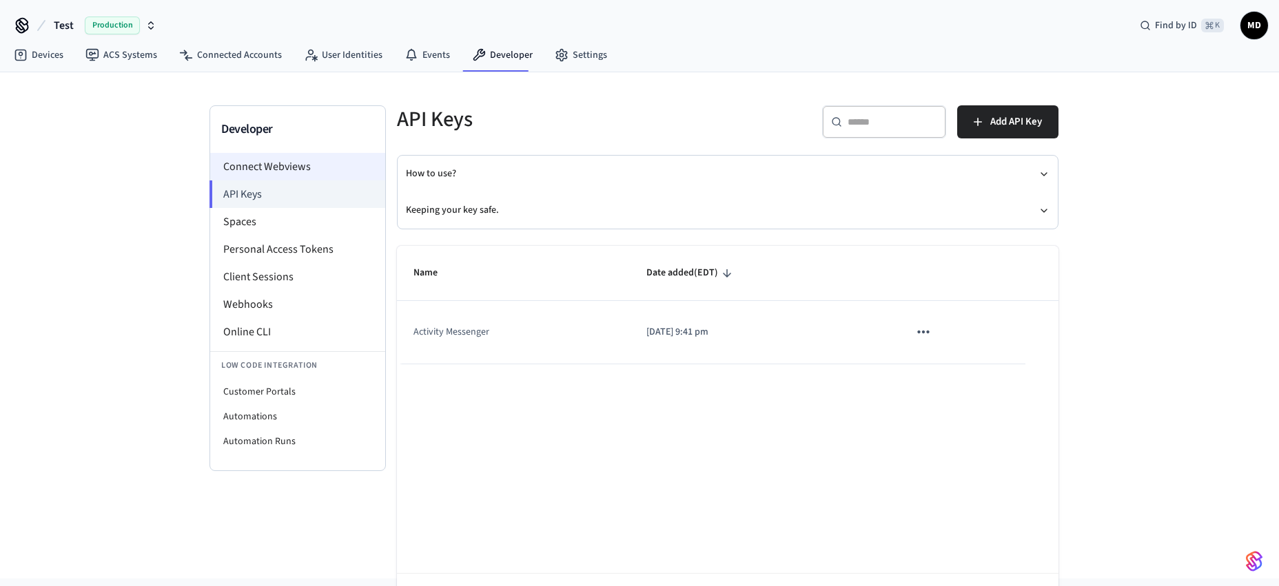
click at [262, 168] on li "Connect Webviews" at bounding box center [297, 167] width 175 height 28
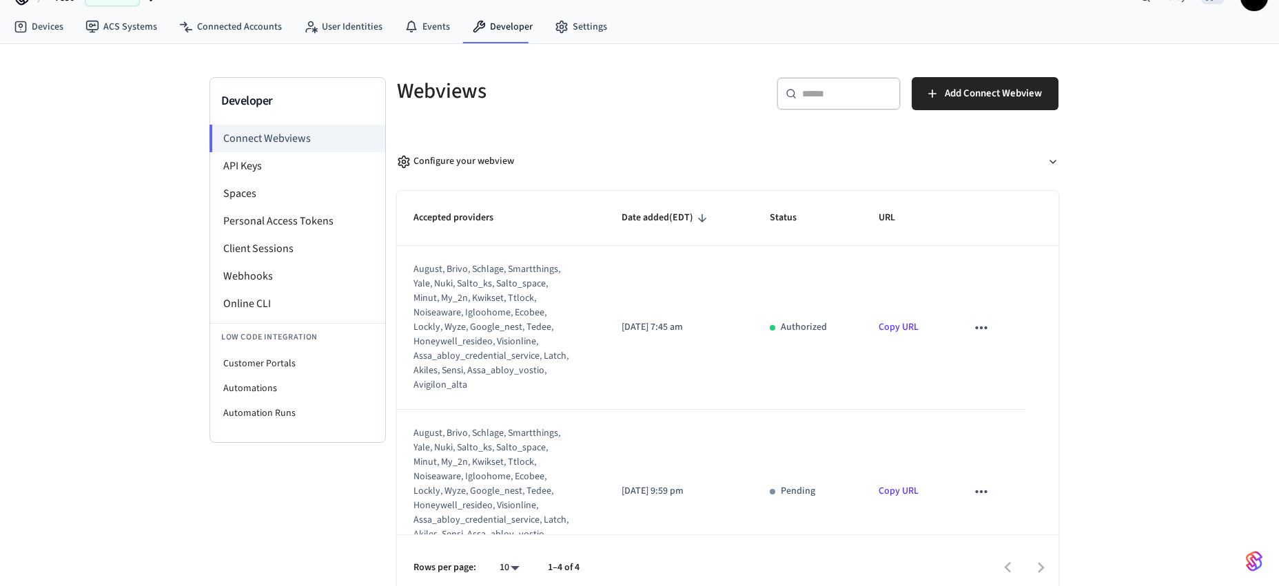
scroll to position [43, 0]
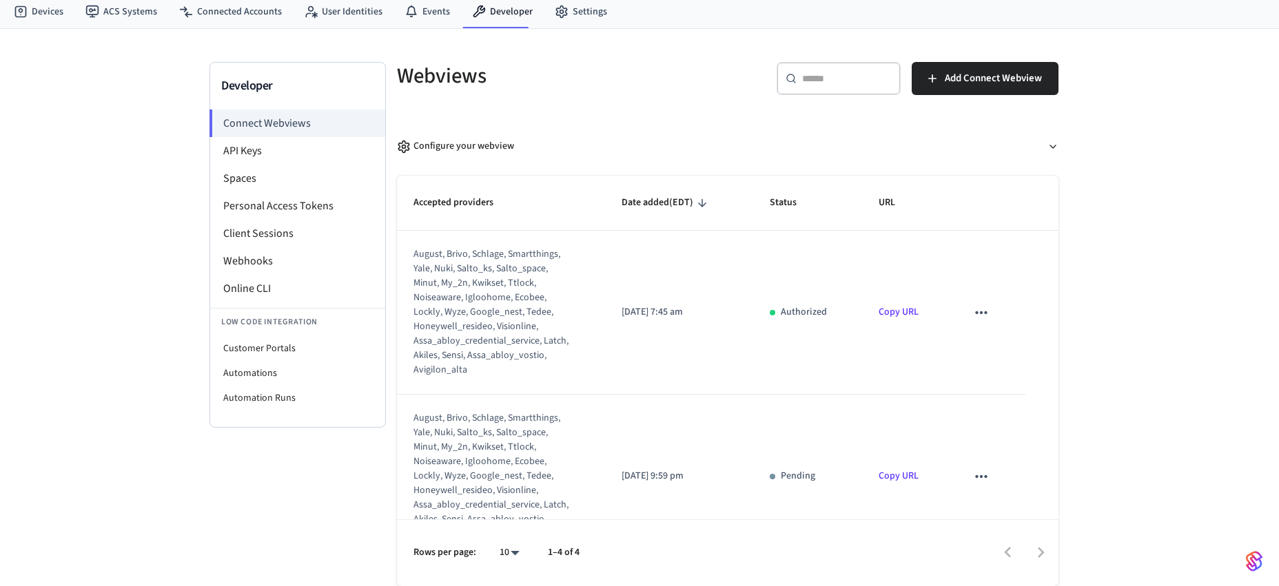
click at [972, 482] on icon "sticky table" at bounding box center [981, 477] width 18 height 18
click at [1090, 467] on div at bounding box center [644, 293] width 1289 height 586
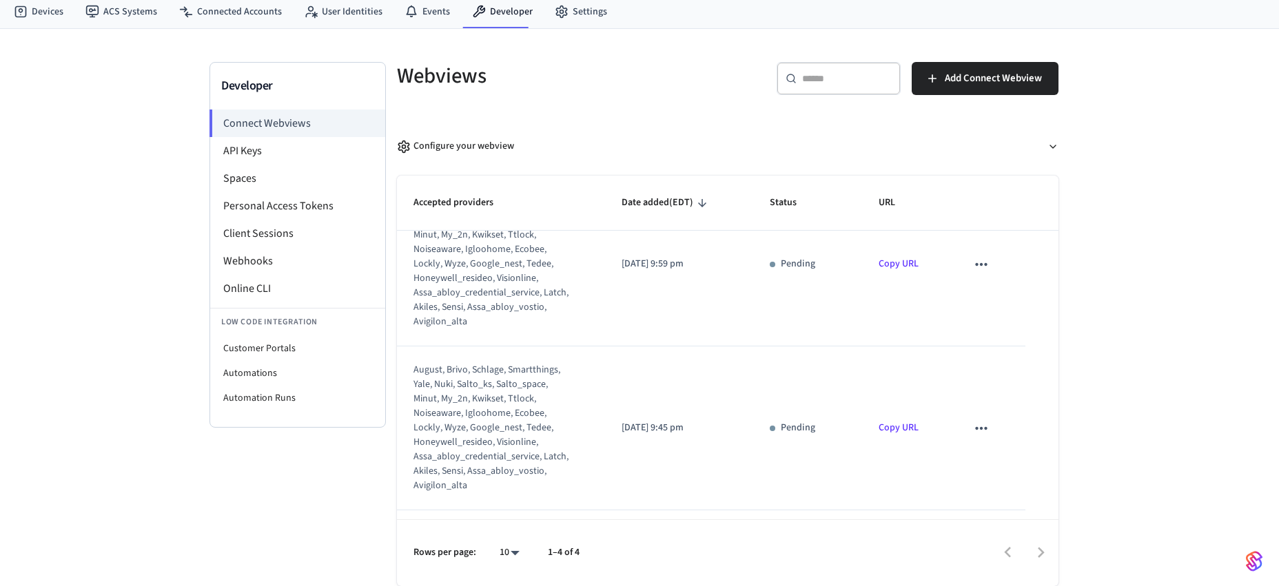
scroll to position [202, 0]
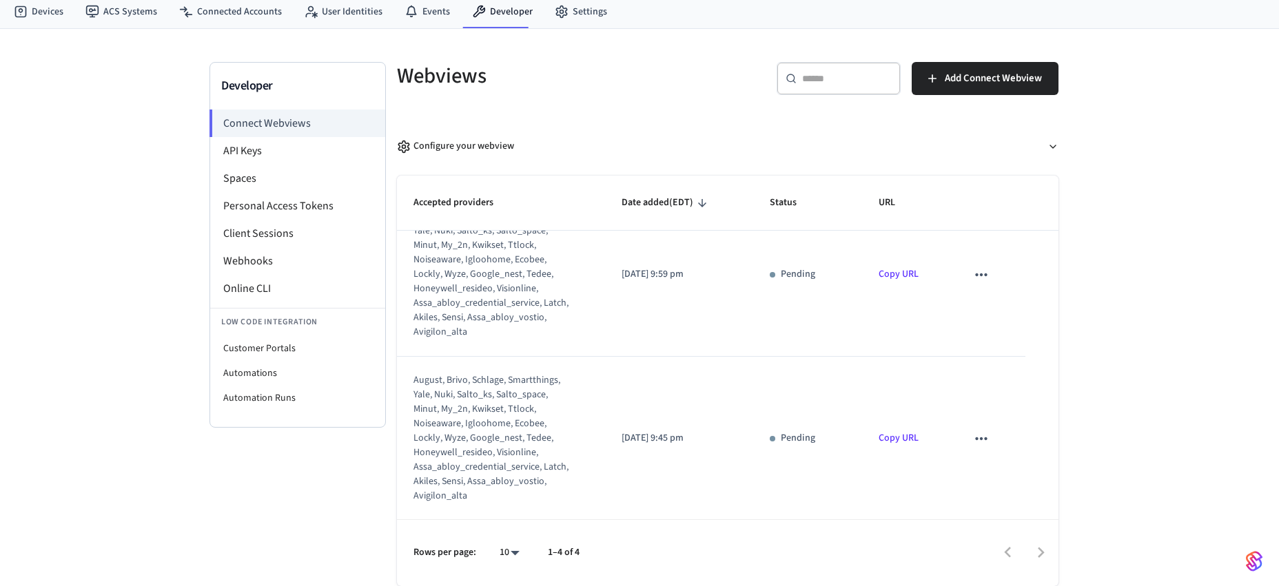
click at [976, 277] on icon "sticky table" at bounding box center [981, 275] width 18 height 18
click at [999, 319] on li "Delete" at bounding box center [1000, 318] width 63 height 37
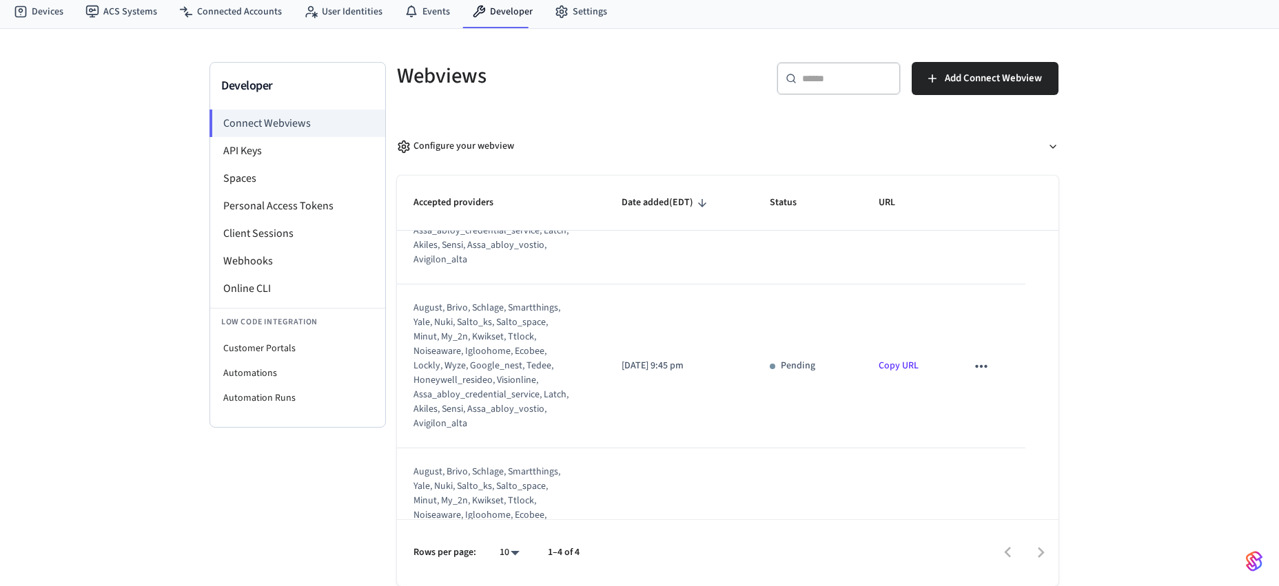
scroll to position [110, 0]
click at [974, 365] on icon "sticky table" at bounding box center [981, 367] width 18 height 18
click at [1003, 406] on li "Delete" at bounding box center [1000, 410] width 63 height 37
click at [1101, 386] on div "Developer Connect Webviews API Keys Spaces Personal Access Tokens Client Sessio…" at bounding box center [639, 308] width 1279 height 558
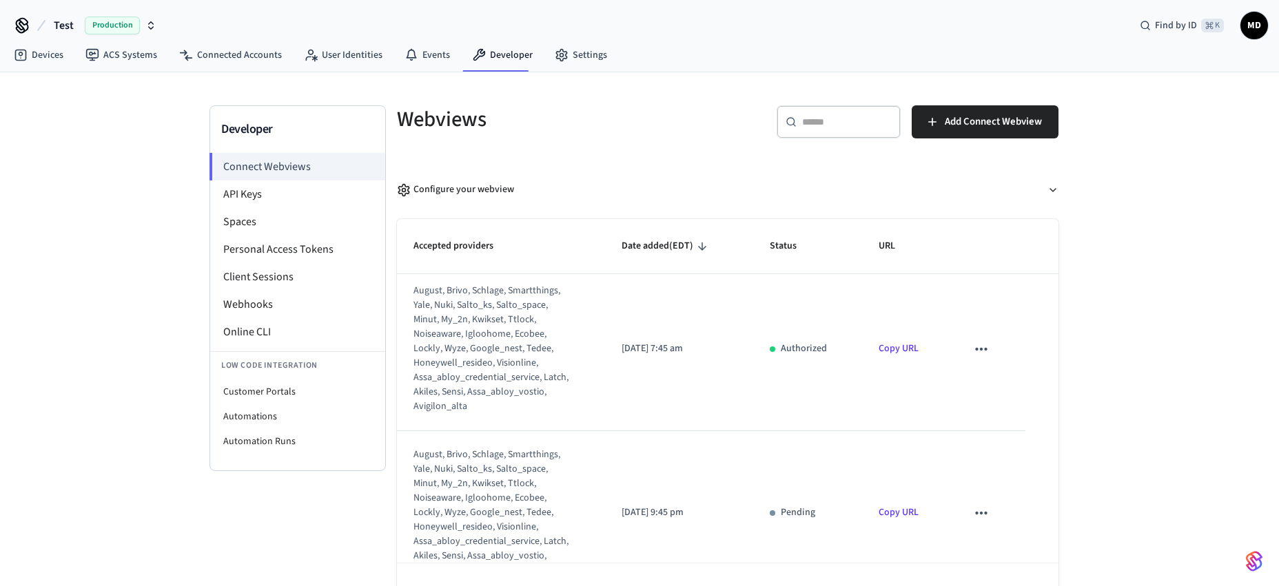
scroll to position [0, 0]
click at [1092, 401] on div "Developer Connect Webviews API Keys Spaces Personal Access Tokens Client Sessio…" at bounding box center [639, 351] width 1279 height 558
click at [1114, 176] on div "Developer Connect Webviews API Keys Spaces Personal Access Tokens Client Sessio…" at bounding box center [639, 351] width 1279 height 558
click at [37, 52] on link "Devices" at bounding box center [39, 55] width 72 height 25
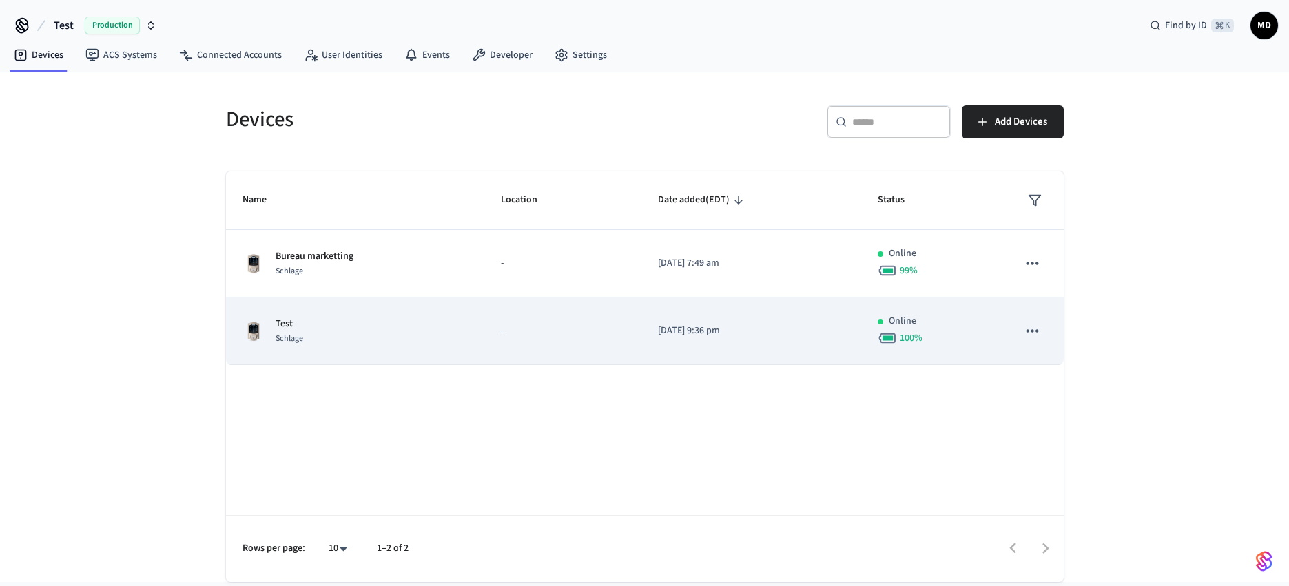
click at [1031, 332] on icon "sticky table" at bounding box center [1032, 331] width 18 height 18
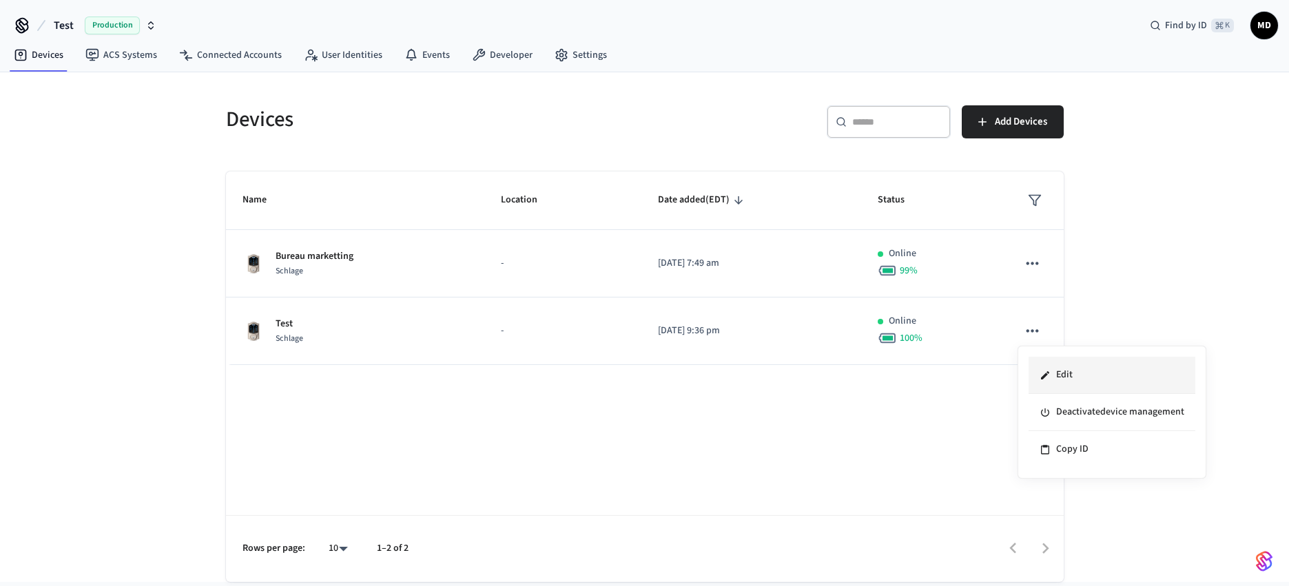
click at [1066, 370] on li "Edit" at bounding box center [1112, 375] width 167 height 37
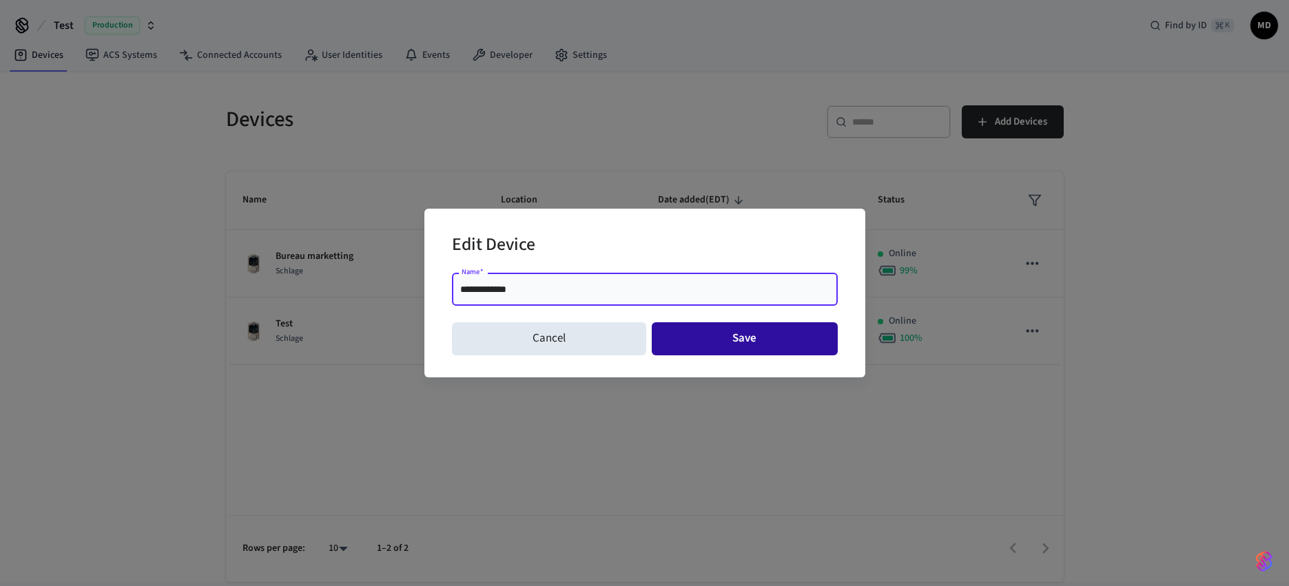
type input "**********"
click at [742, 339] on button "Save" at bounding box center [745, 339] width 186 height 33
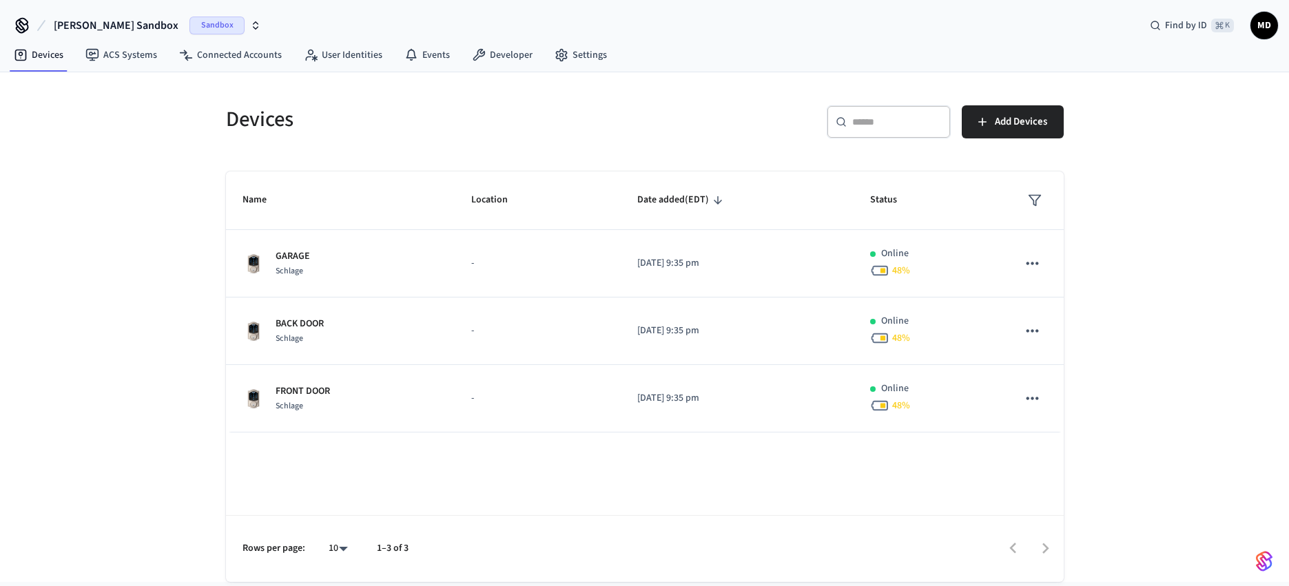
click at [190, 25] on span "Sandbox" at bounding box center [217, 26] width 55 height 18
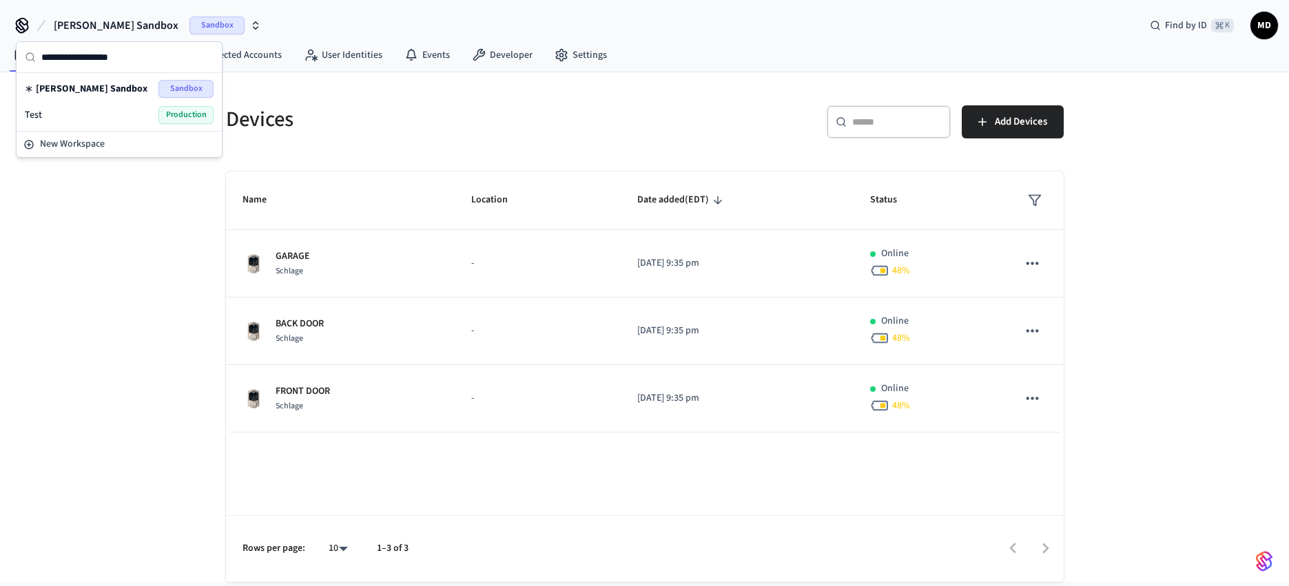
click at [180, 114] on span "Production" at bounding box center [186, 115] width 55 height 18
